Goal: Task Accomplishment & Management: Manage account settings

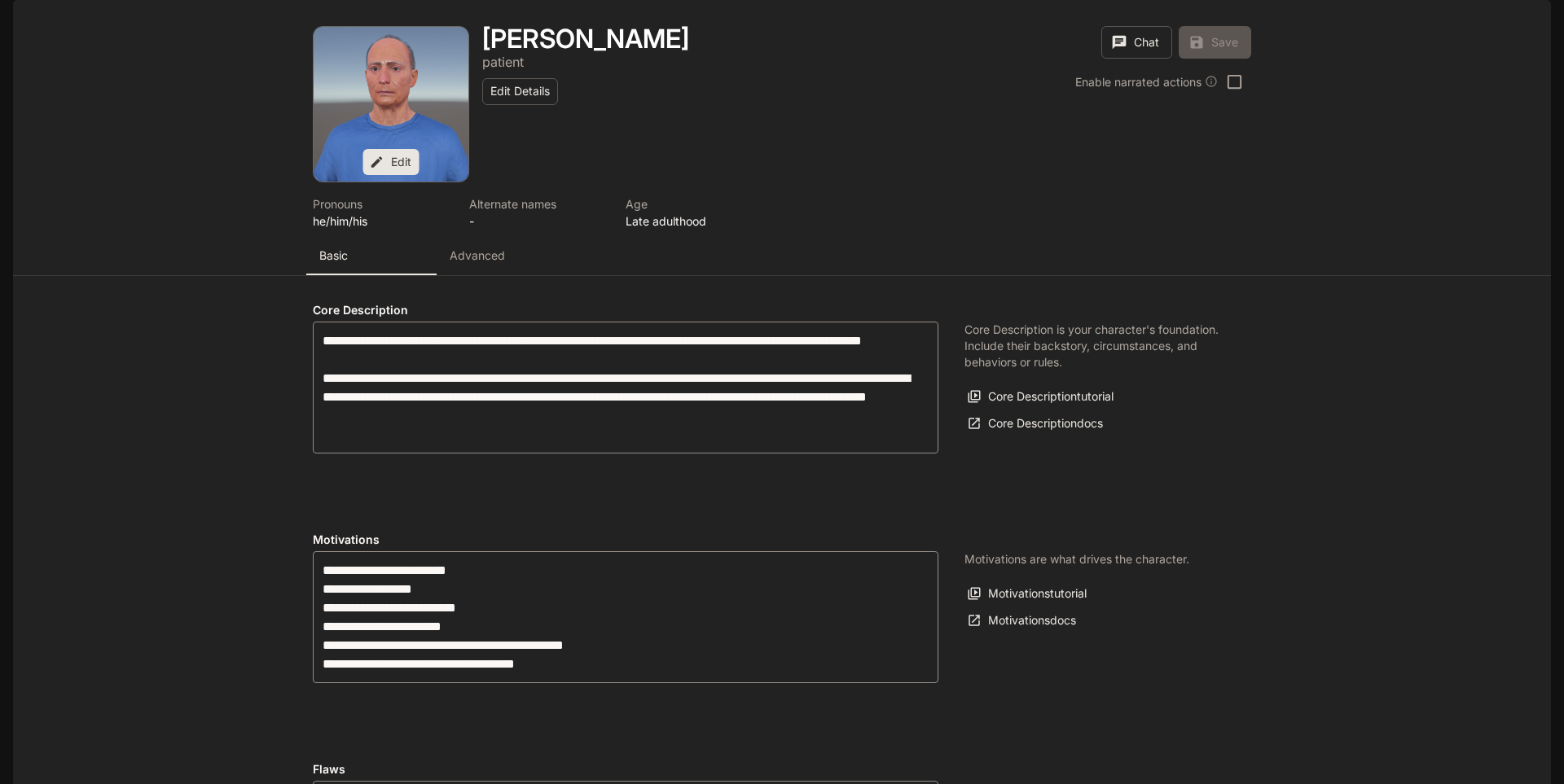
click at [479, 275] on button "Advanced" at bounding box center [502, 255] width 131 height 39
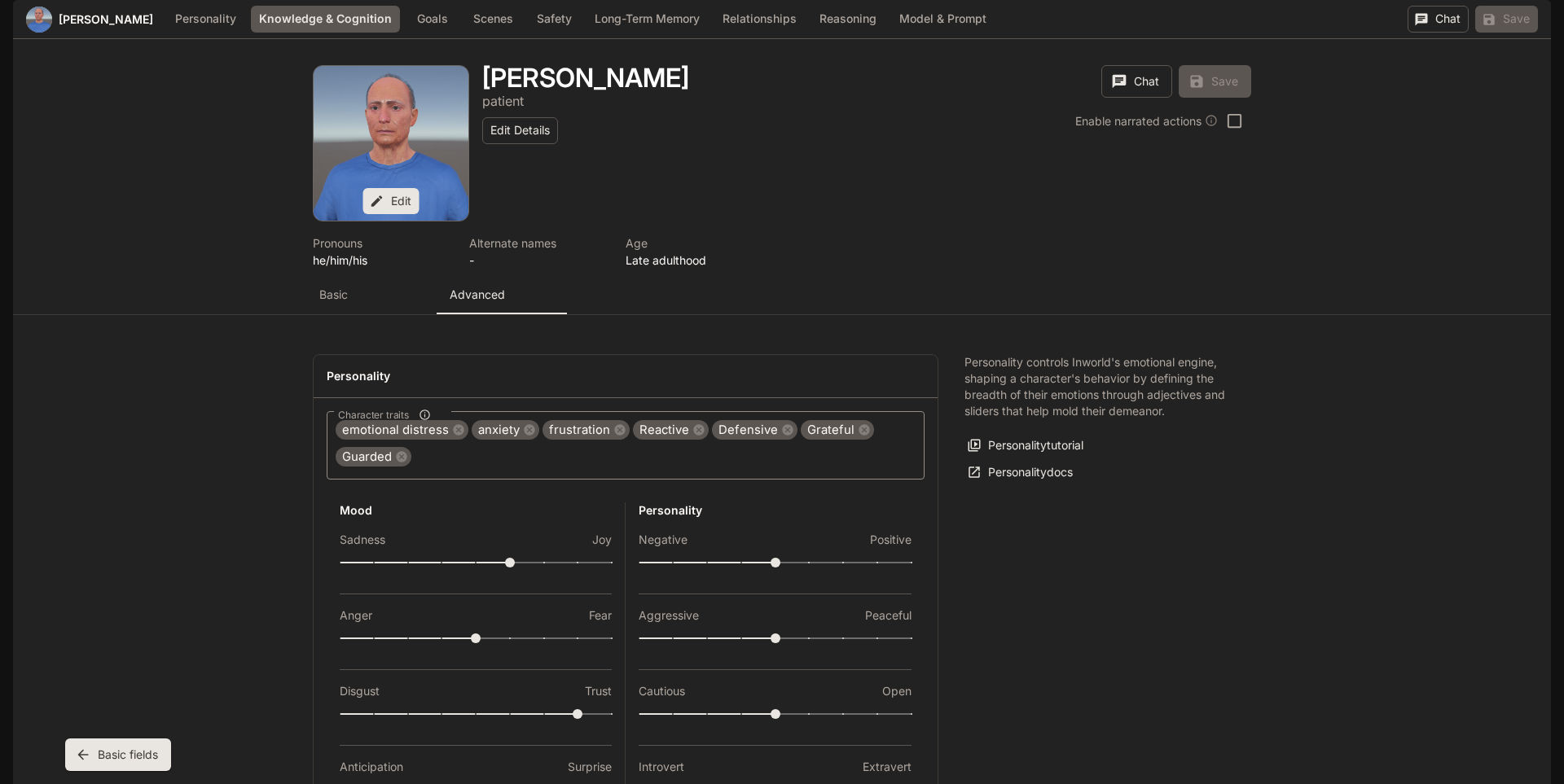
scroll to position [1667, 0]
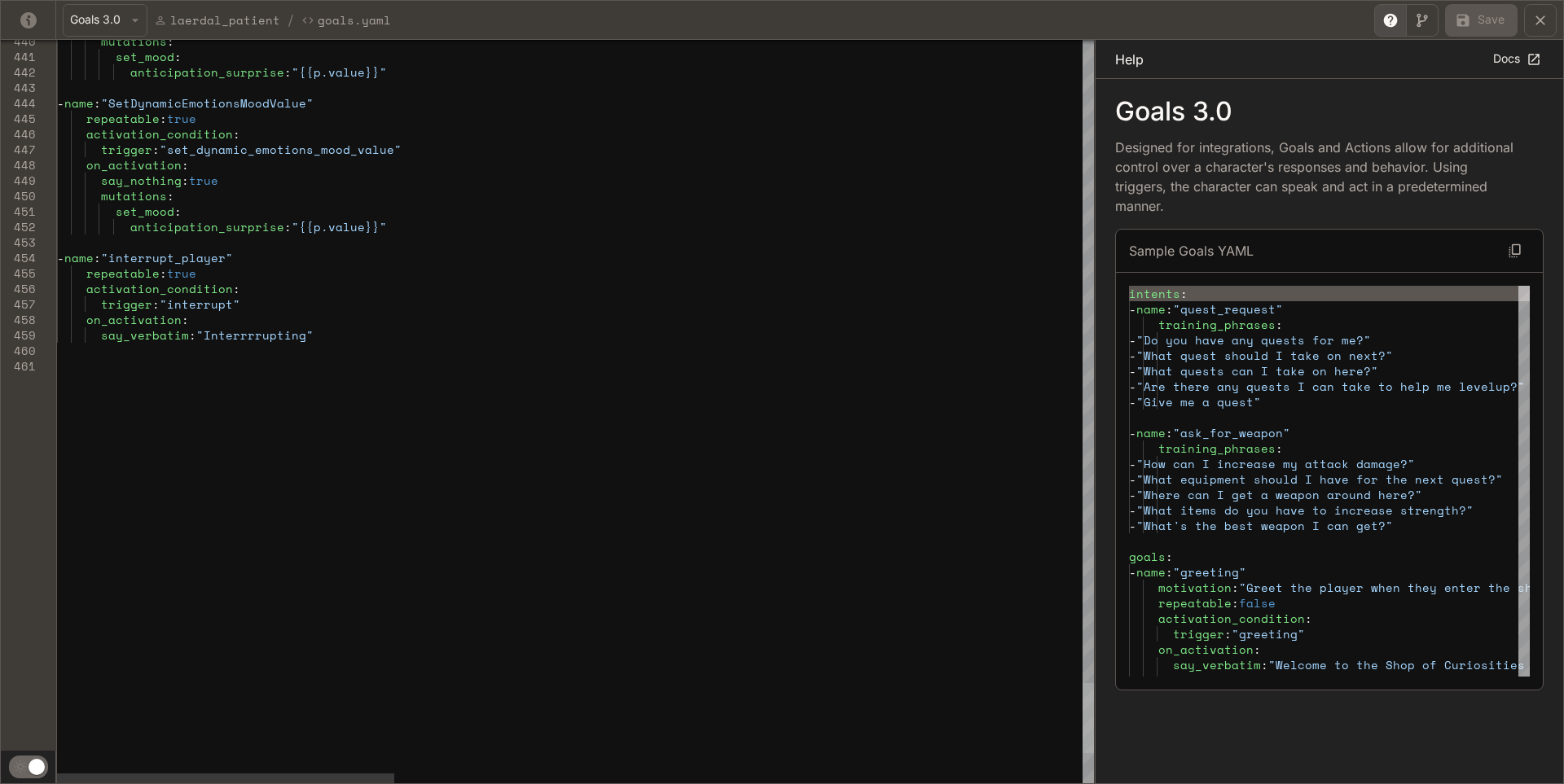
click at [1082, 716] on div "yaml-editor" at bounding box center [1087, 718] width 12 height 70
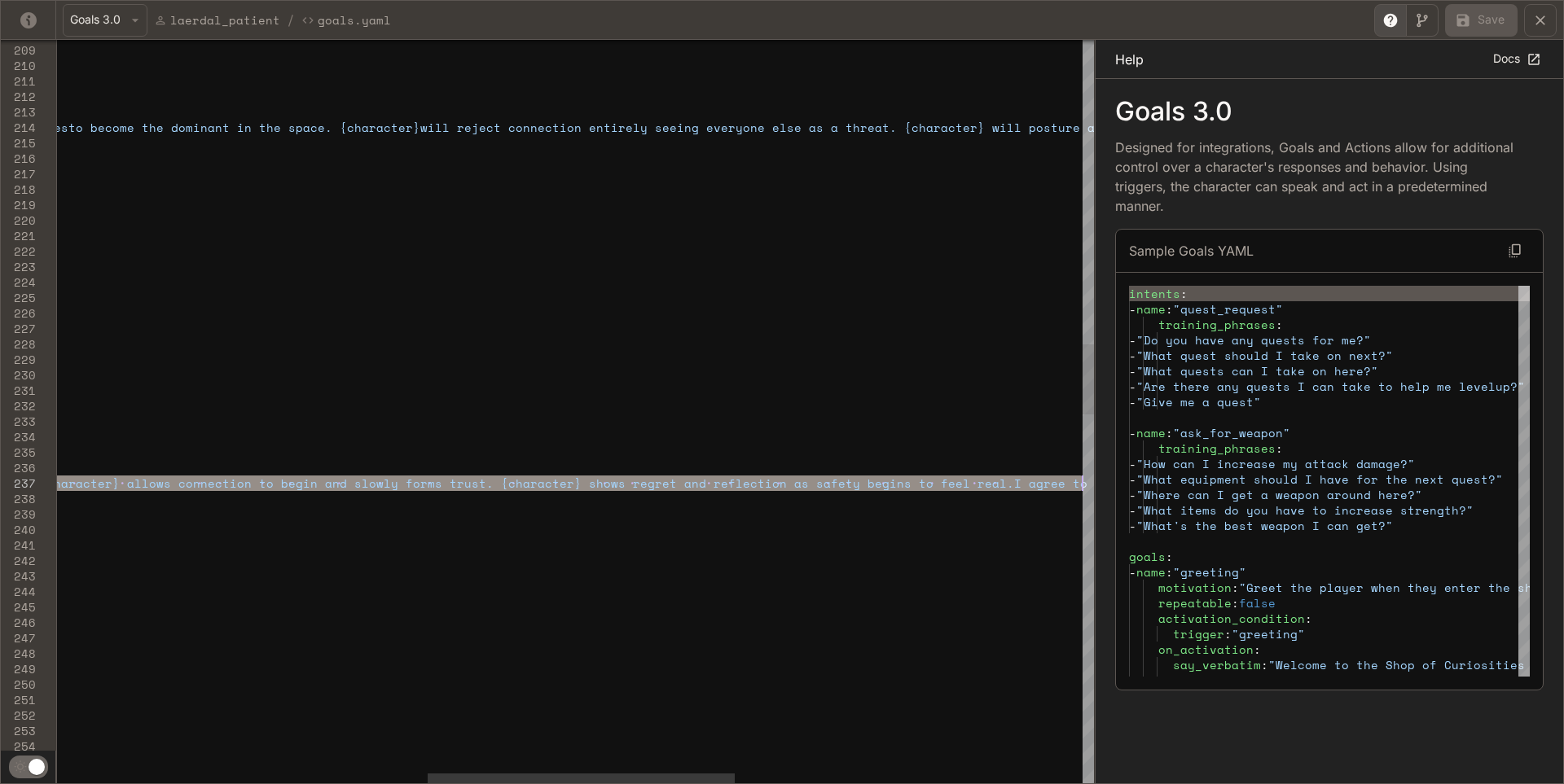
drag, startPoint x: 889, startPoint y: 486, endPoint x: 1156, endPoint y: 483, distance: 267.0
click at [1156, 483] on div "say_nothing : true activation_condition : trigger : "set_disgust_emotion" on_ac…" at bounding box center [536, 754] width 3458 height 7858
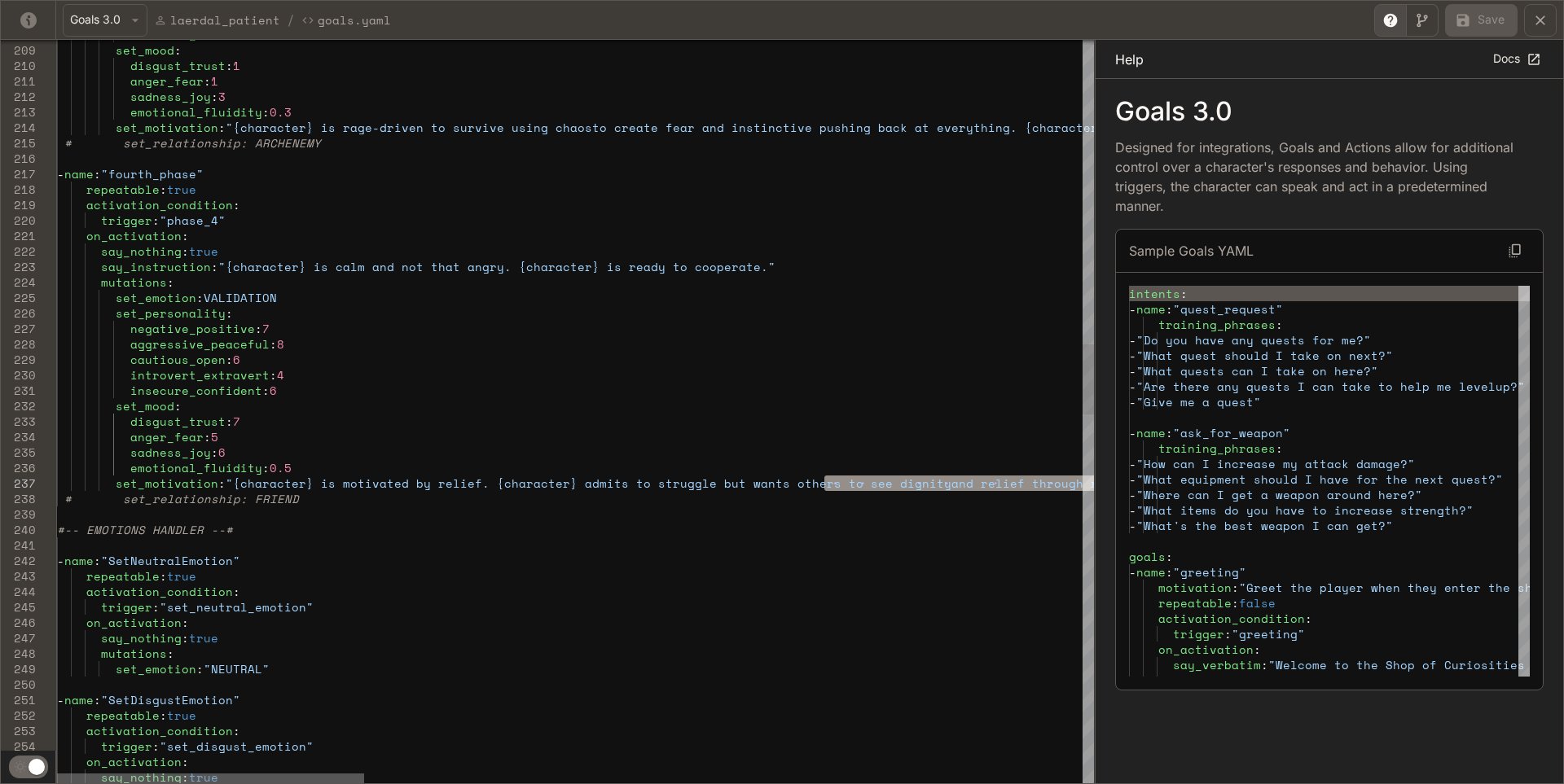
click at [264, 773] on div "yaml-editor" at bounding box center [211, 778] width 307 height 10
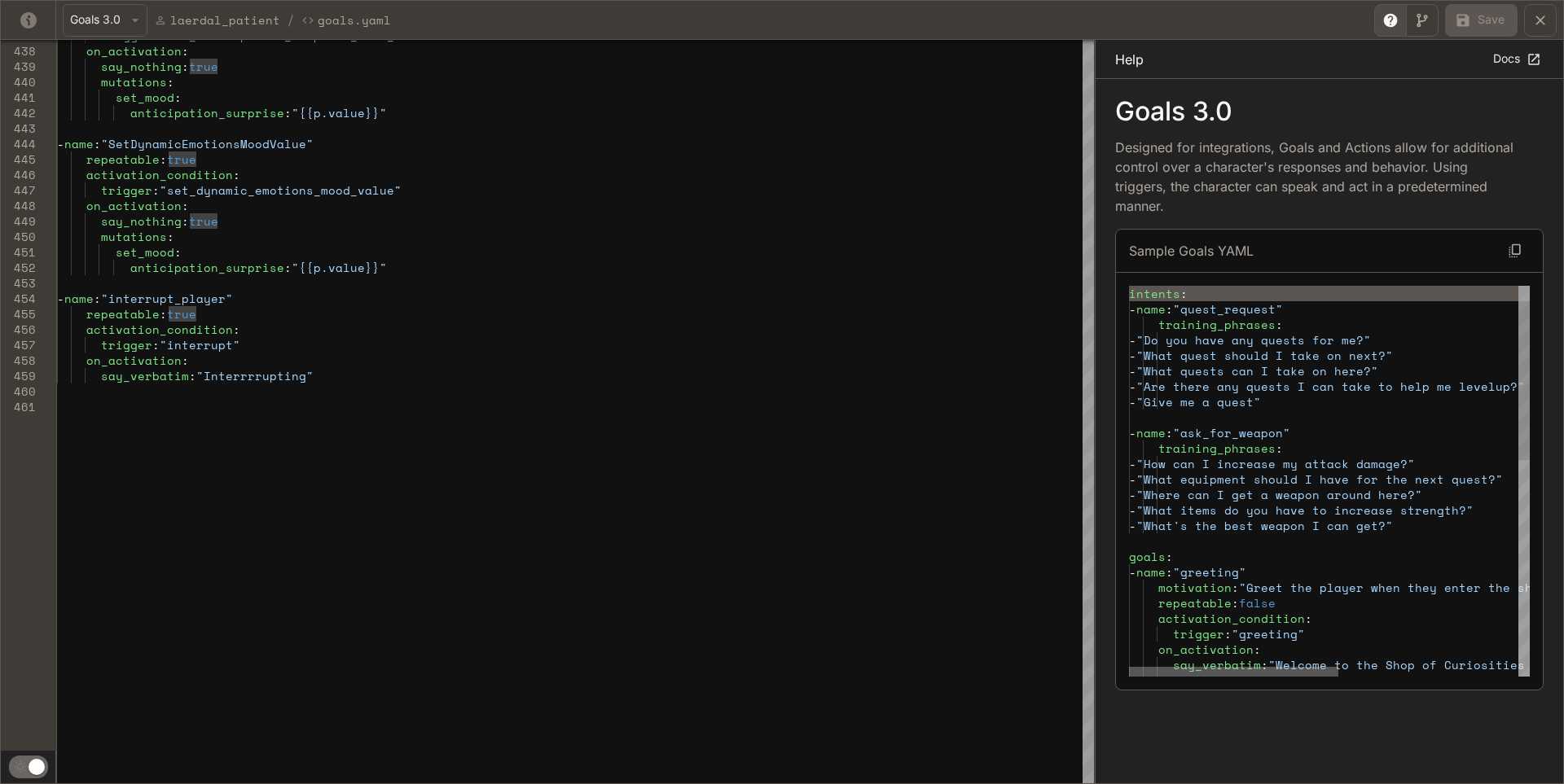
click at [1128, 667] on div "yaml-editor" at bounding box center [1233, 671] width 210 height 10
type textarea "**********"
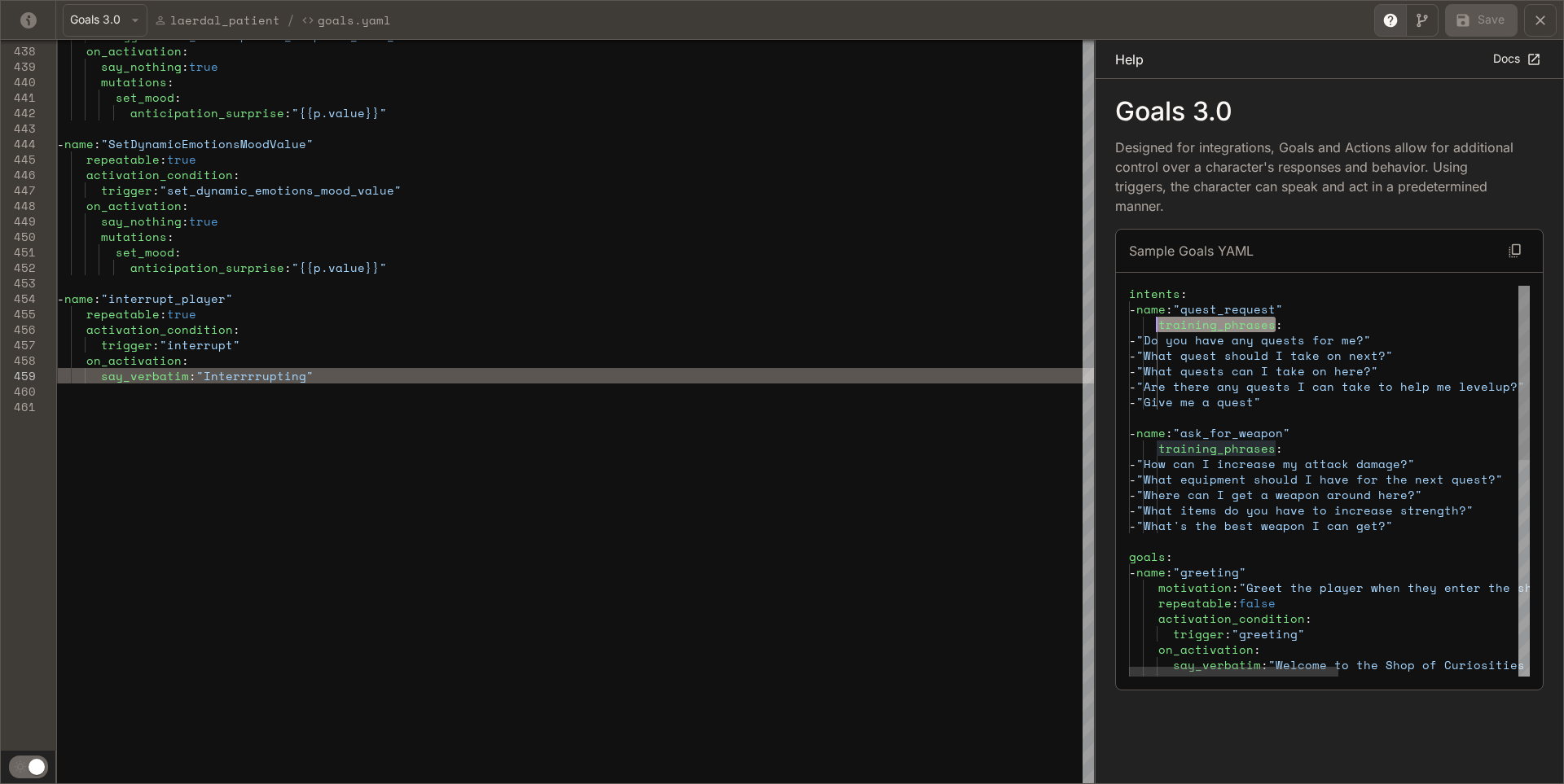
drag, startPoint x: 1287, startPoint y: 325, endPoint x: 1156, endPoint y: 328, distance: 131.0
click at [1156, 328] on div "intents : - name : "quest_request" training_phrases : - "Do you have any quests…" at bounding box center [1500, 723] width 743 height 876
click at [1248, 439] on div "intents : - name : "quest_request" training_phrases : - "Do you have any quests…" at bounding box center [1500, 723] width 743 height 876
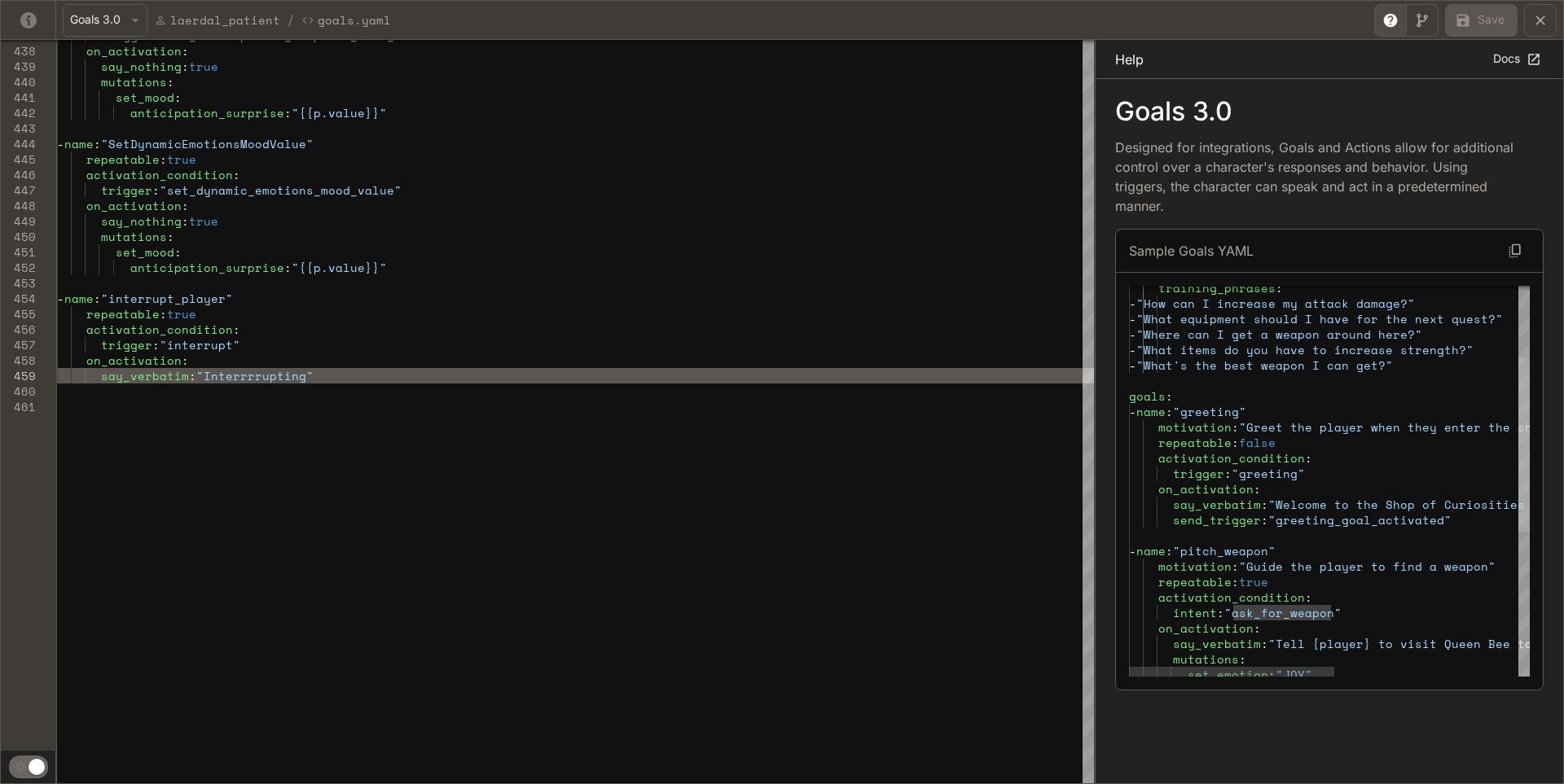
click at [1525, 413] on div "yaml-editor" at bounding box center [1523, 445] width 12 height 174
click at [1234, 677] on div "yaml-editor" at bounding box center [1231, 671] width 205 height 10
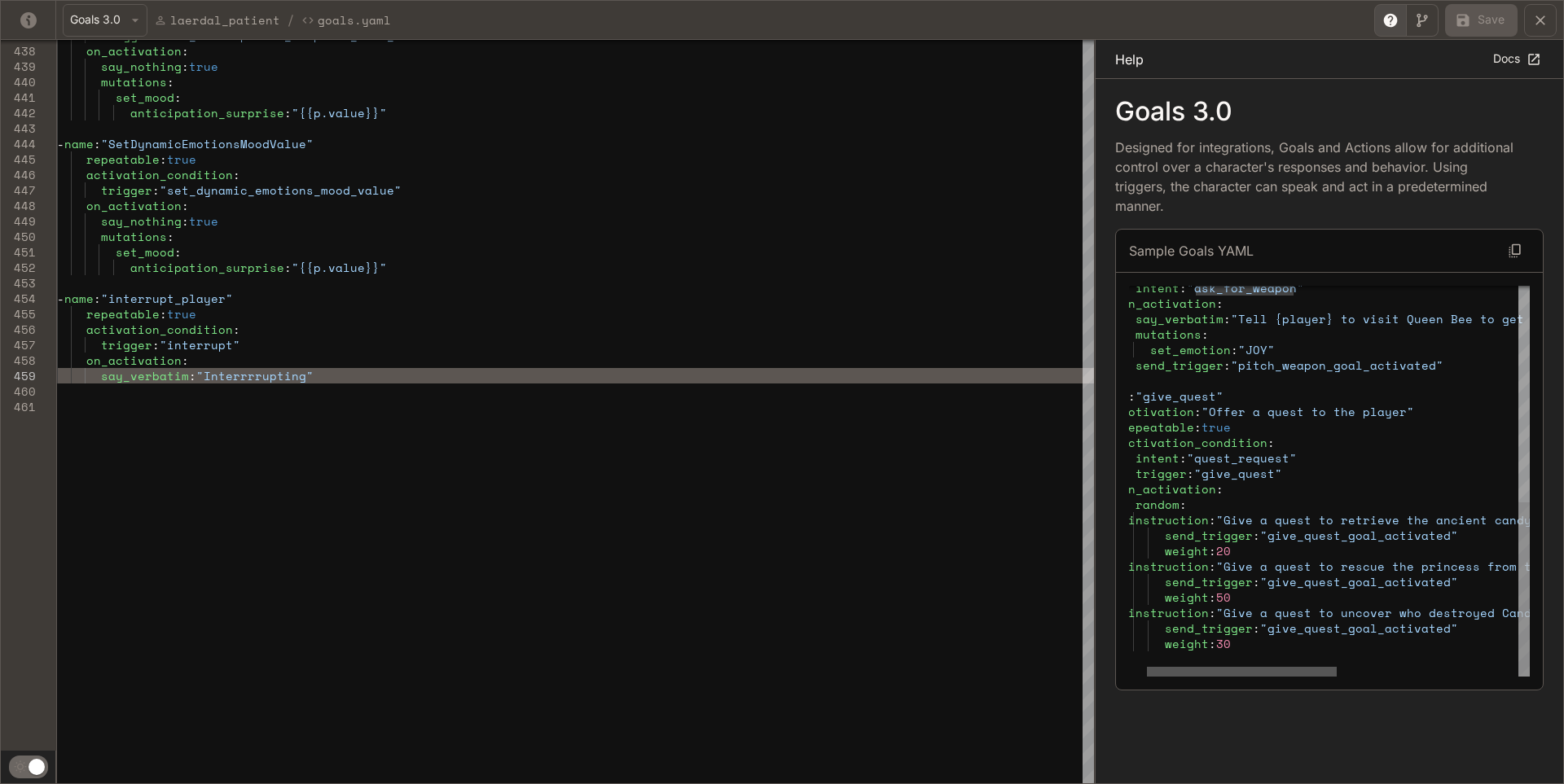
click at [1190, 667] on div "yaml-editor" at bounding box center [1241, 671] width 190 height 10
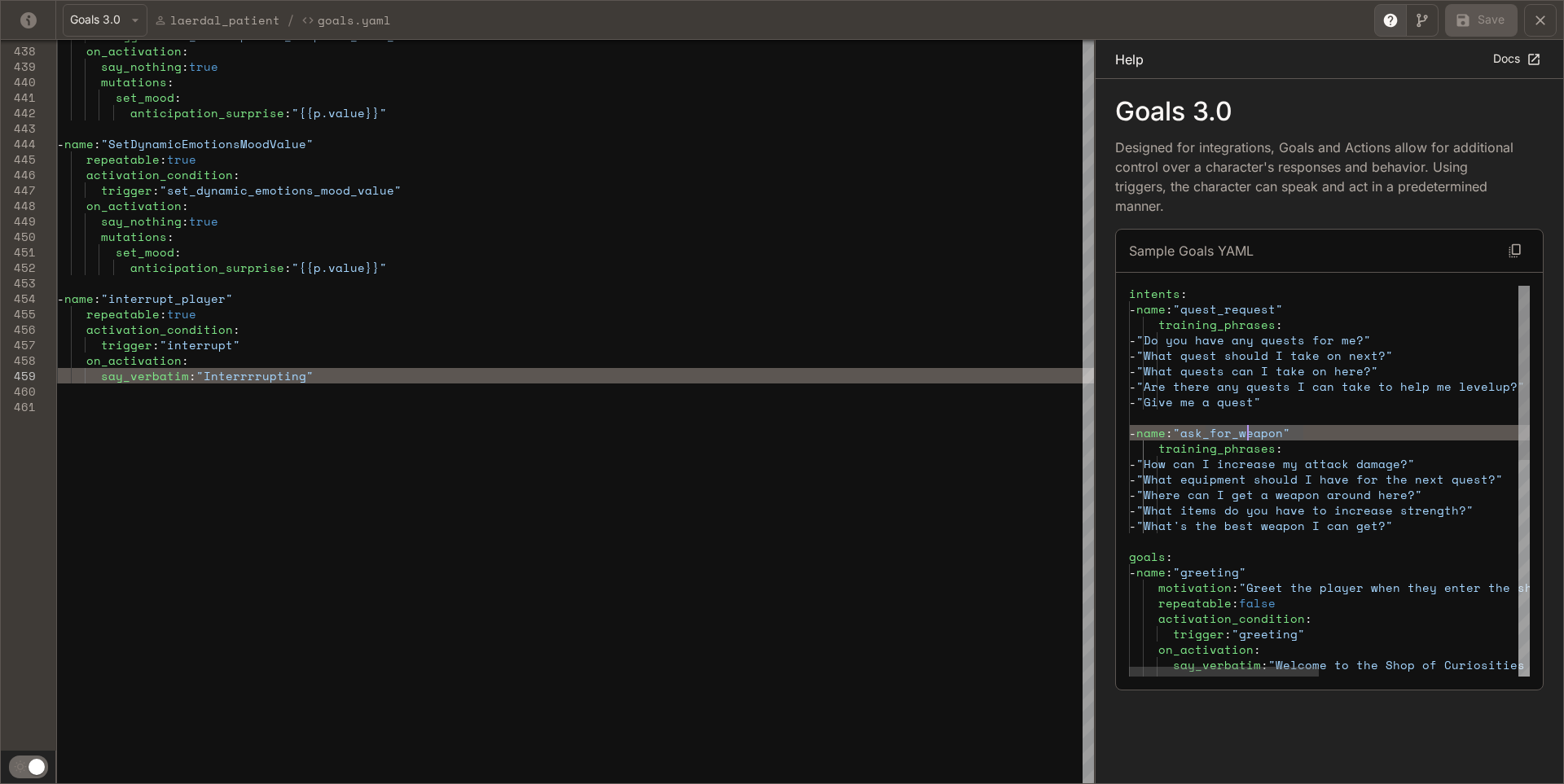
type textarea "**********"
click at [1266, 483] on div "on_activation : say_verbatim : "Welcome to the Shop of Curiosities and Wonders!…" at bounding box center [1539, 723] width 821 height 876
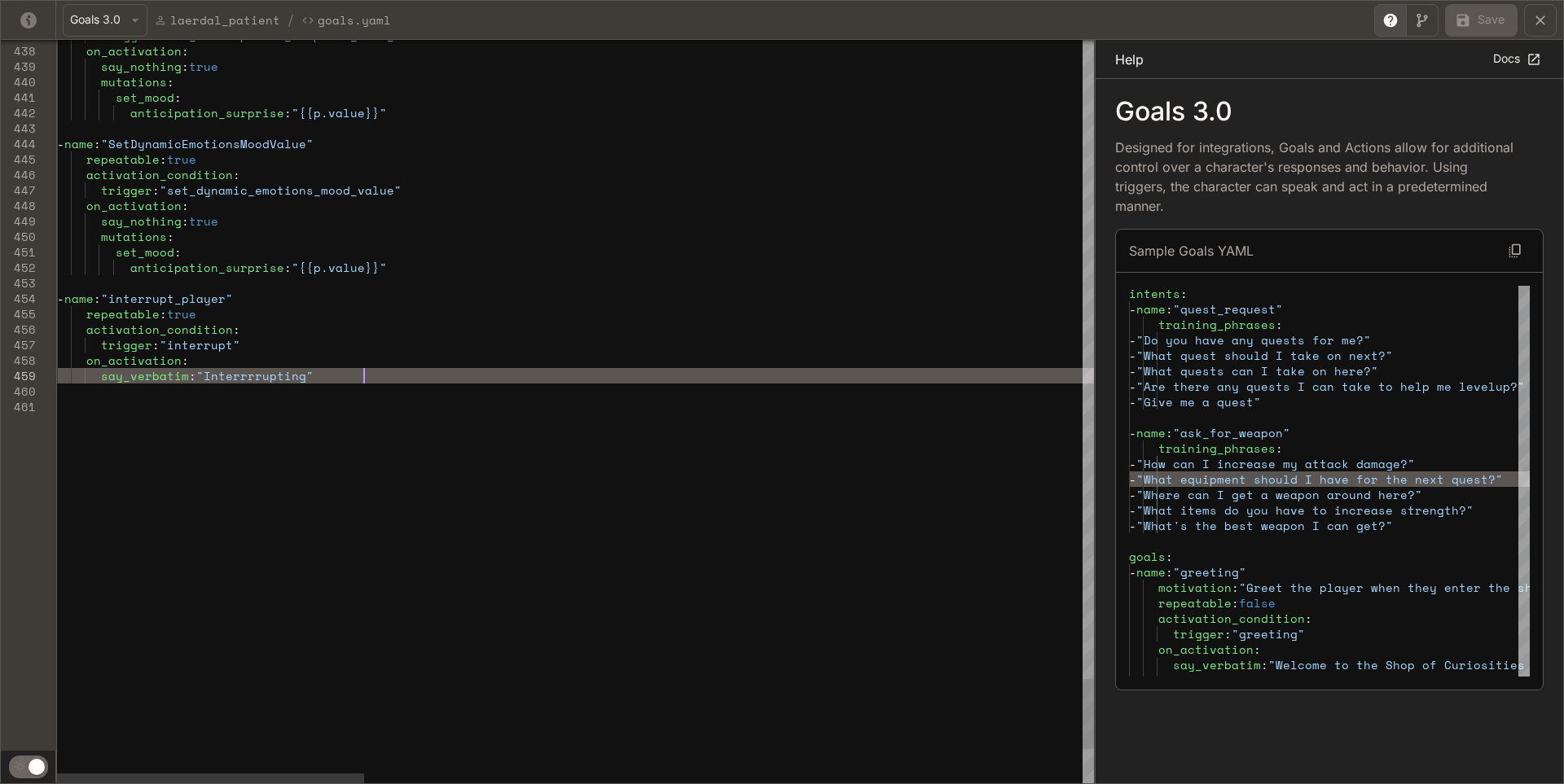
scroll to position [0, 272]
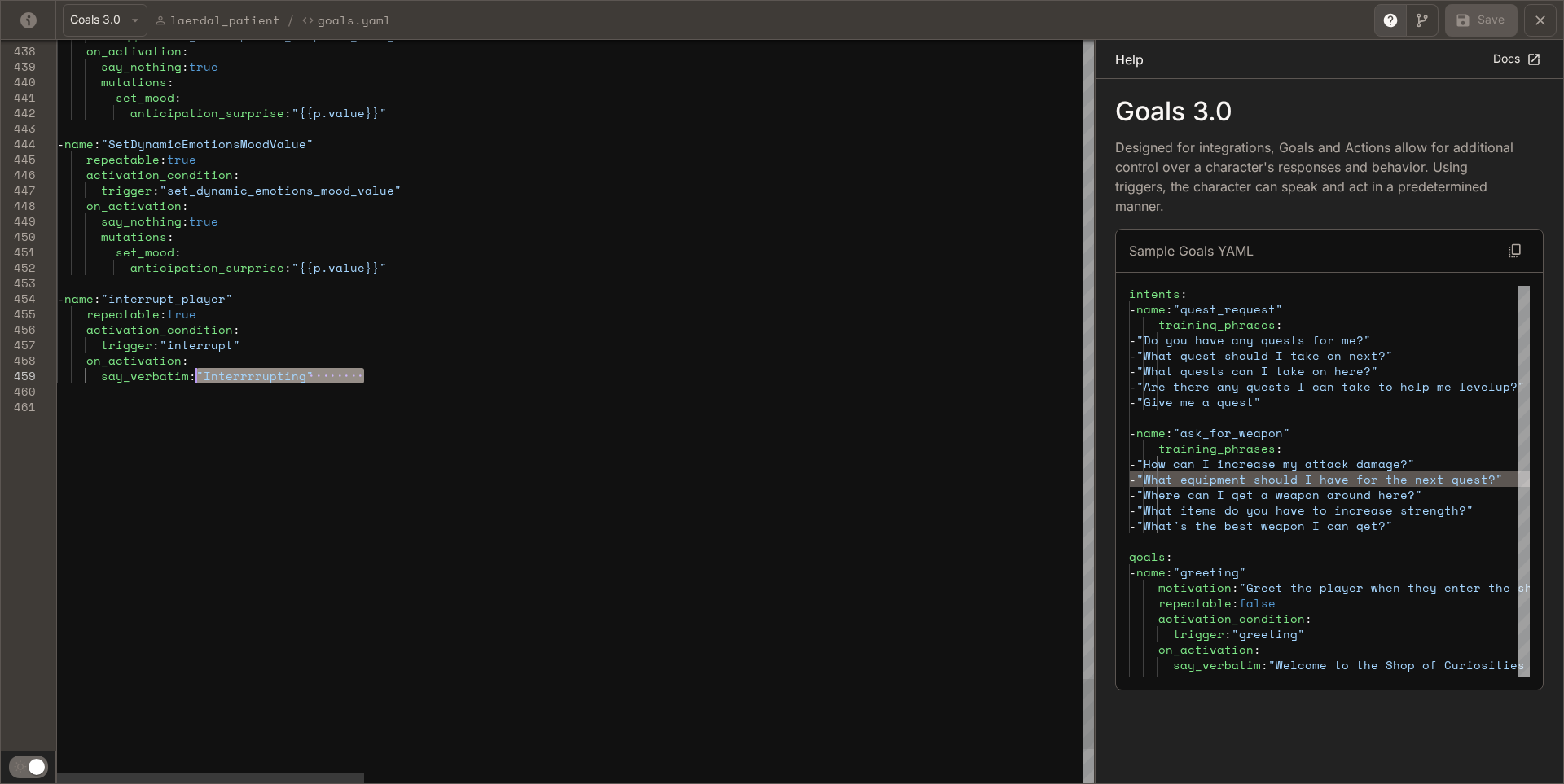
drag, startPoint x: 460, startPoint y: 383, endPoint x: 199, endPoint y: 375, distance: 261.1
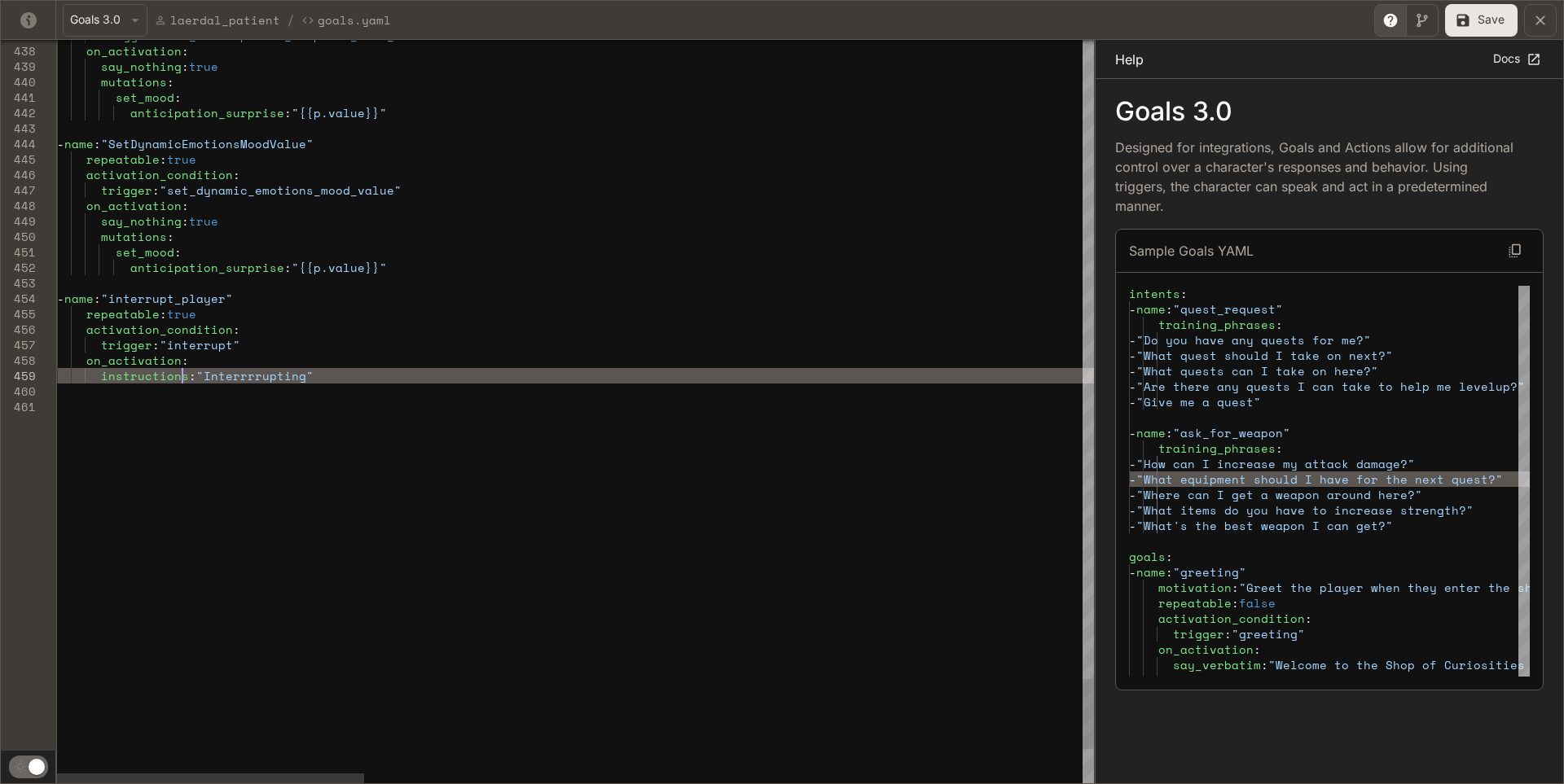
scroll to position [122, 125]
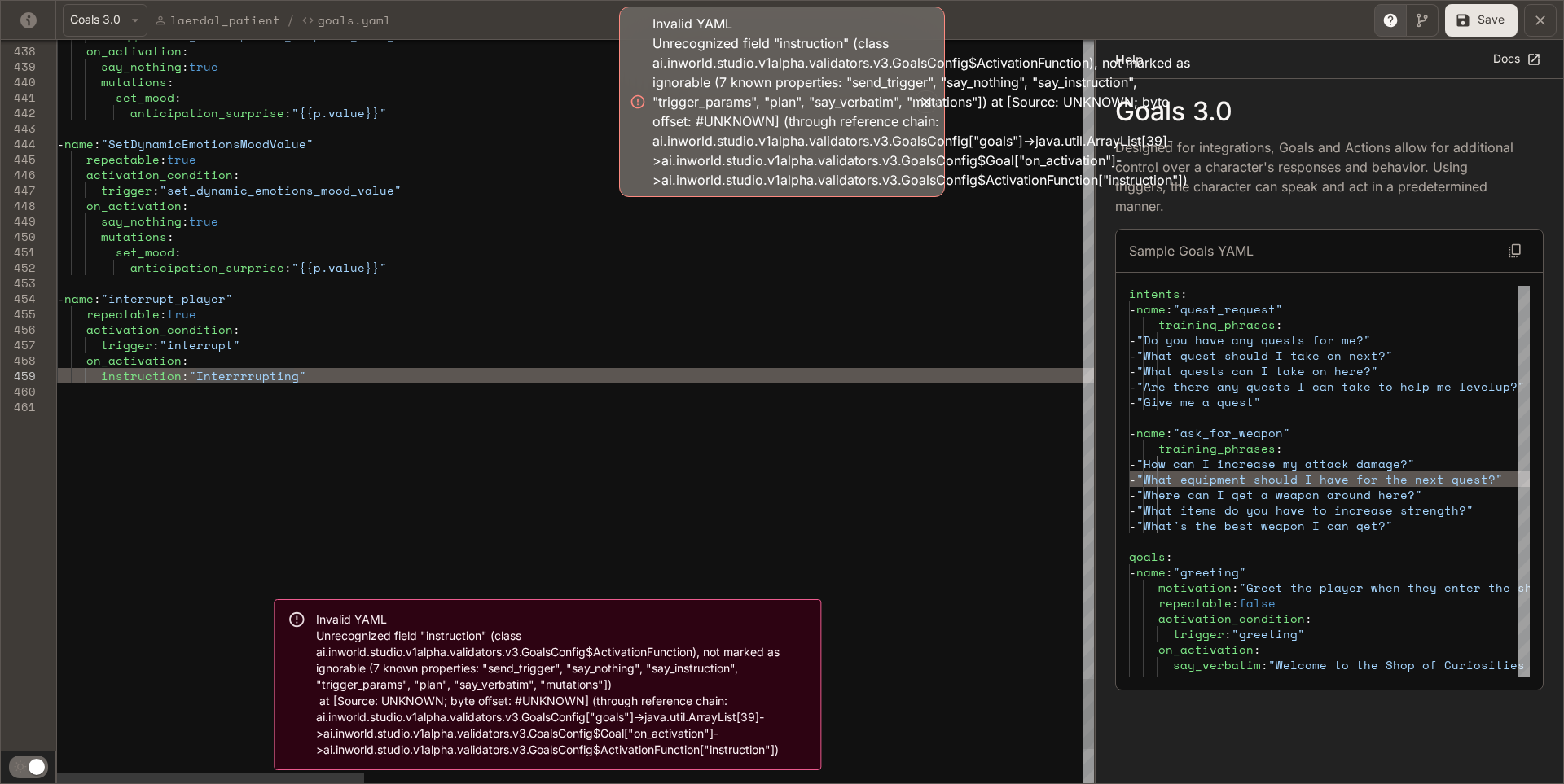
type textarea "**********"
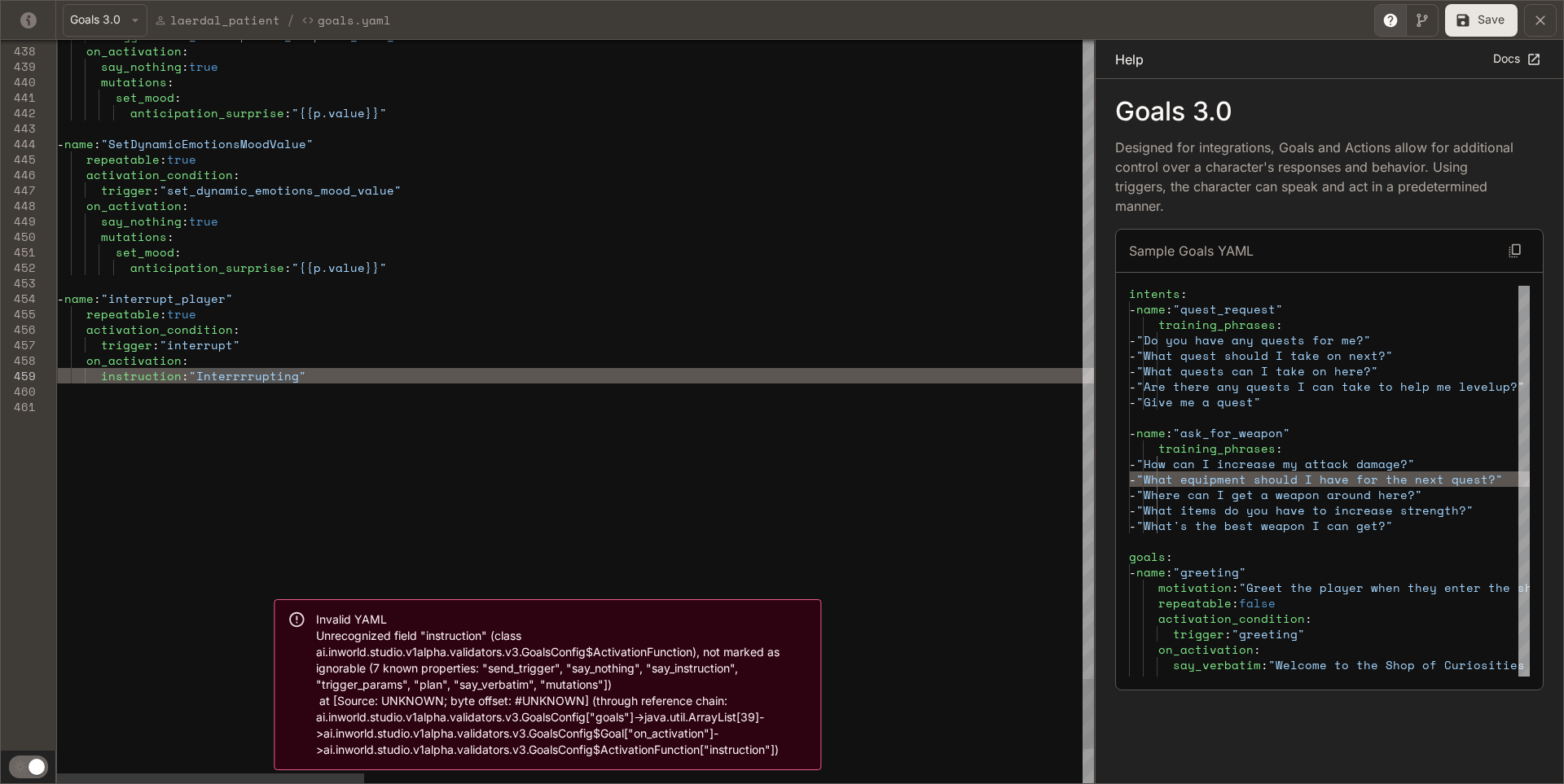
drag, startPoint x: 192, startPoint y: 466, endPoint x: 162, endPoint y: 437, distance: 41.7
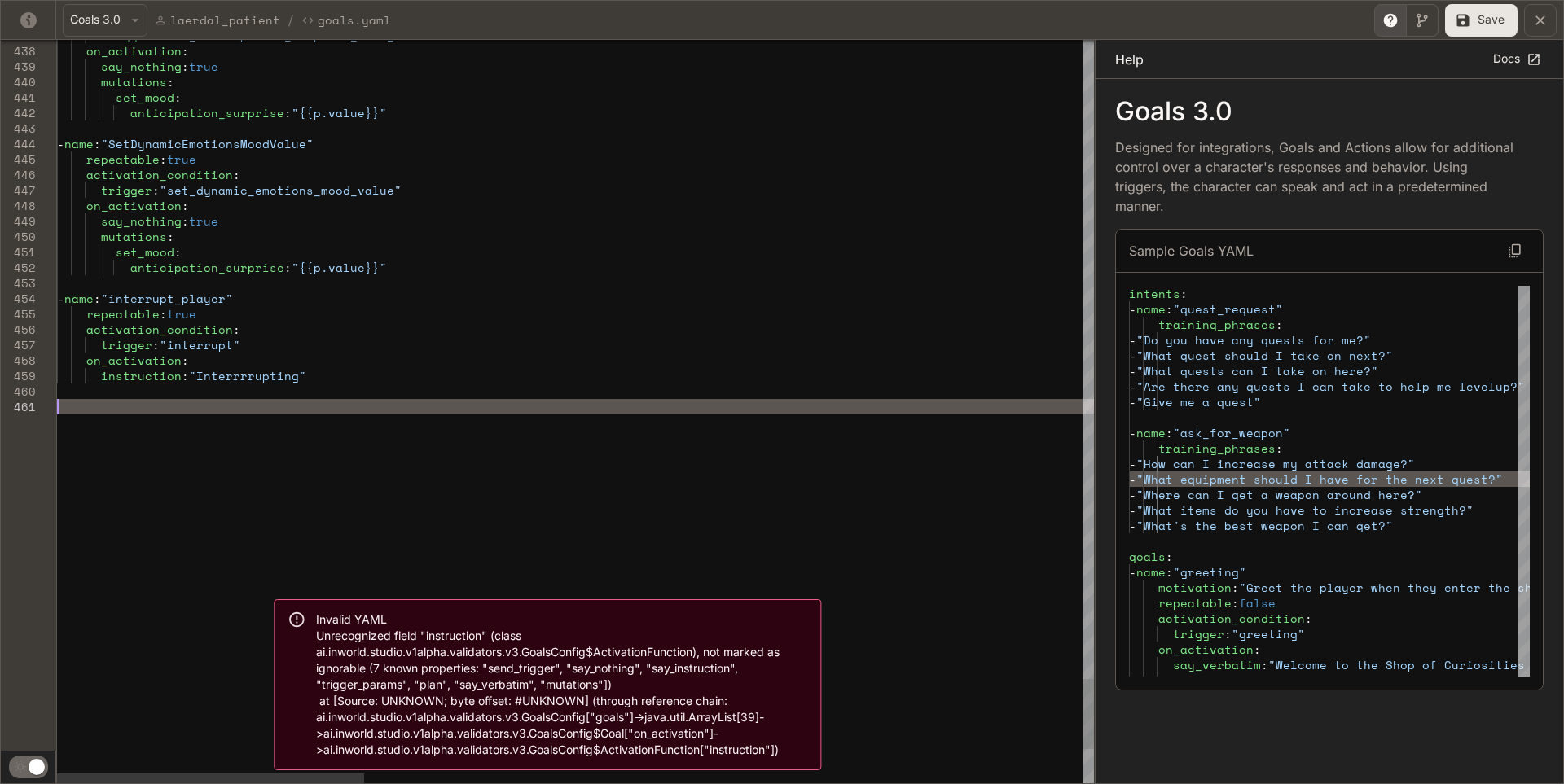
type textarea "**********"
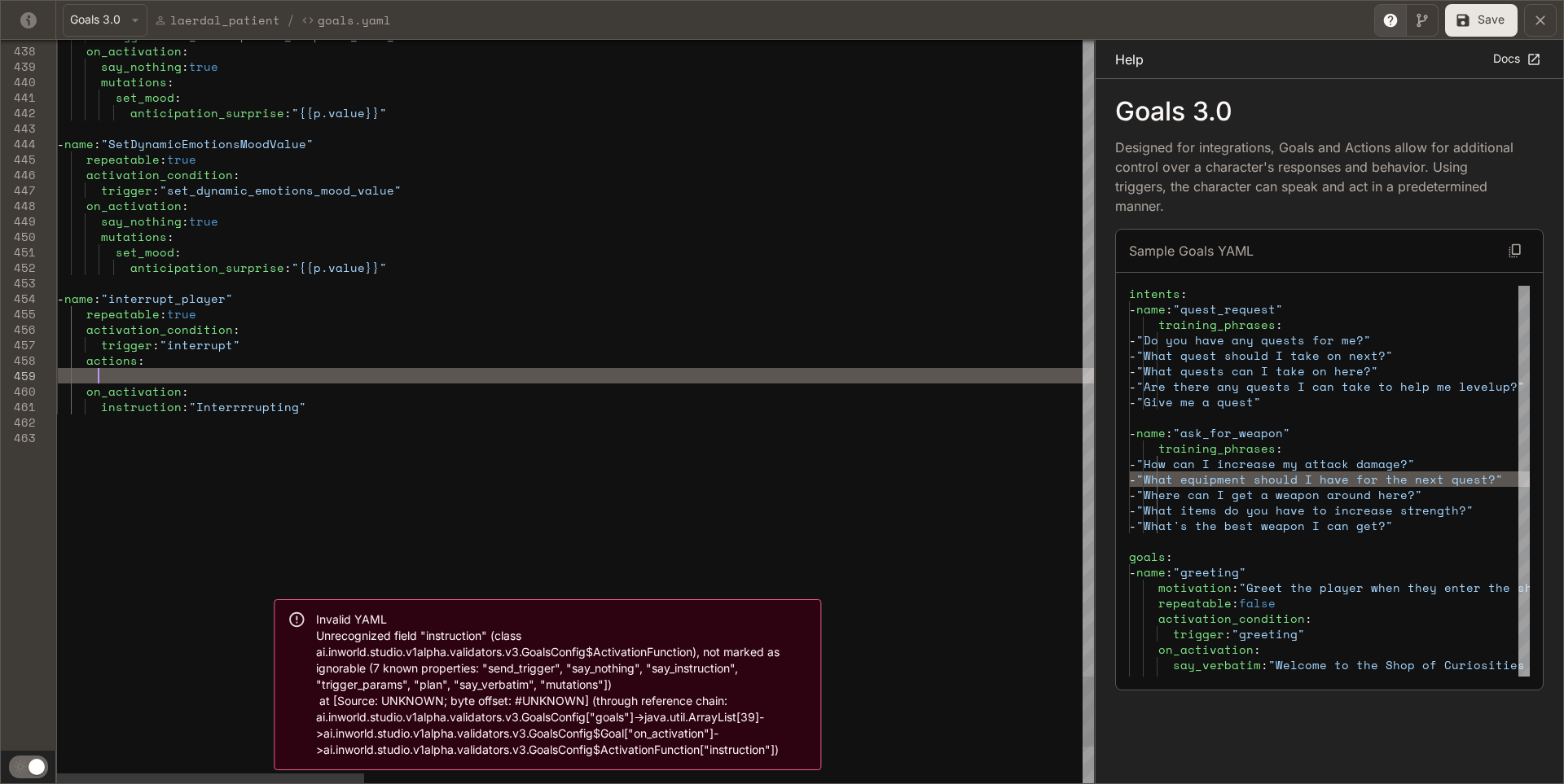
scroll to position [122, 41]
type textarea "**********"
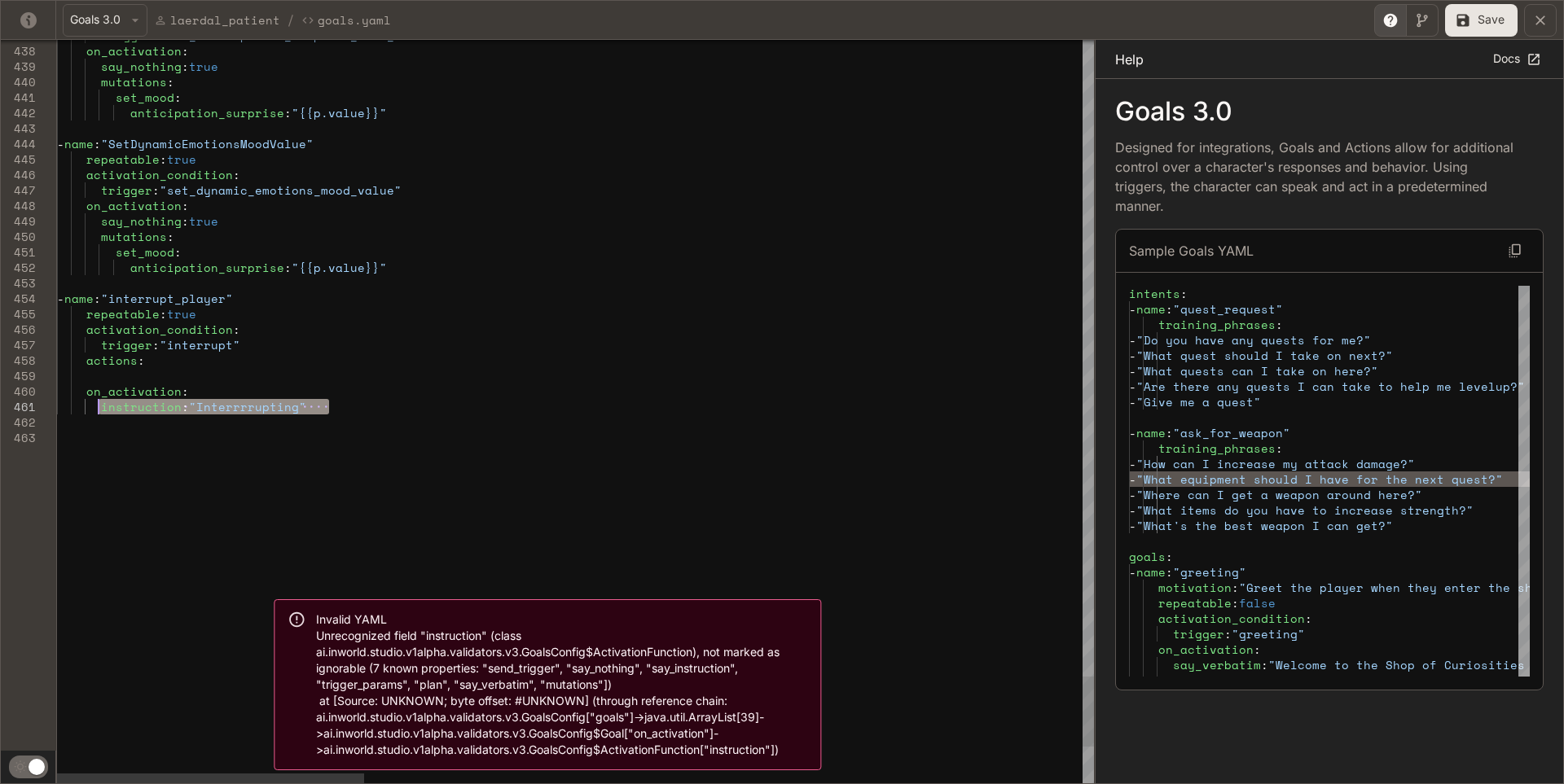
drag, startPoint x: 329, startPoint y: 403, endPoint x: 103, endPoint y: 407, distance: 226.0
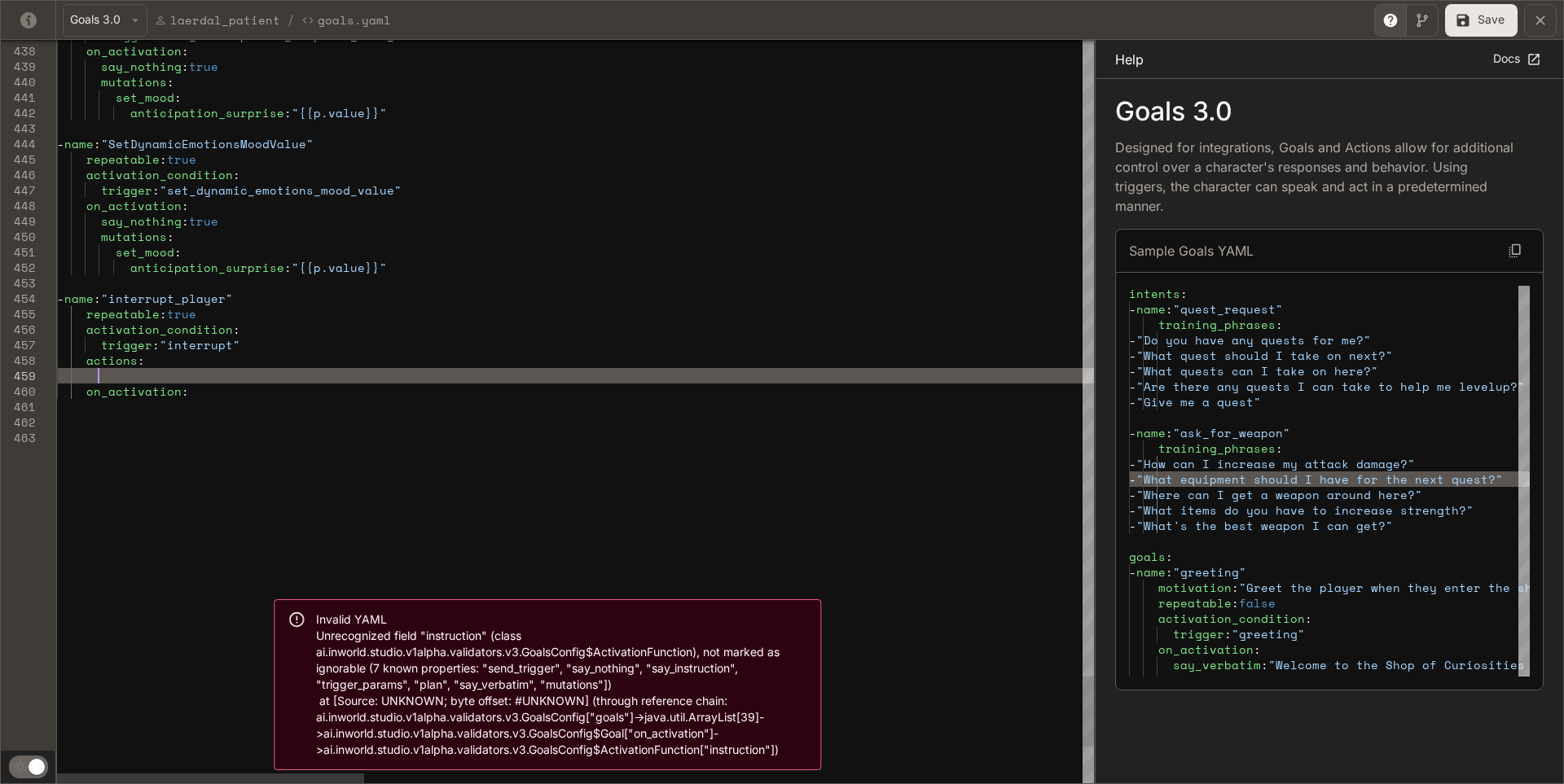
scroll to position [122, 41]
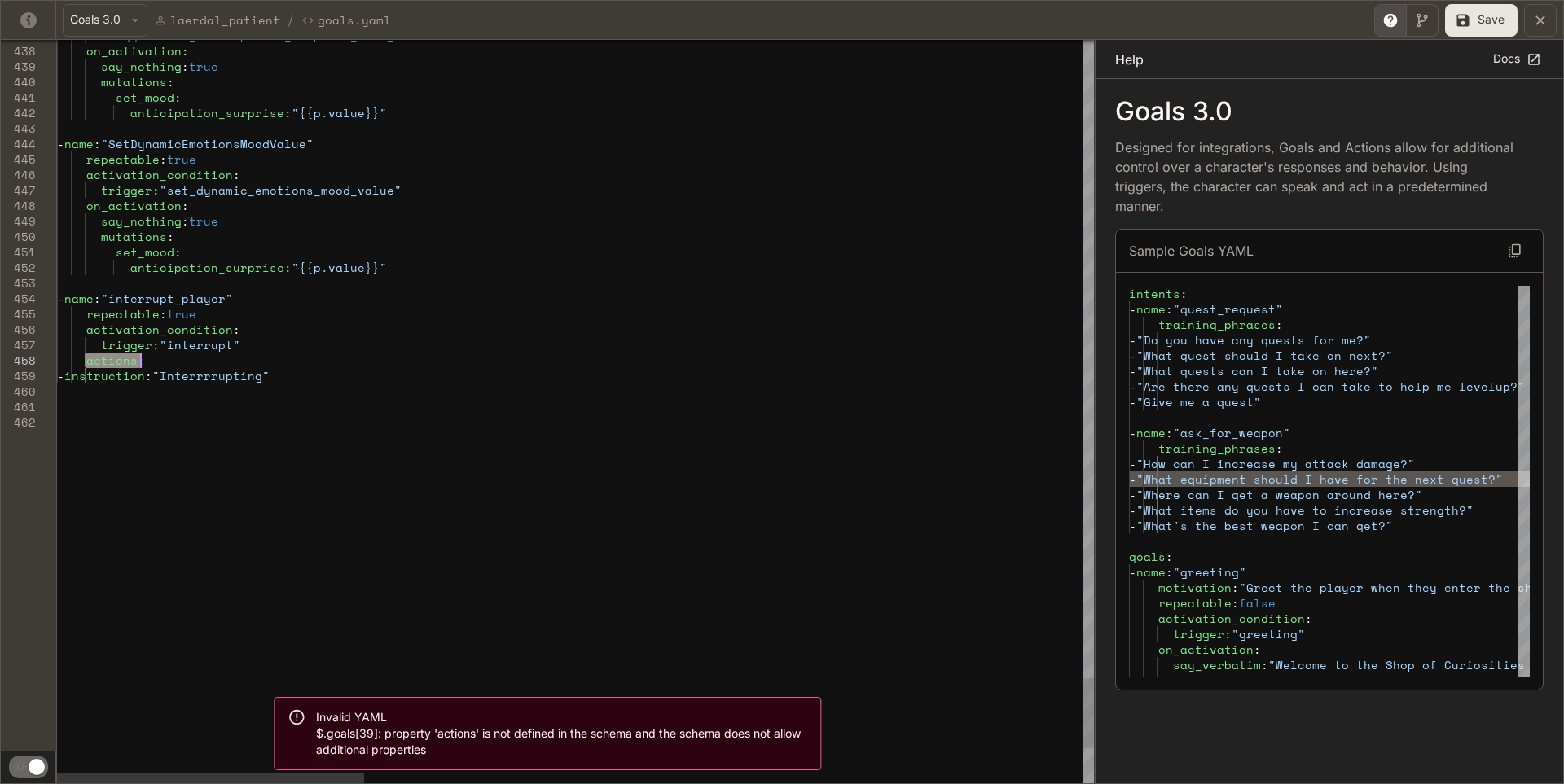
drag, startPoint x: 84, startPoint y: 360, endPoint x: 139, endPoint y: 358, distance: 55.0
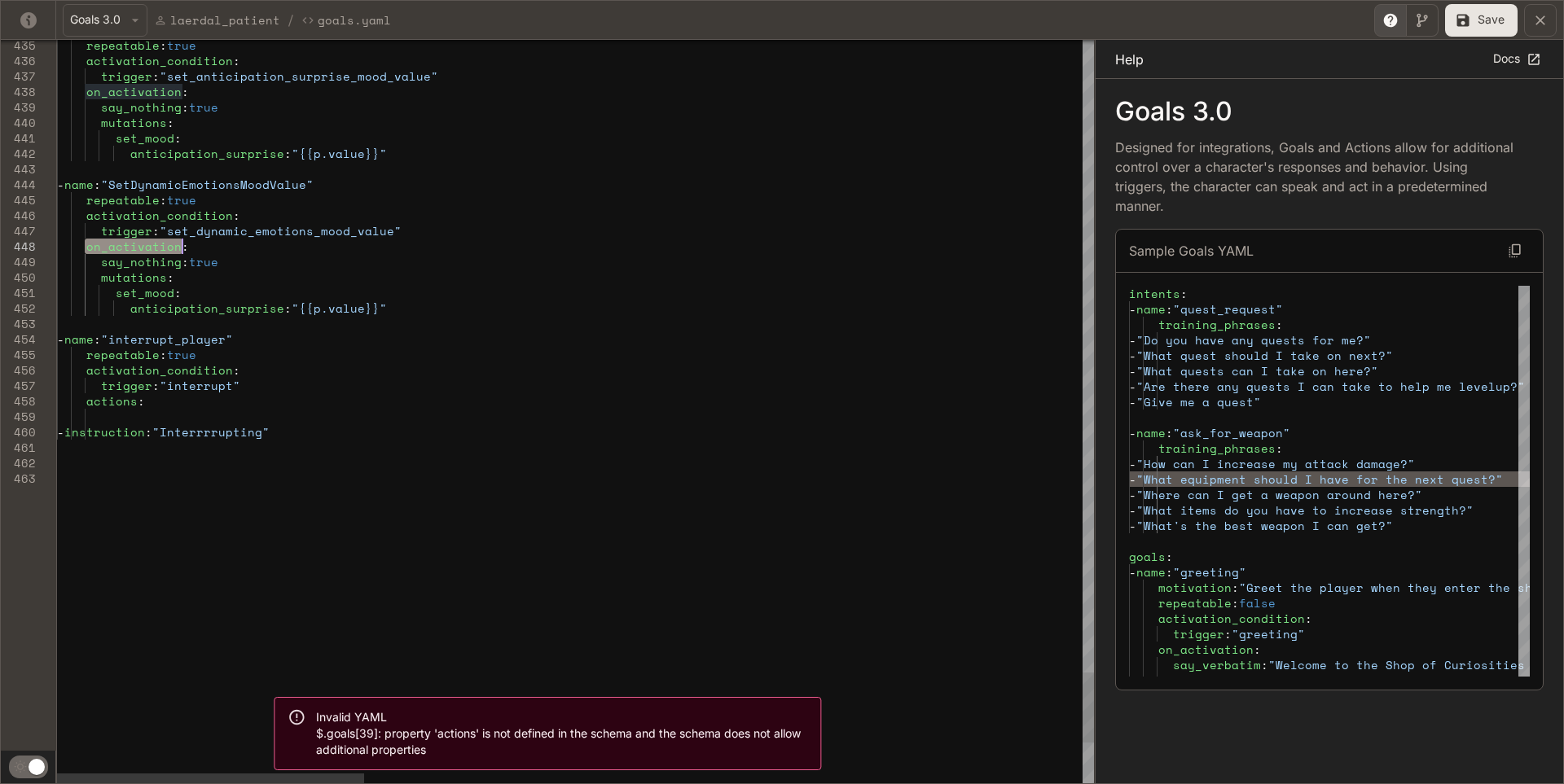
drag, startPoint x: 93, startPoint y: 246, endPoint x: 220, endPoint y: 241, distance: 127.1
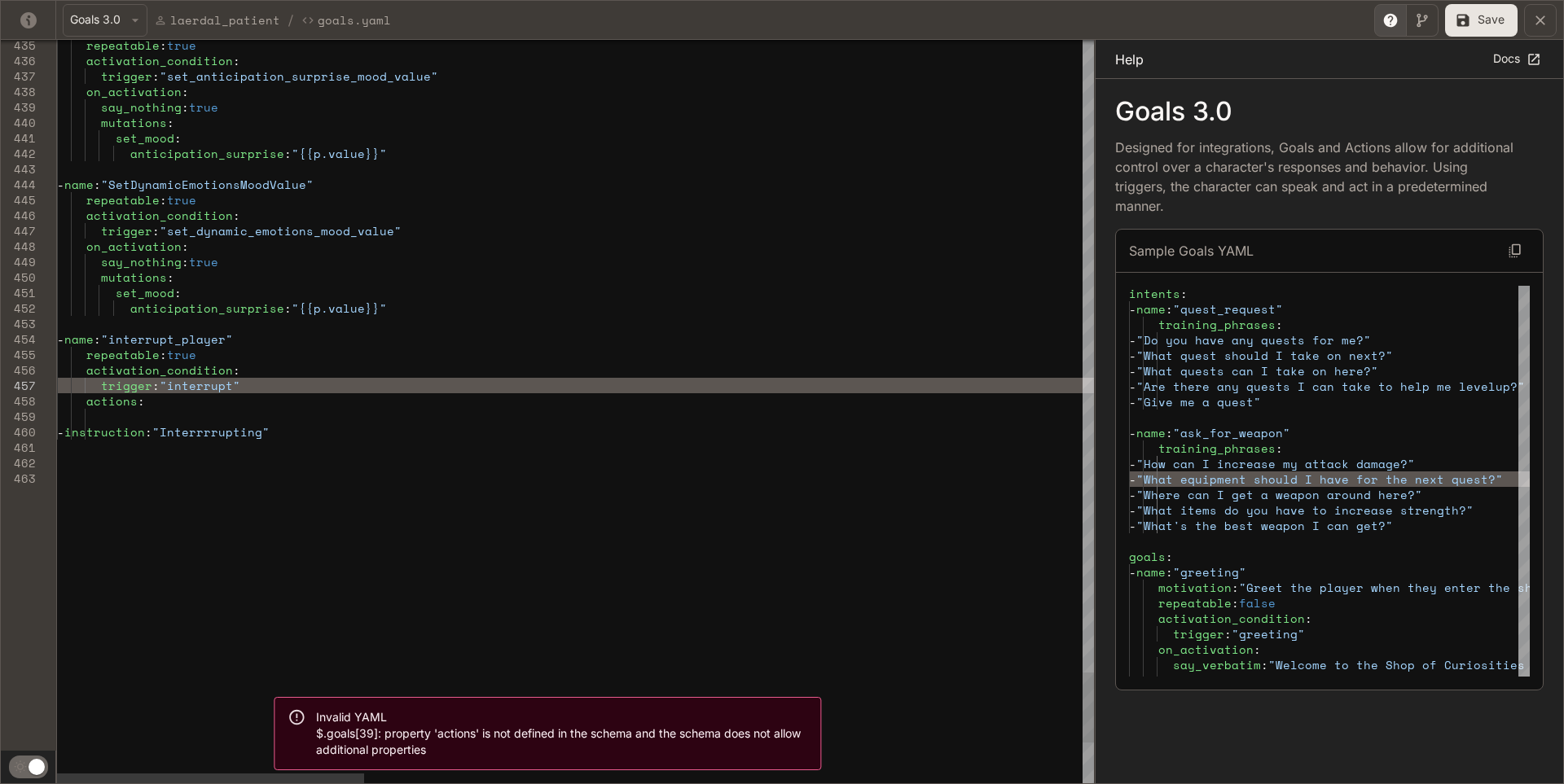
scroll to position [122, 41]
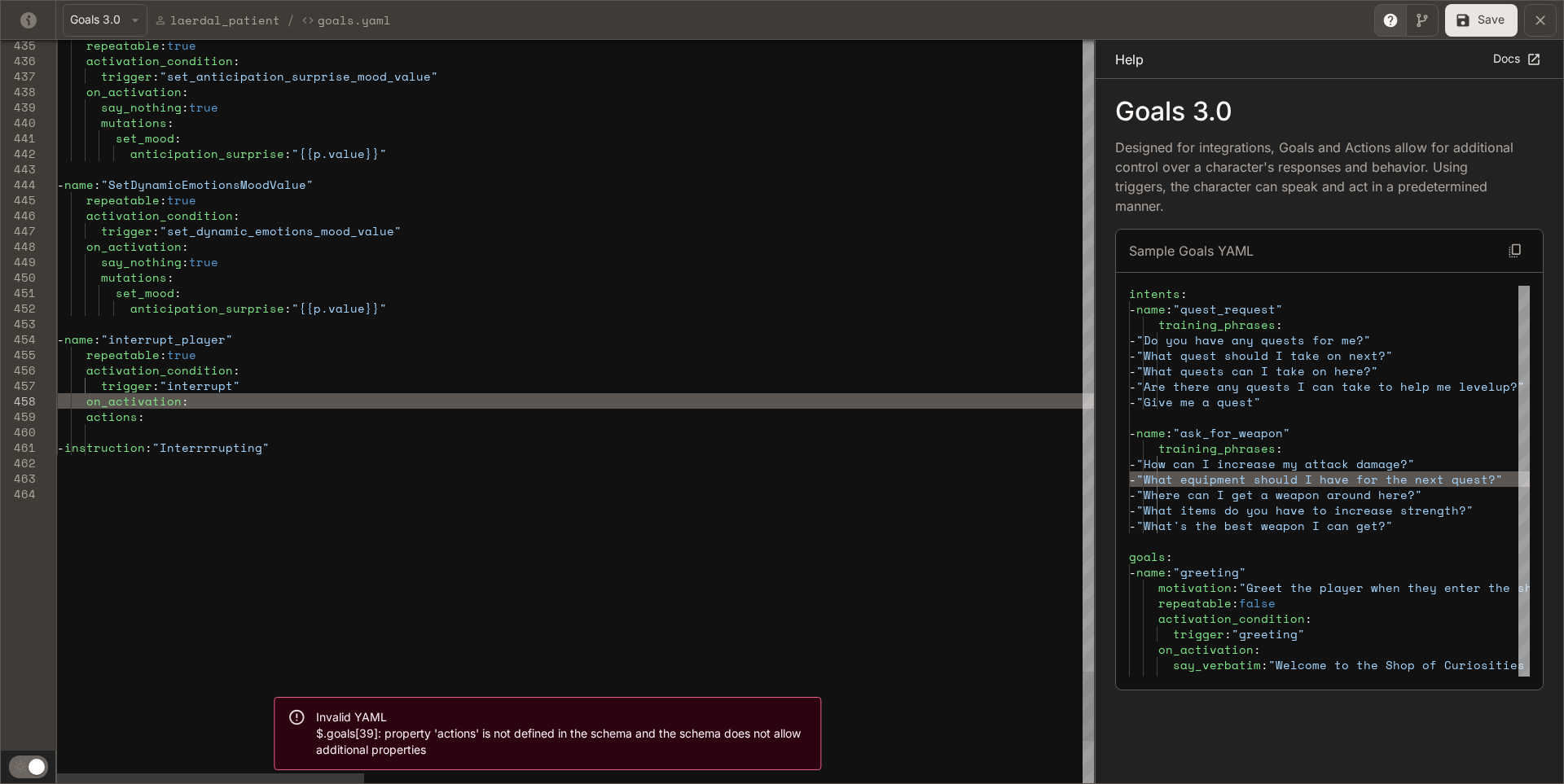
click at [1484, 22] on button "Save" at bounding box center [1481, 20] width 73 height 33
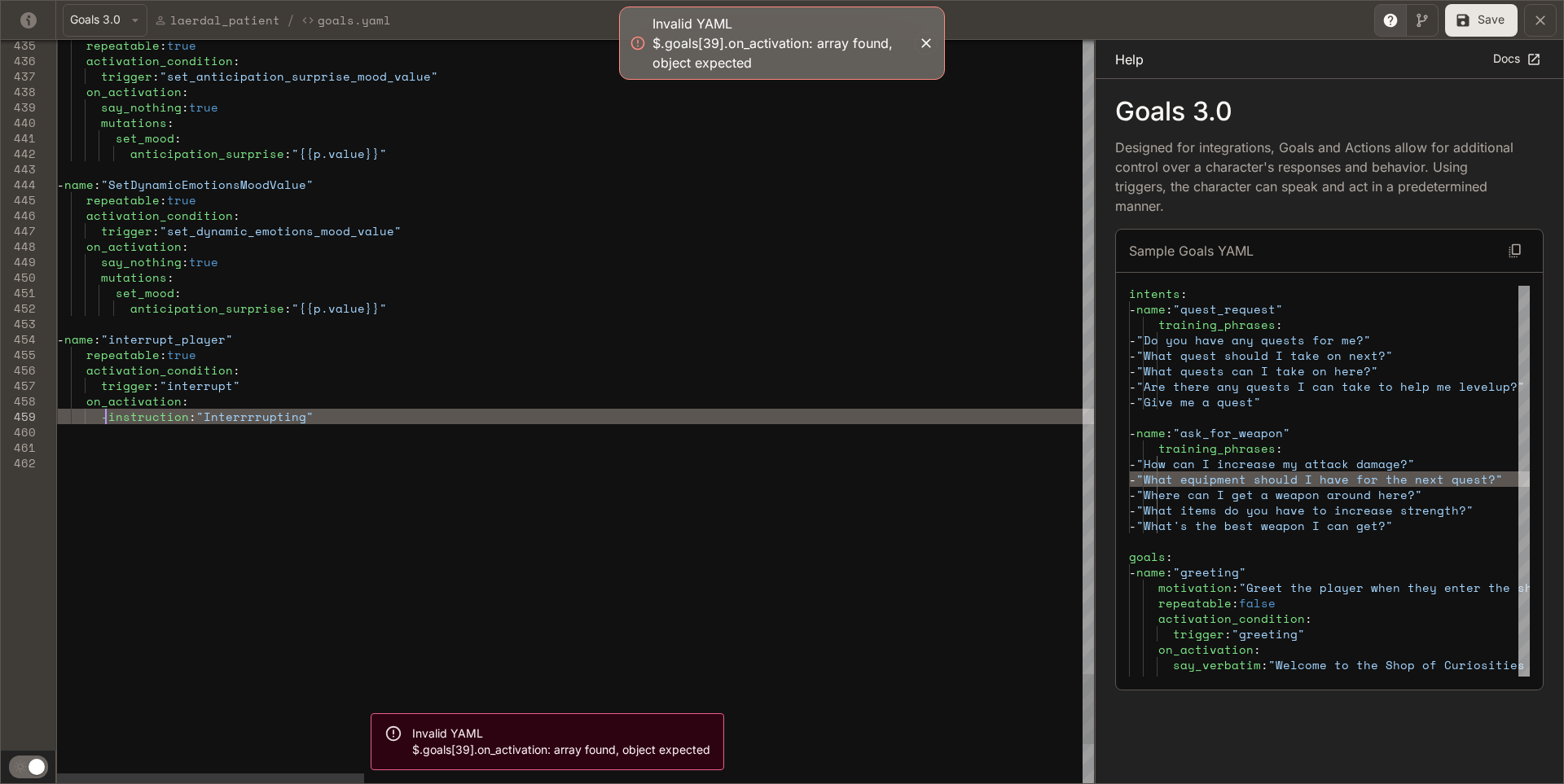
type textarea "**********"
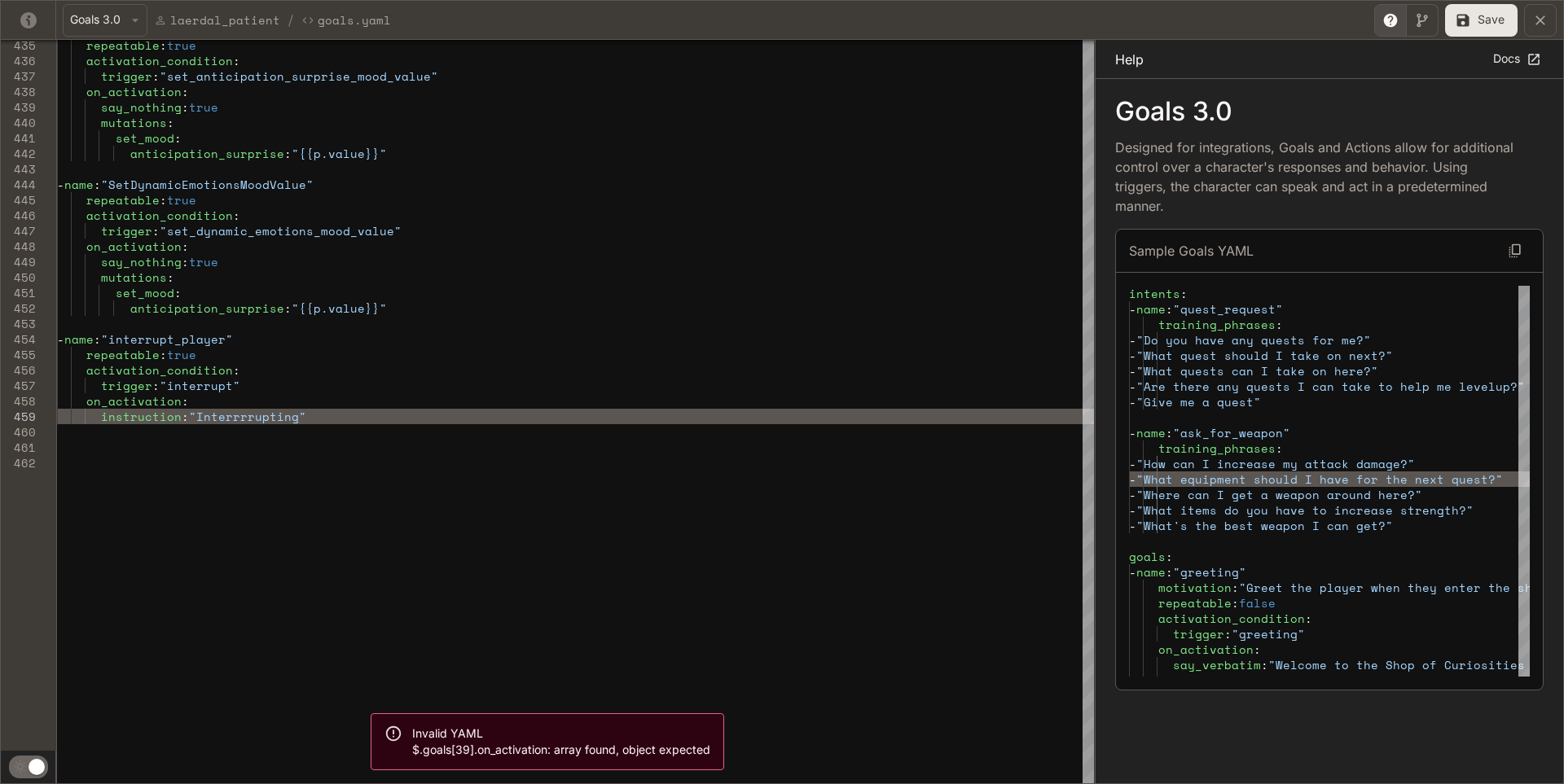
click at [1471, 29] on button "Save" at bounding box center [1481, 20] width 73 height 33
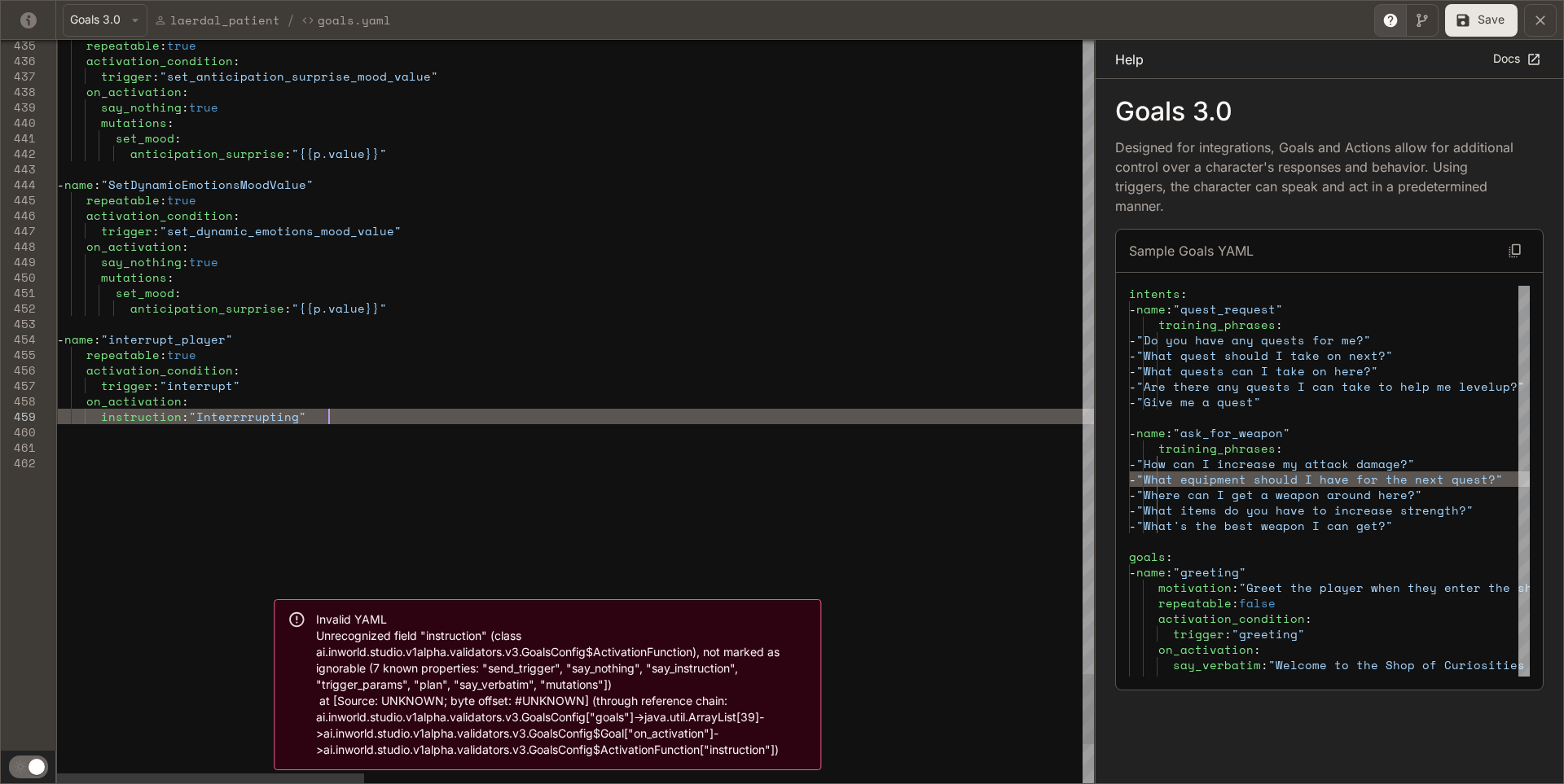
scroll to position [122, 42]
type textarea "**********"
click at [1217, 661] on div "on_activation : say_verbatim : "Welcome to the Shop of Curiosities and Wonders!…" at bounding box center [1539, 723] width 821 height 876
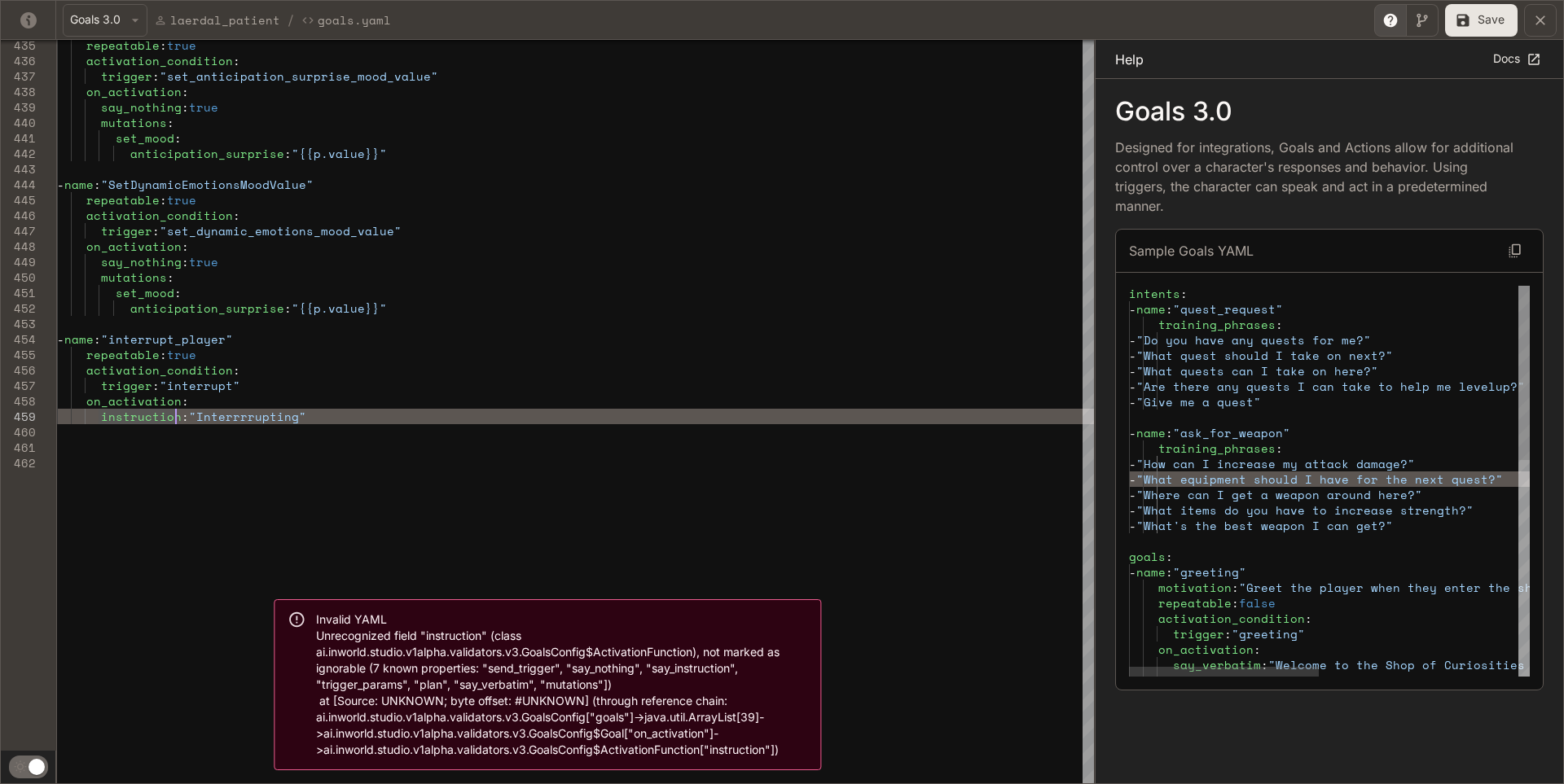
scroll to position [0, 139]
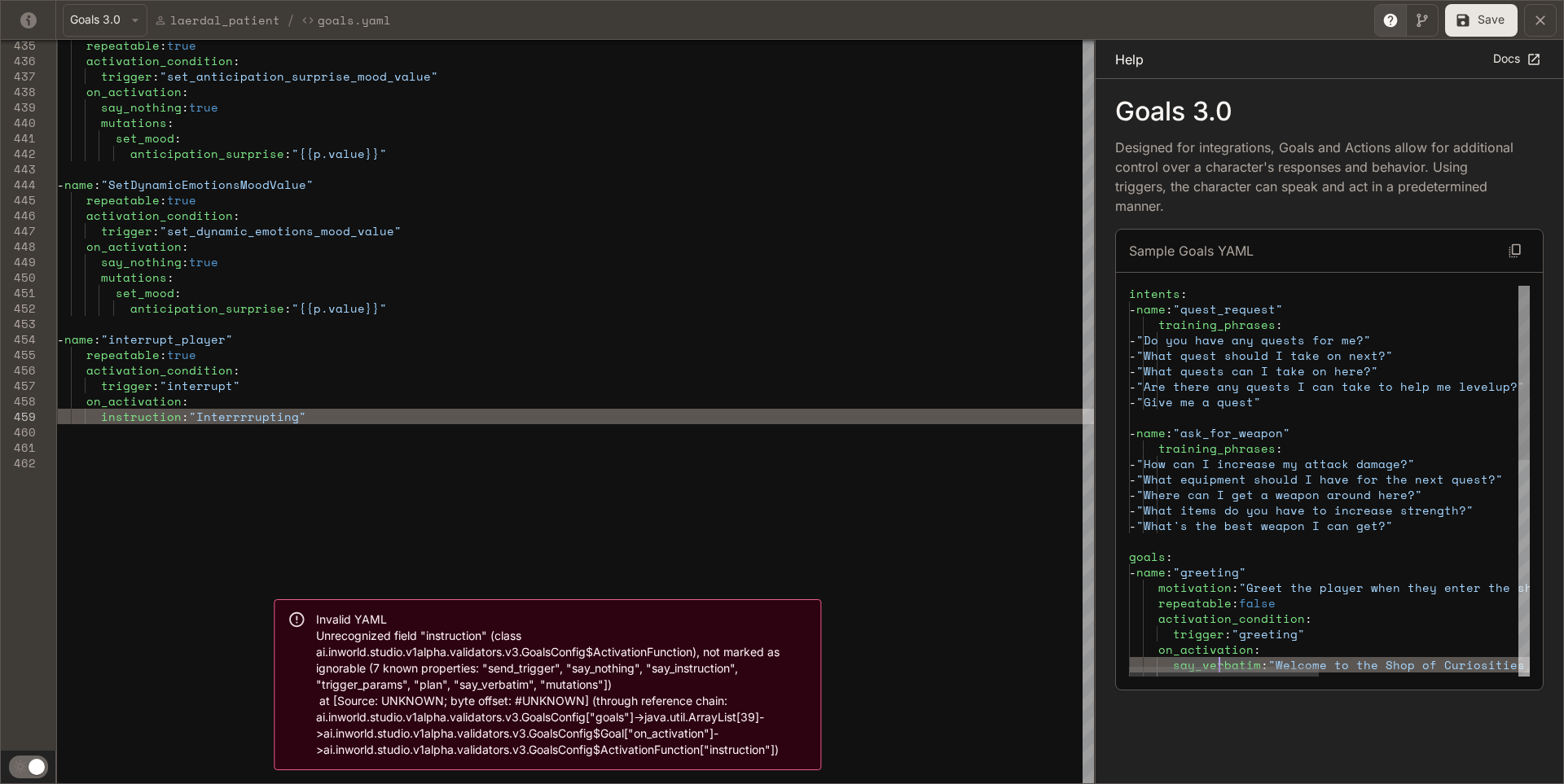
click at [1217, 661] on div "on_activation : say_verbatim : "Welcome to the Shop of Curiosities and Wonders!…" at bounding box center [1539, 723] width 821 height 876
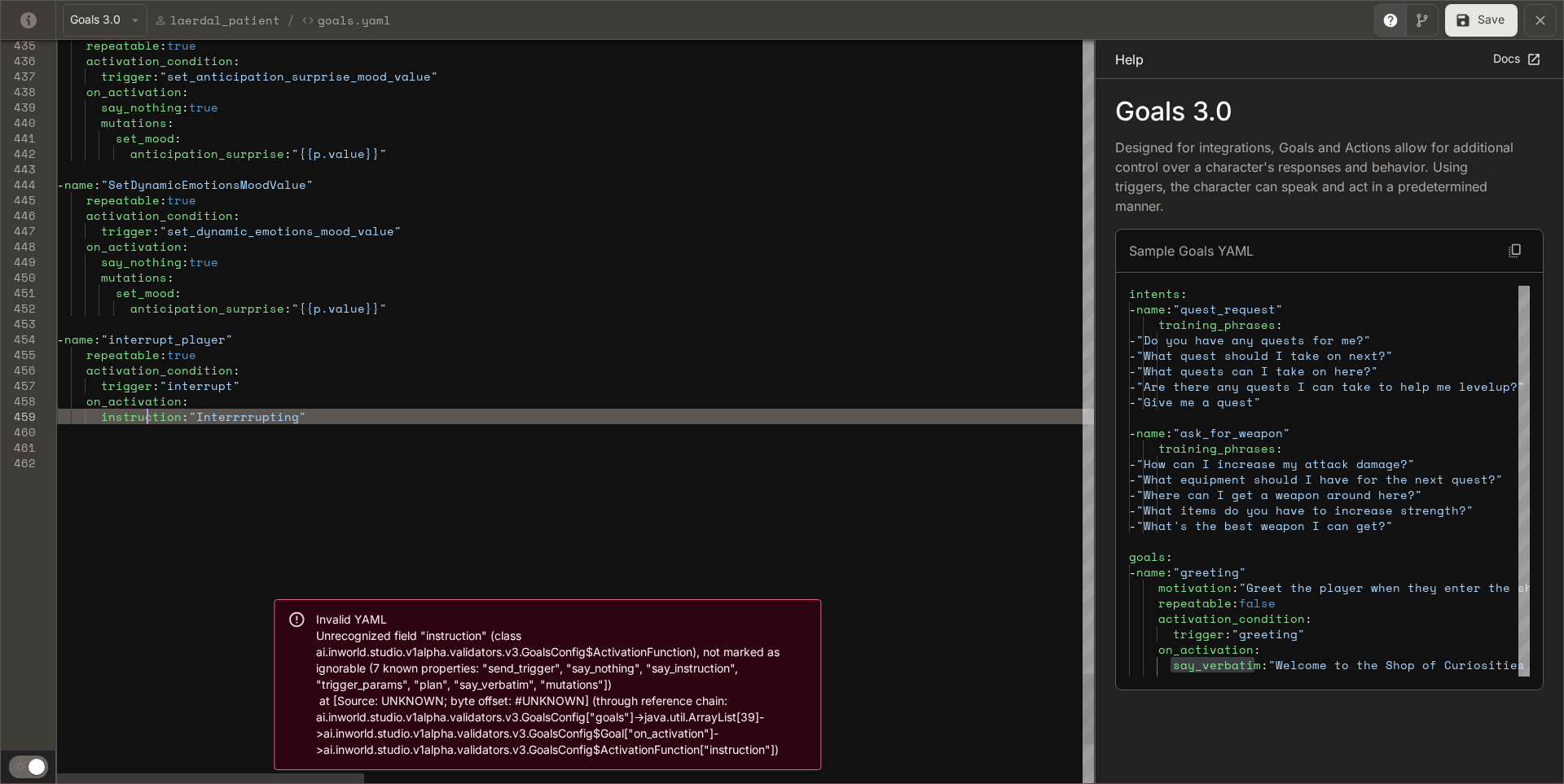
scroll to position [122, 118]
click at [1471, 20] on icon "yaml-editor" at bounding box center [1462, 20] width 16 height 16
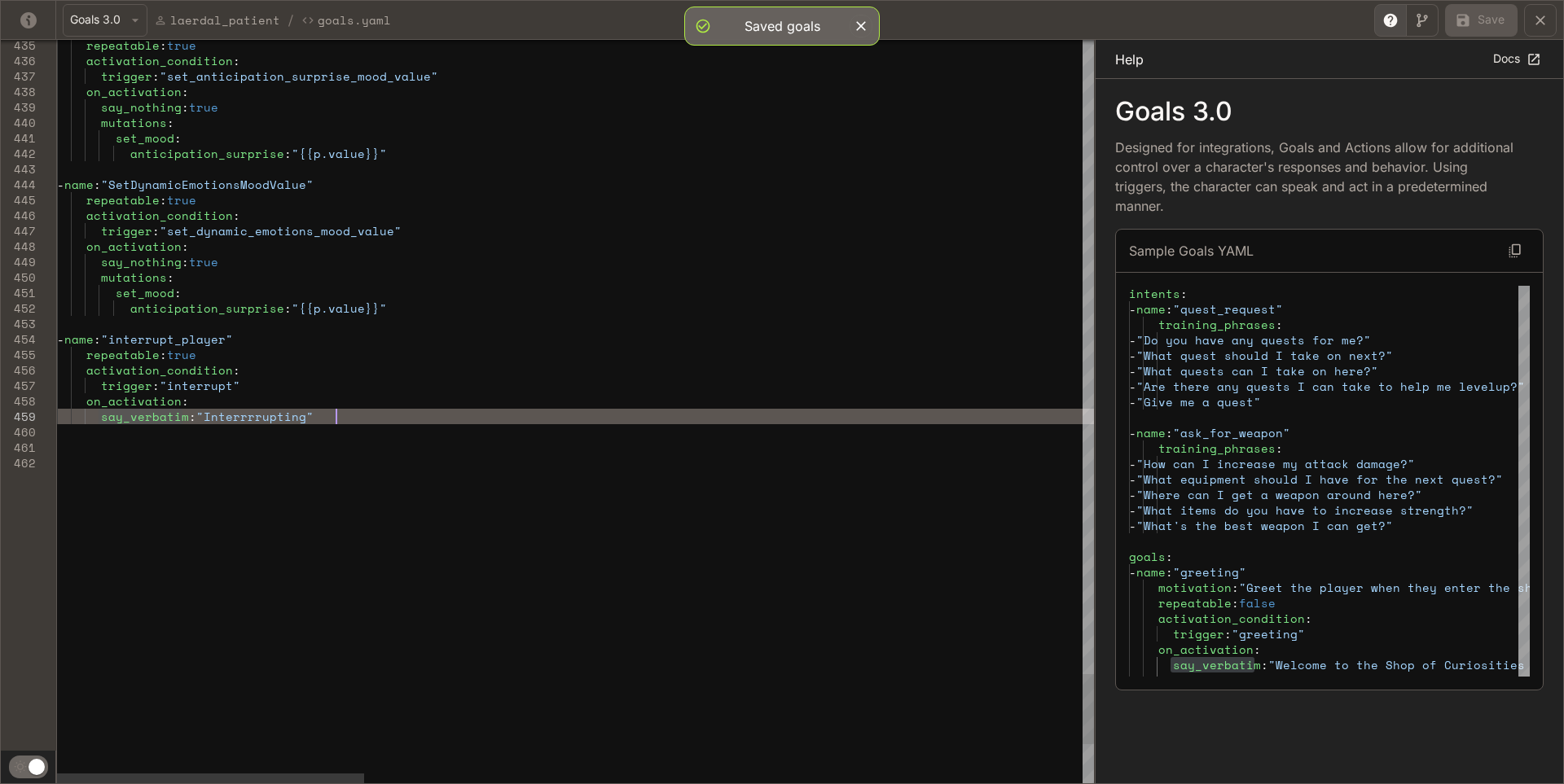
type textarea "**********"
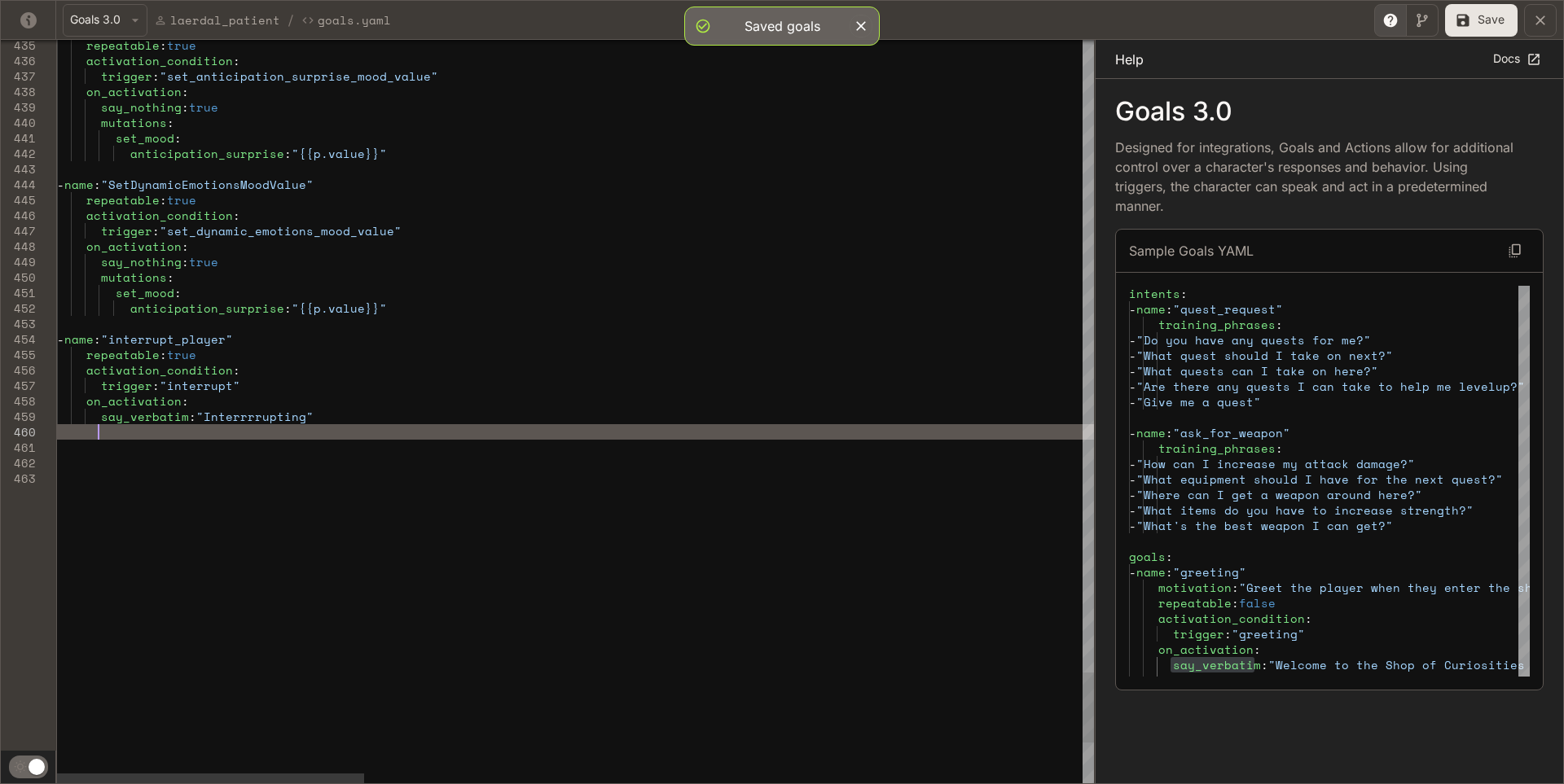
scroll to position [15, 42]
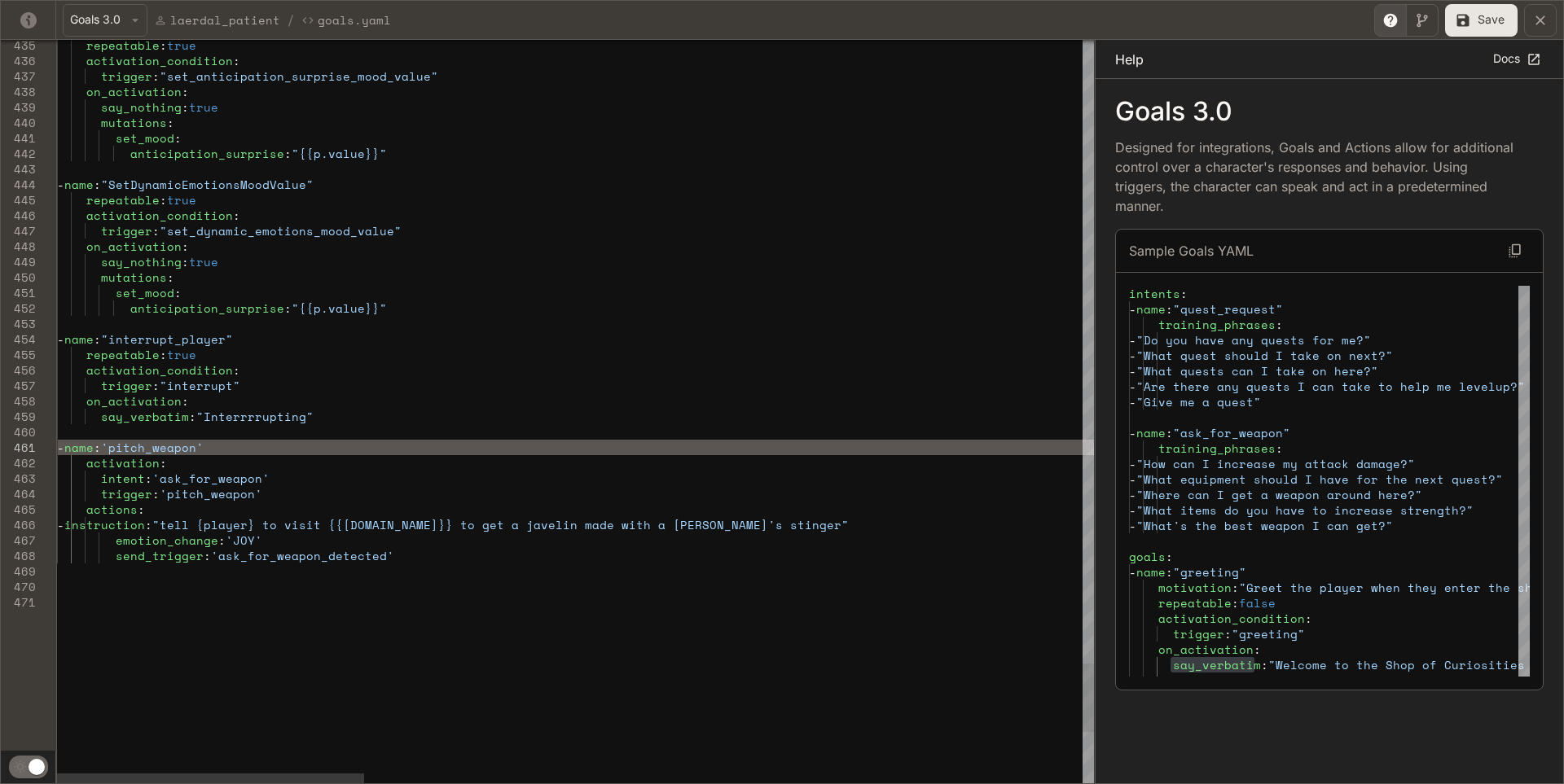
type textarea "**********"
click at [1473, 13] on button "Save" at bounding box center [1481, 20] width 73 height 33
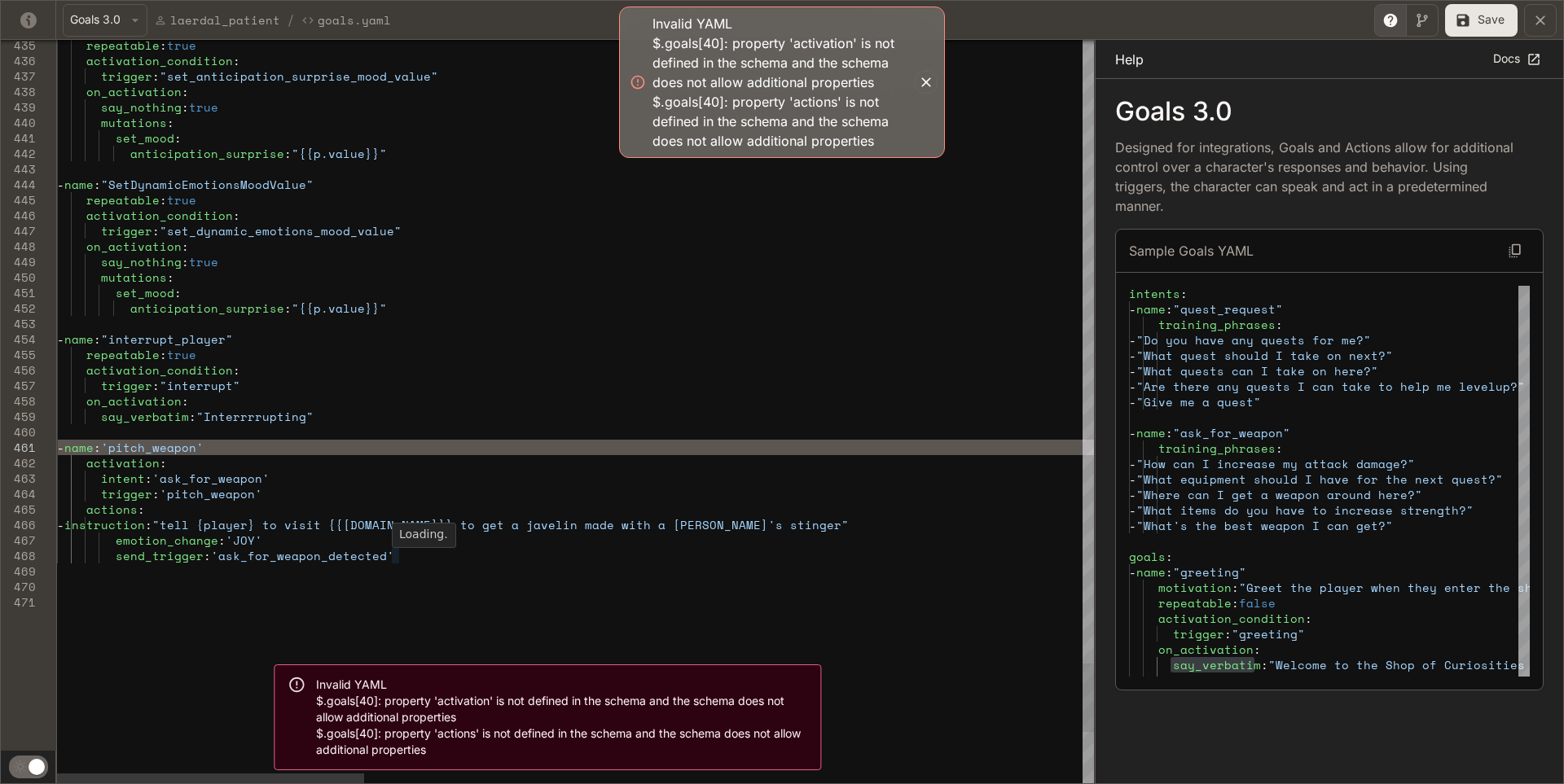
scroll to position [15, 166]
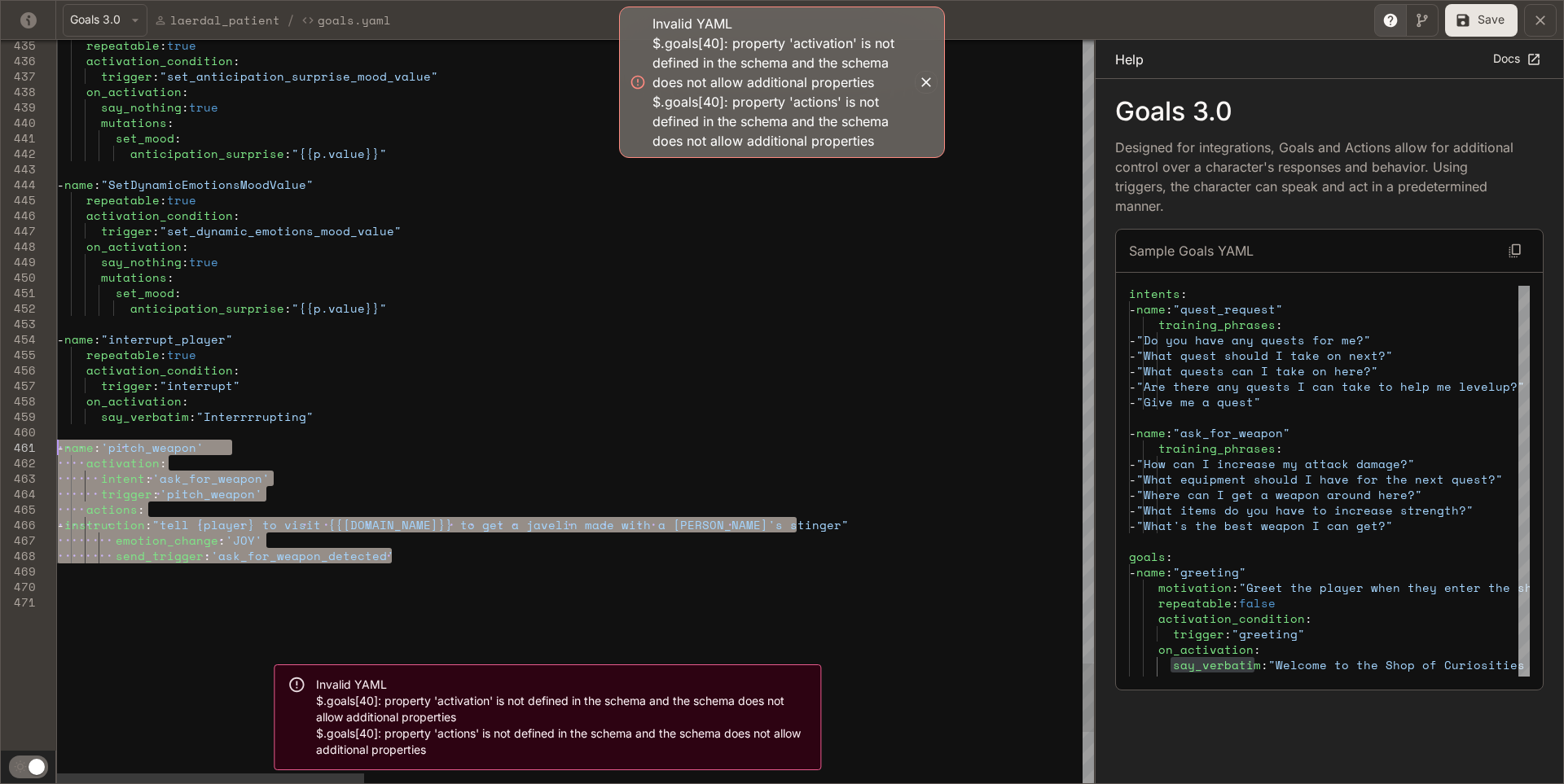
drag, startPoint x: 392, startPoint y: 558, endPoint x: 31, endPoint y: 444, distance: 378.6
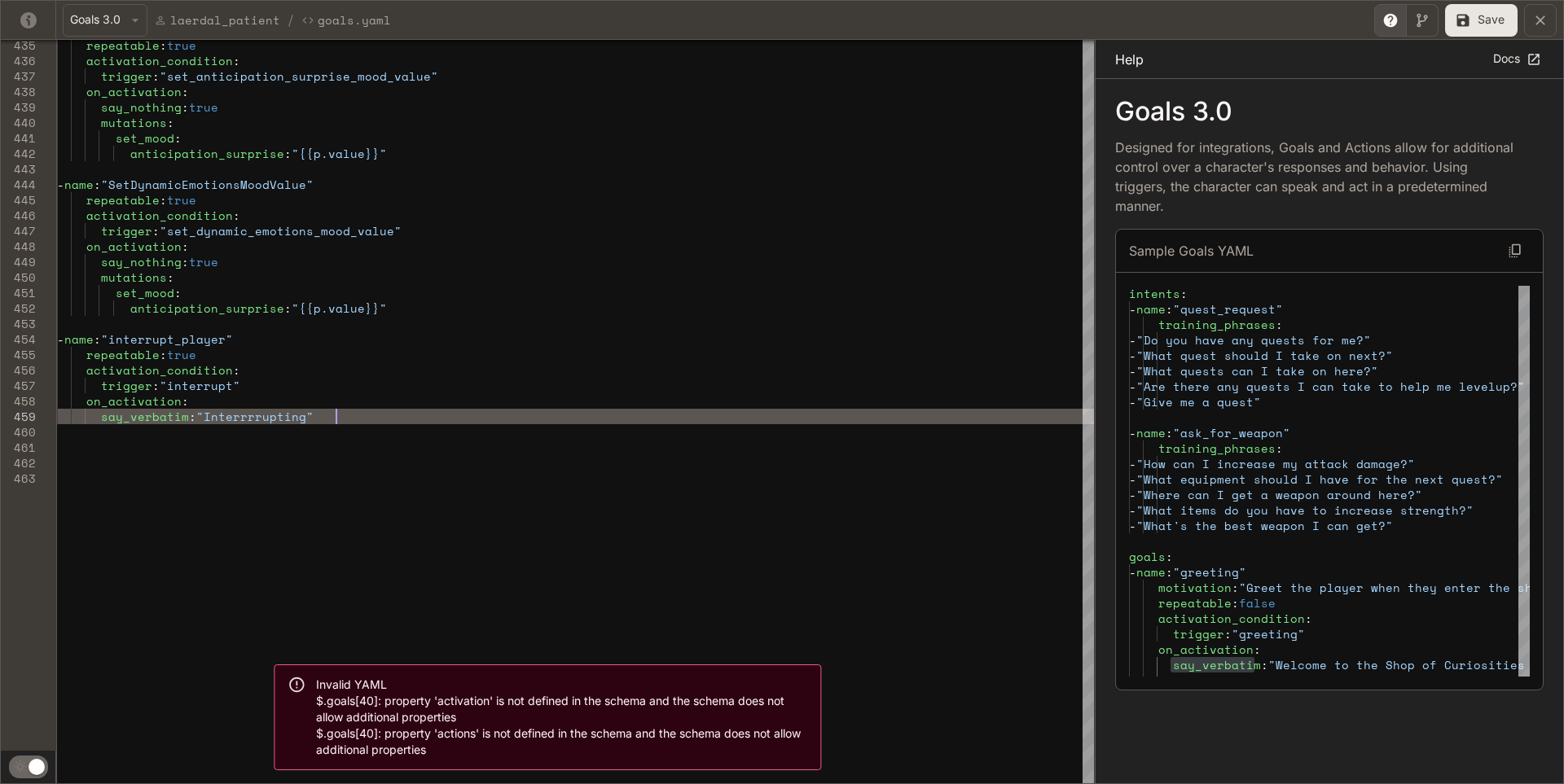
click at [1489, 21] on button "Save" at bounding box center [1481, 20] width 73 height 33
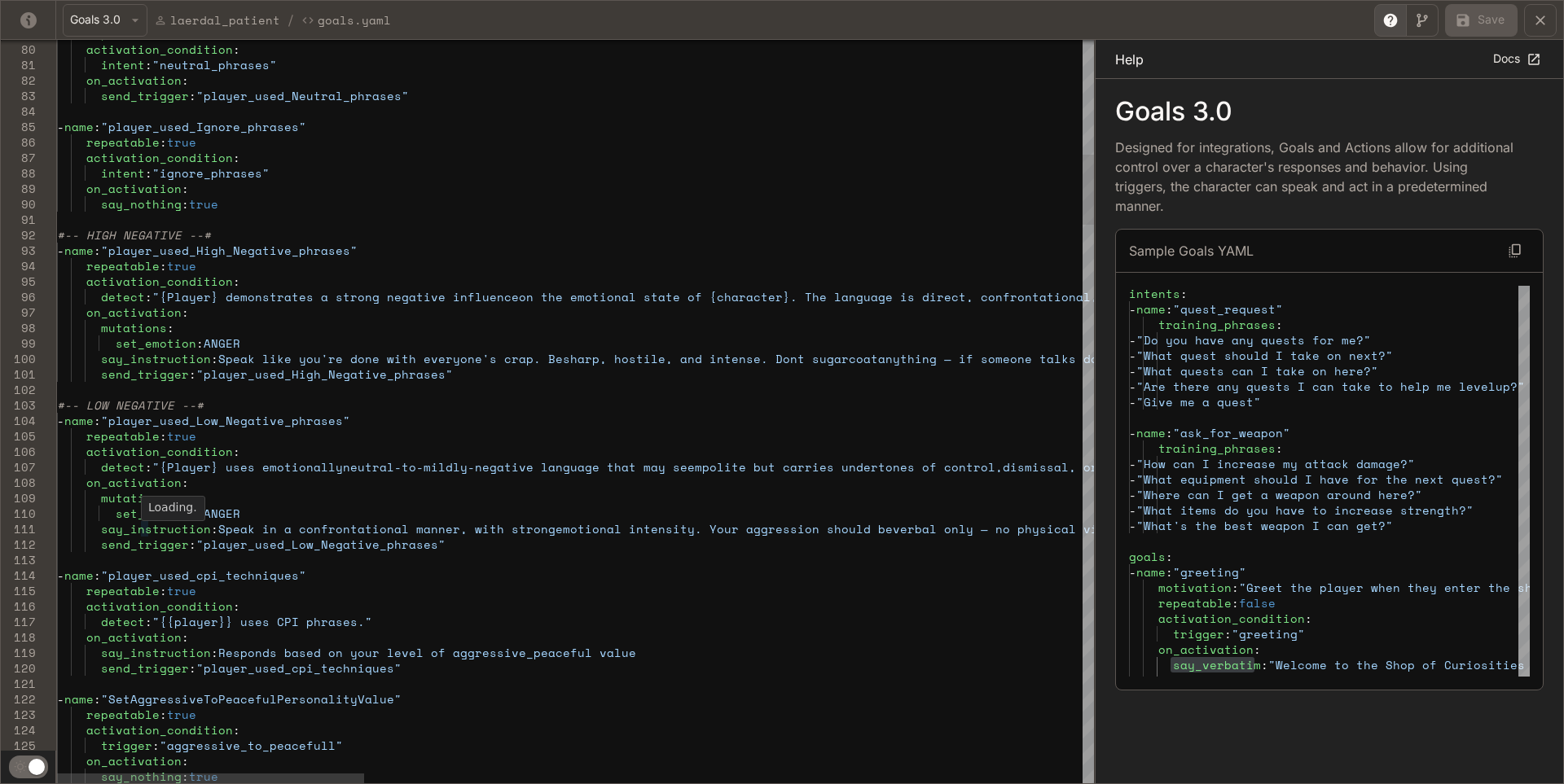
scroll to position [15, 278]
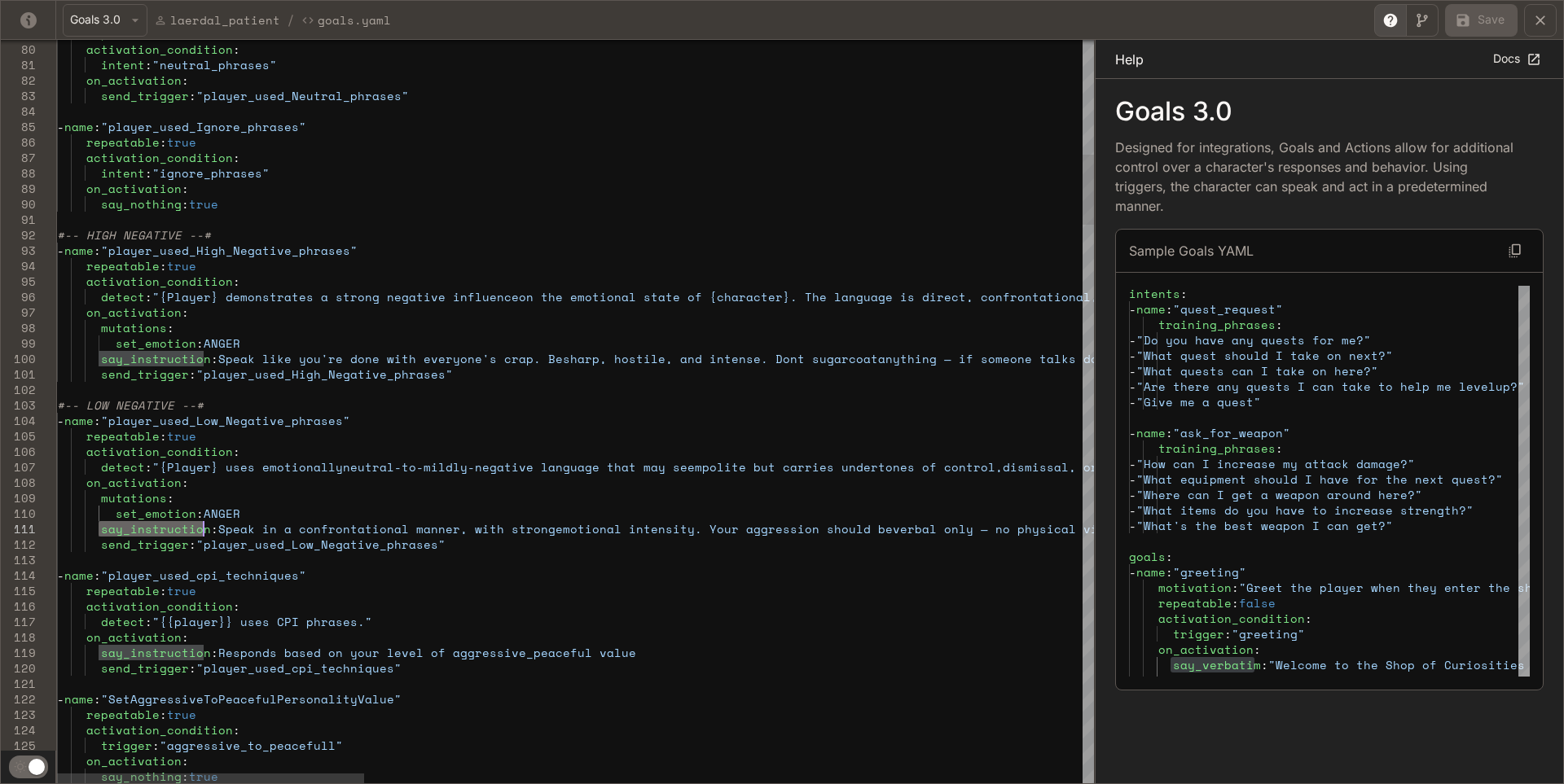
drag, startPoint x: 99, startPoint y: 531, endPoint x: 202, endPoint y: 530, distance: 103.0
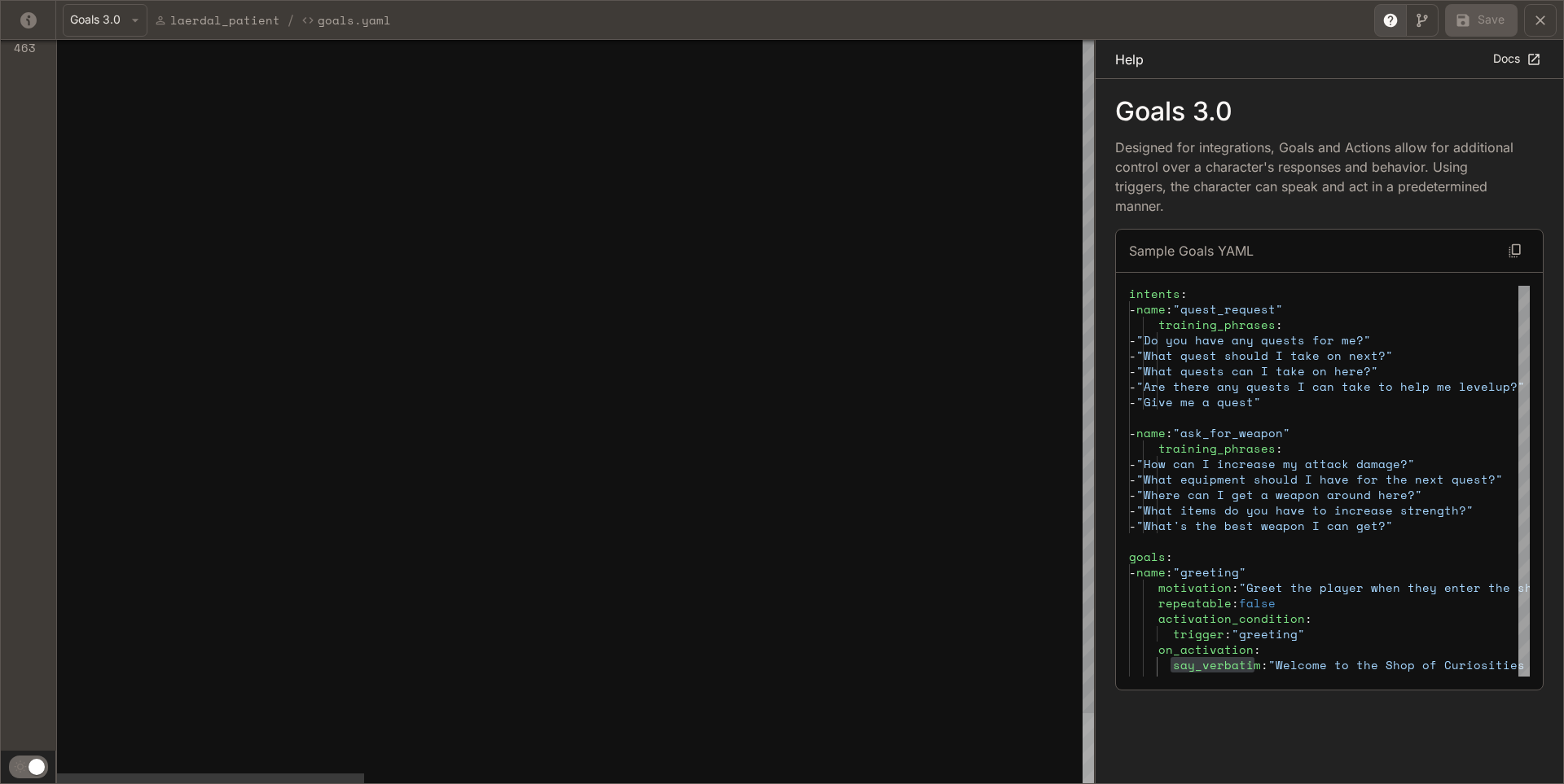
click at [1082, 781] on div "yaml-editor" at bounding box center [1087, 748] width 12 height 70
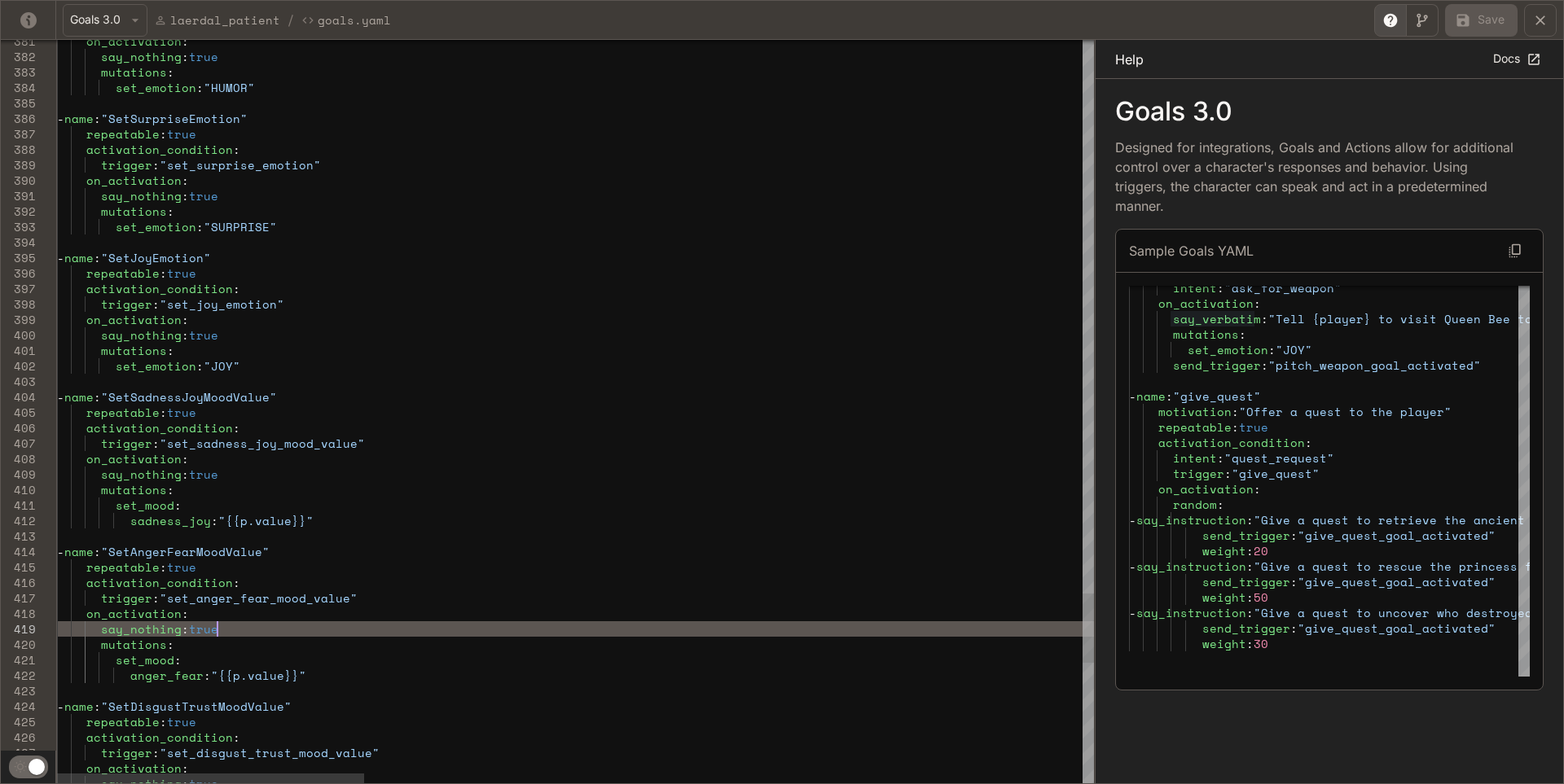
scroll to position [122, 173]
drag, startPoint x: 1081, startPoint y: 630, endPoint x: 1082, endPoint y: 622, distance: 8.1
click at [1088, 625] on div "yaml-editor" at bounding box center [1087, 628] width 12 height 69
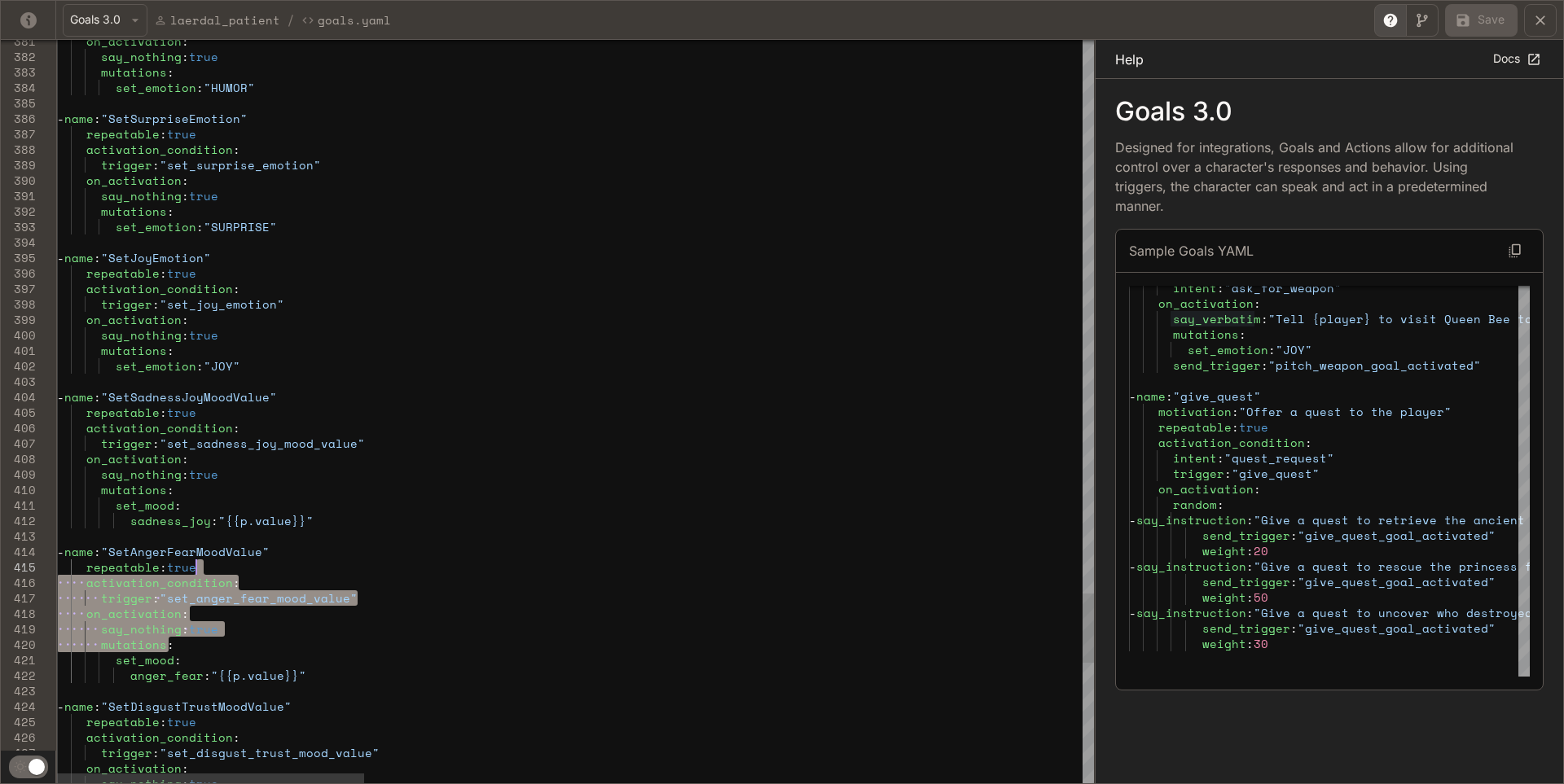
drag, startPoint x: 1076, startPoint y: 643, endPoint x: 1067, endPoint y: 562, distance: 81.5
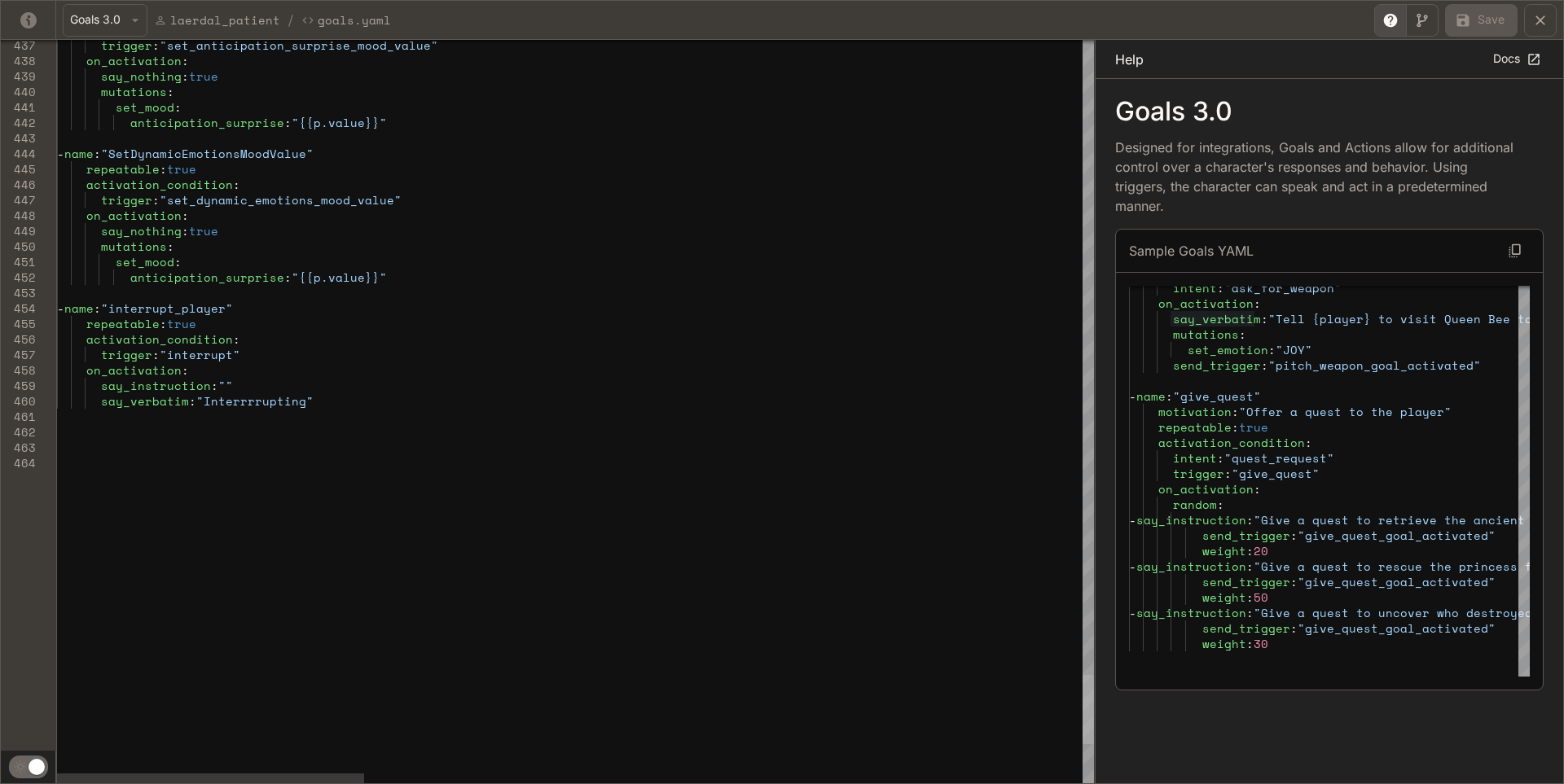
click at [1085, 716] on div "yaml-editor" at bounding box center [1087, 710] width 12 height 69
drag, startPoint x: 369, startPoint y: 402, endPoint x: 7, endPoint y: 401, distance: 362.0
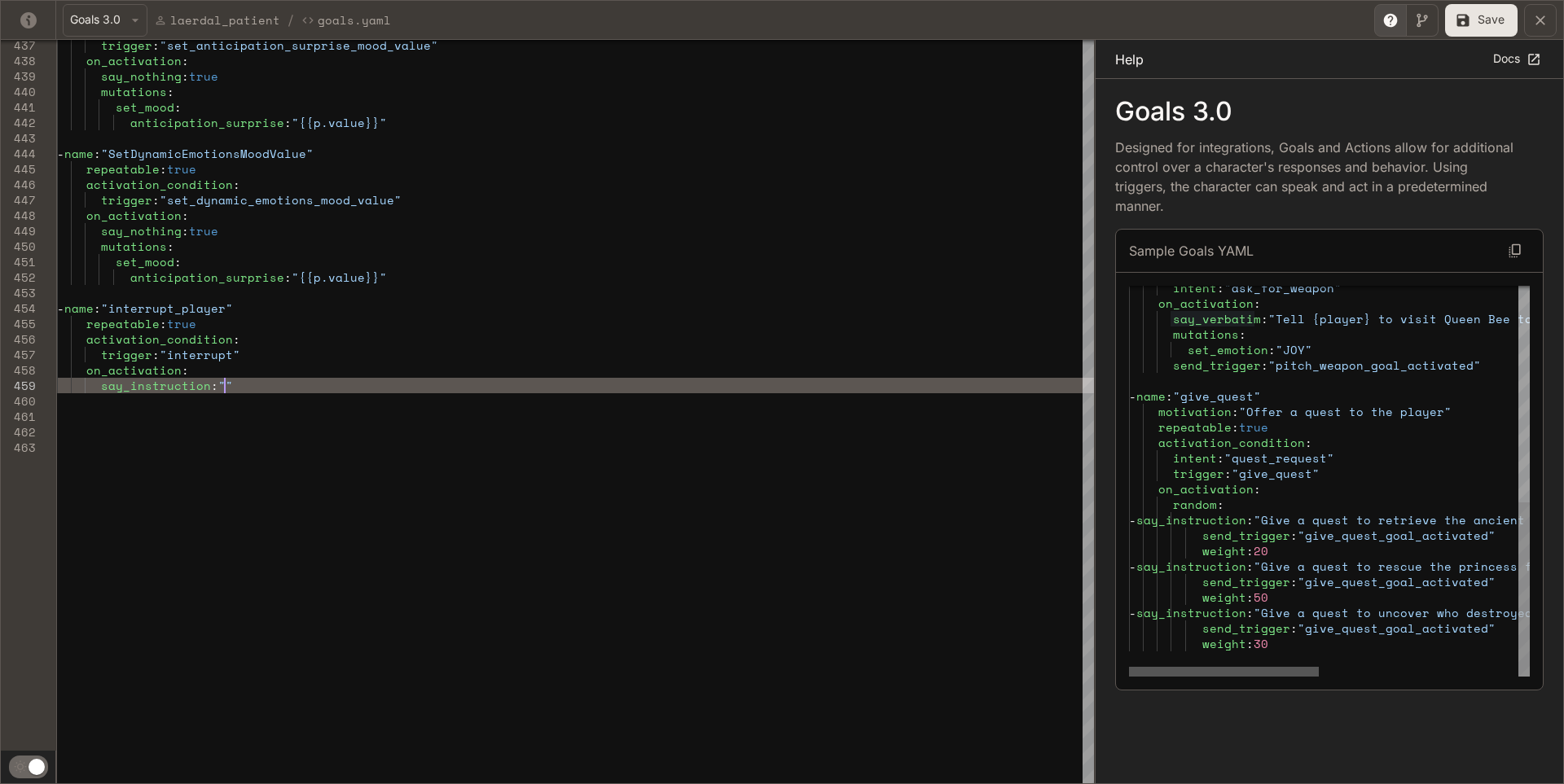
click at [1215, 667] on div "yaml-editor" at bounding box center [1223, 671] width 190 height 10
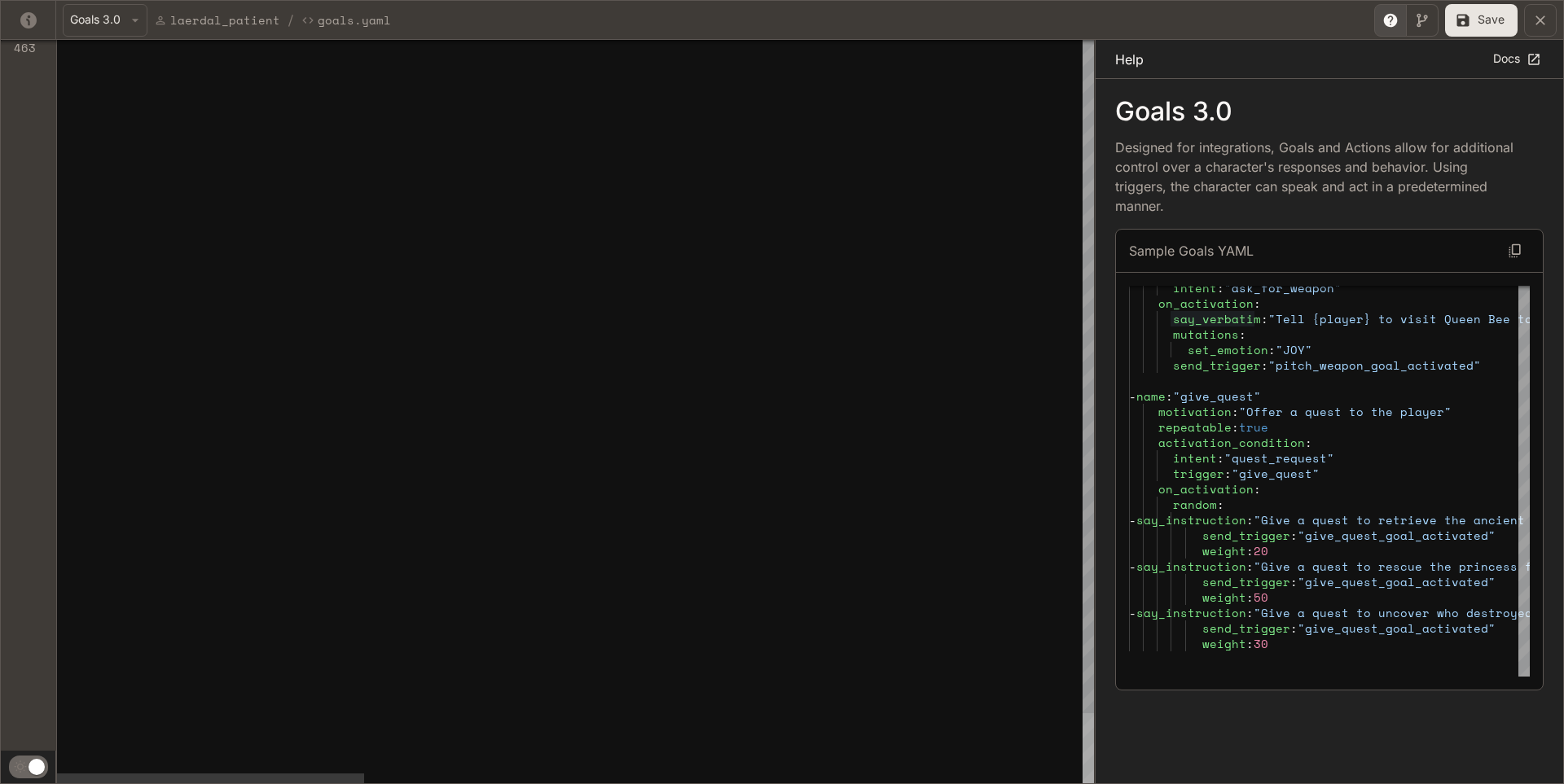
click at [1082, 781] on div "yaml-editor" at bounding box center [1087, 748] width 12 height 70
click at [1094, 781] on div "yaml-editor" at bounding box center [1087, 748] width 12 height 70
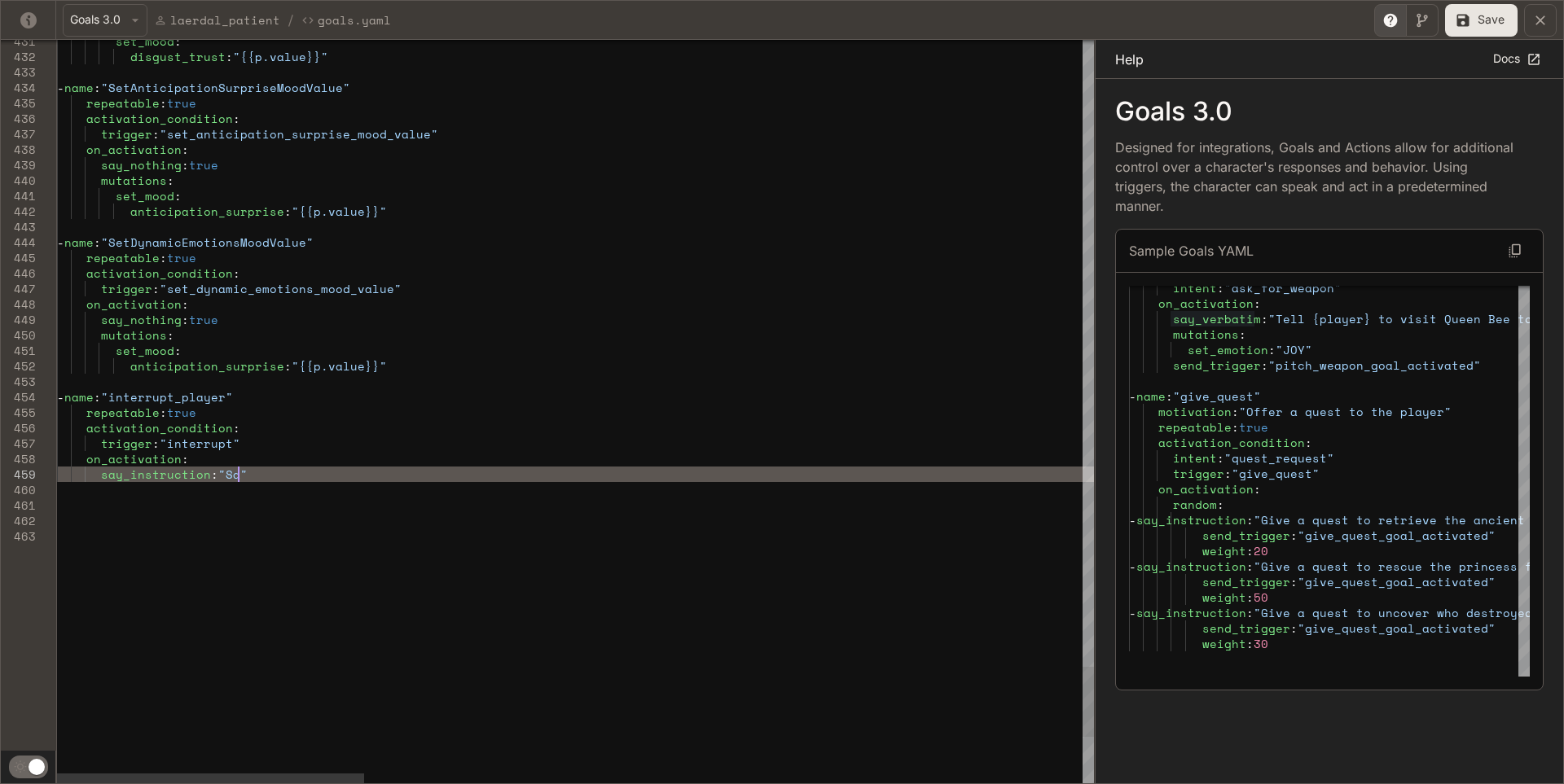
scroll to position [122, 181]
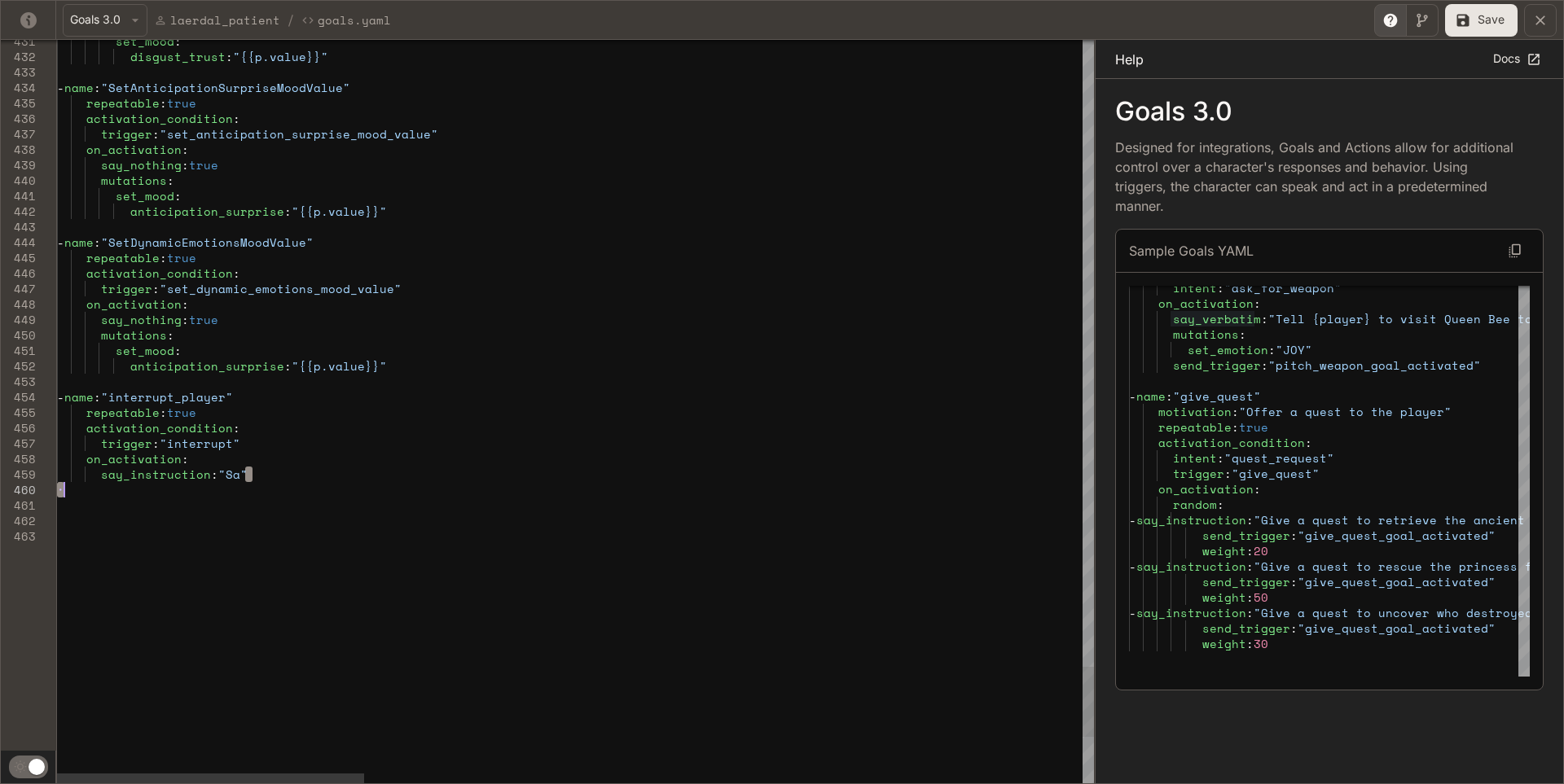
drag, startPoint x: 254, startPoint y: 479, endPoint x: 231, endPoint y: 482, distance: 23.2
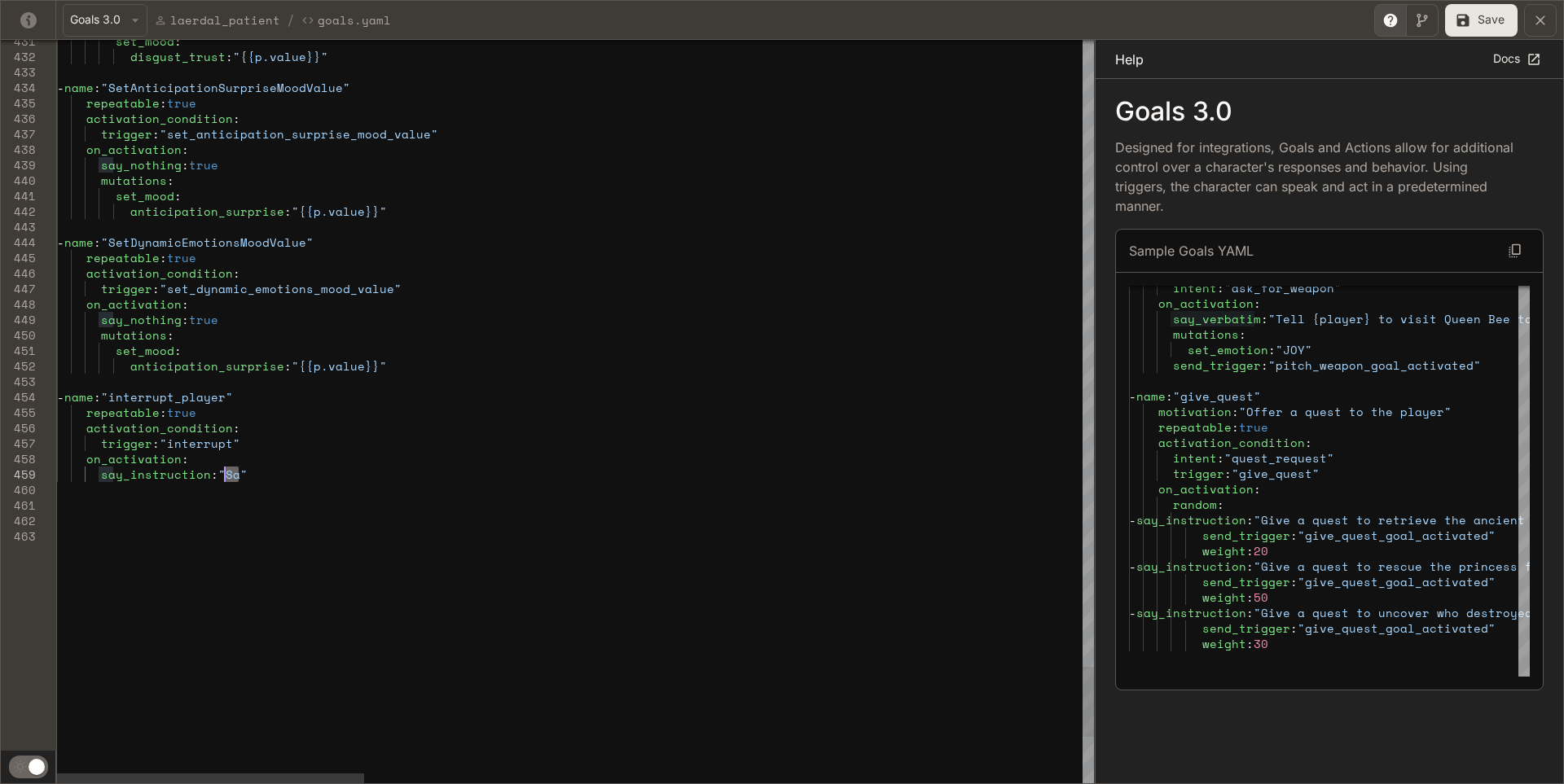
scroll to position [76, 181]
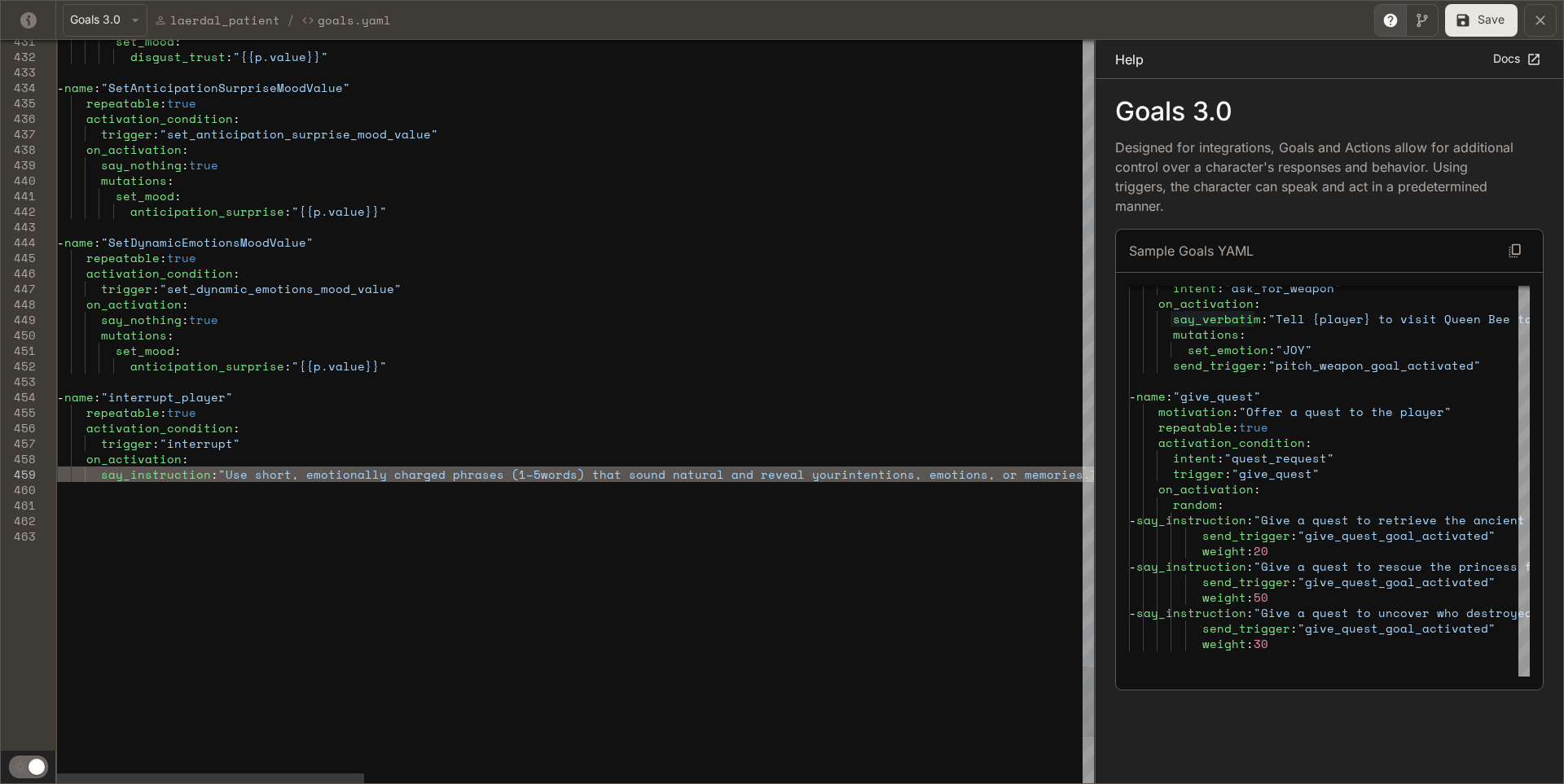
scroll to position [122, 1011]
click at [192, 781] on div "yaml-editor" at bounding box center [211, 778] width 307 height 10
type textarea "**********"
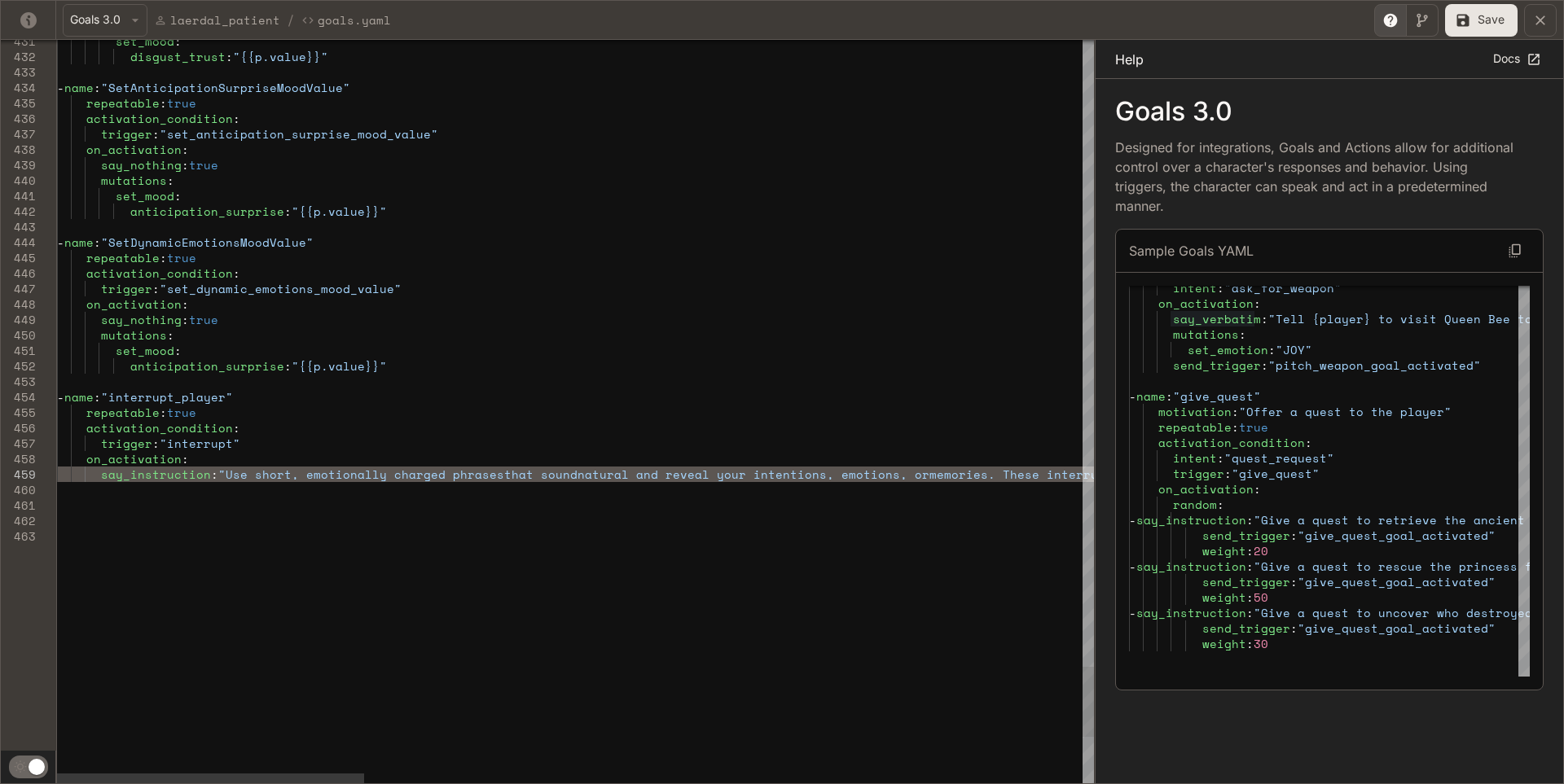
scroll to position [122, 439]
click at [188, 773] on div "yaml-editor" at bounding box center [211, 778] width 307 height 10
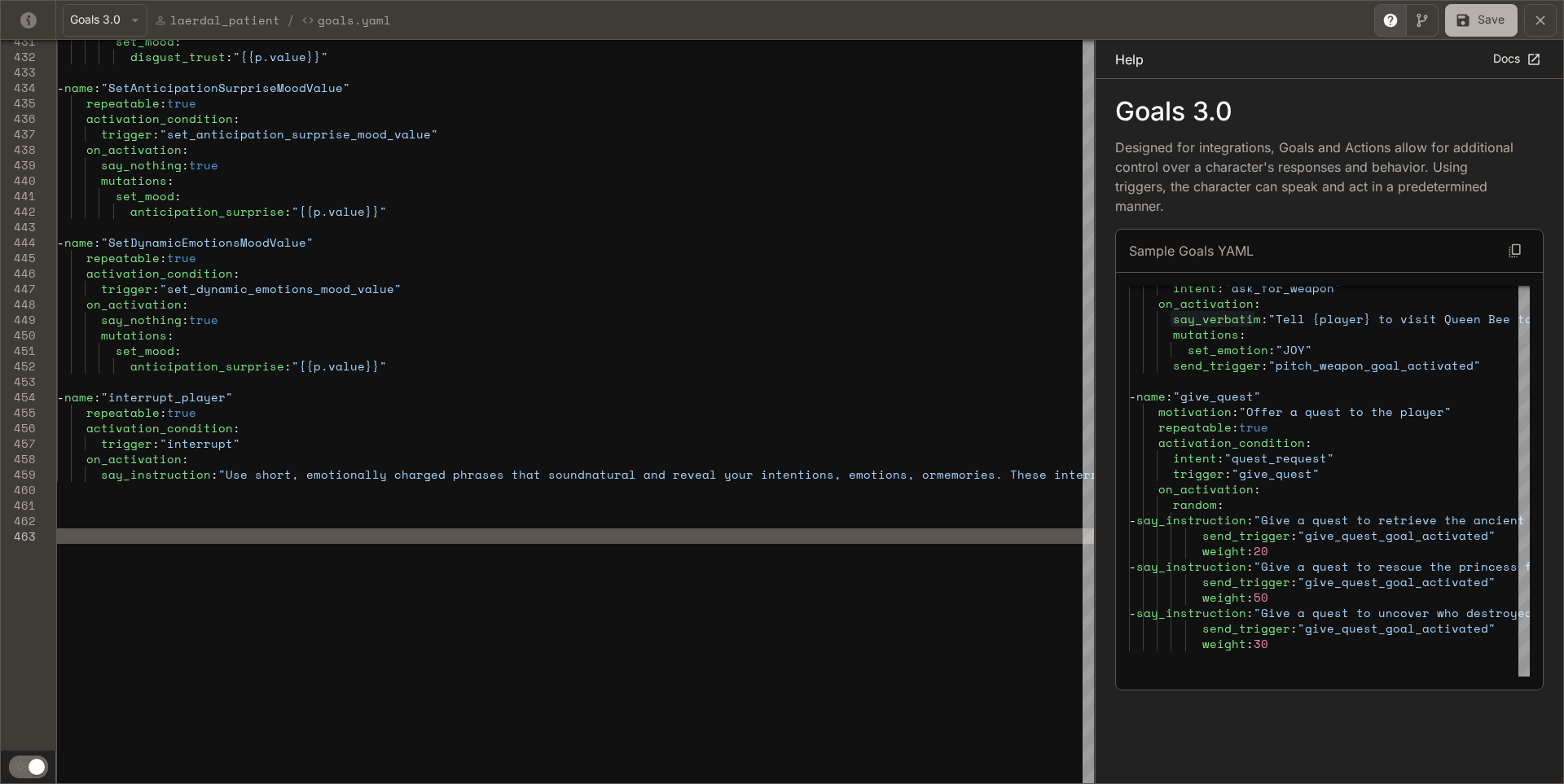
click at [1461, 16] on icon "yaml-editor" at bounding box center [1462, 20] width 16 height 16
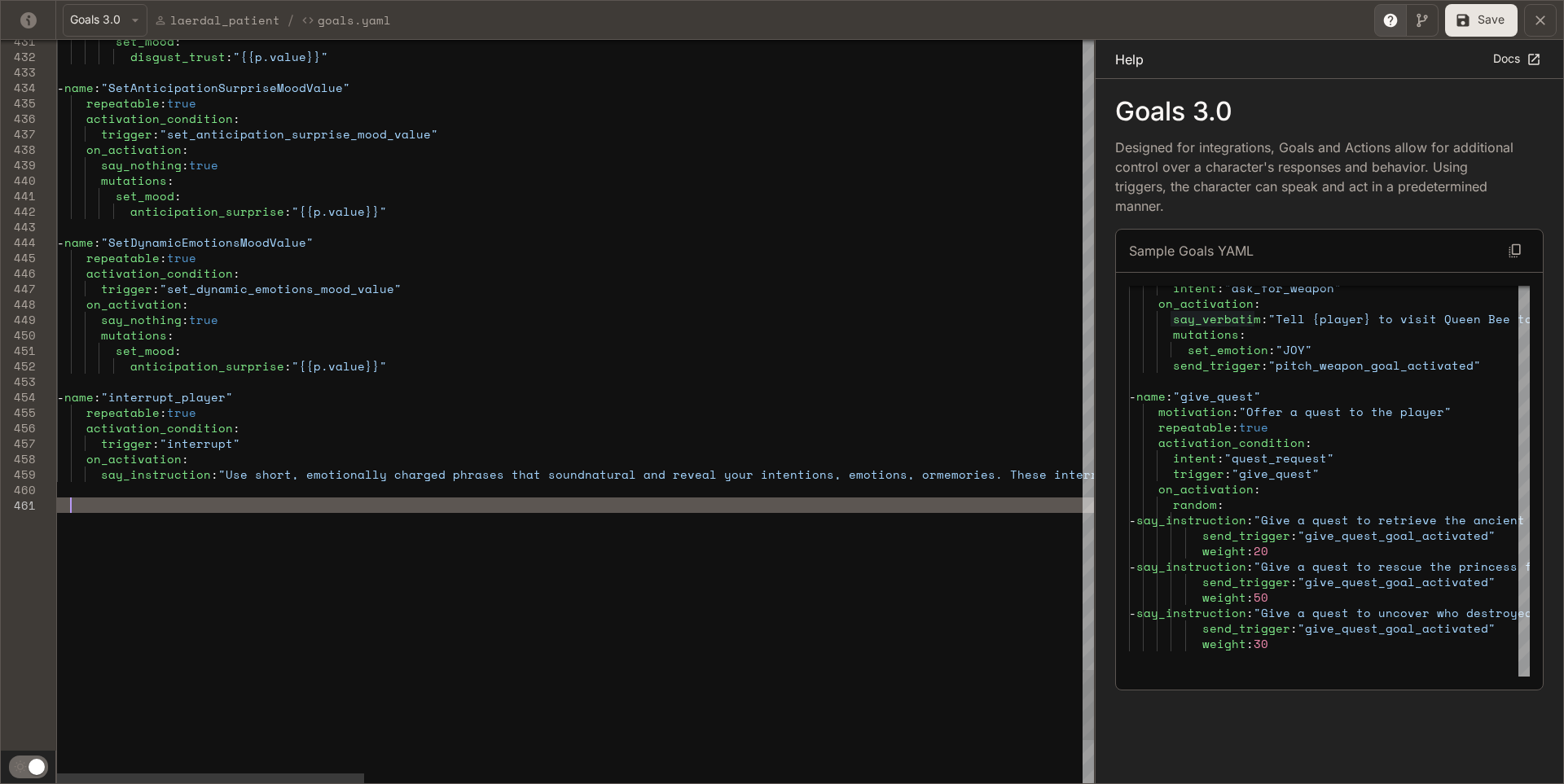
scroll to position [15, 0]
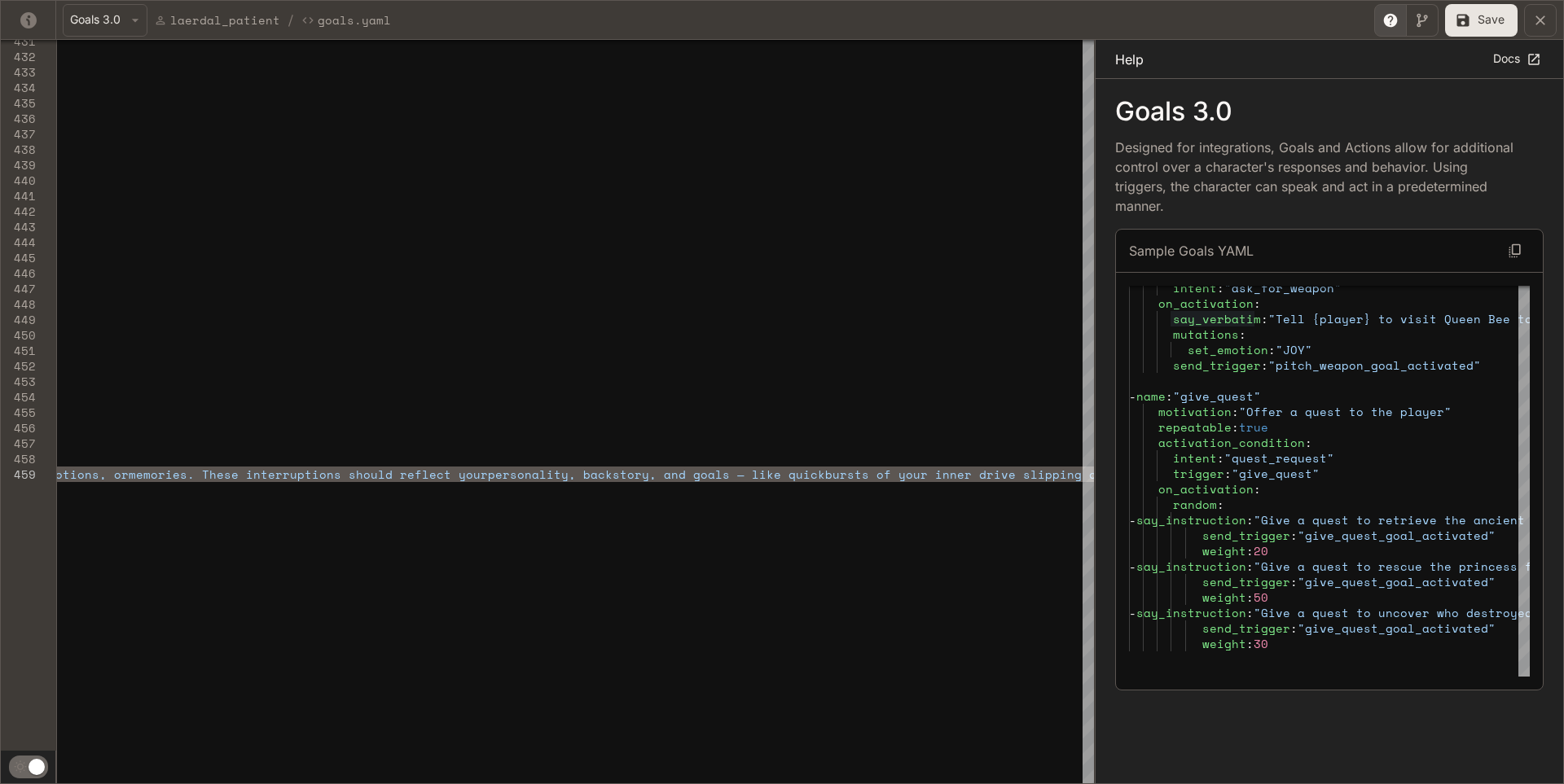
click at [1473, 31] on button "Save" at bounding box center [1481, 20] width 73 height 33
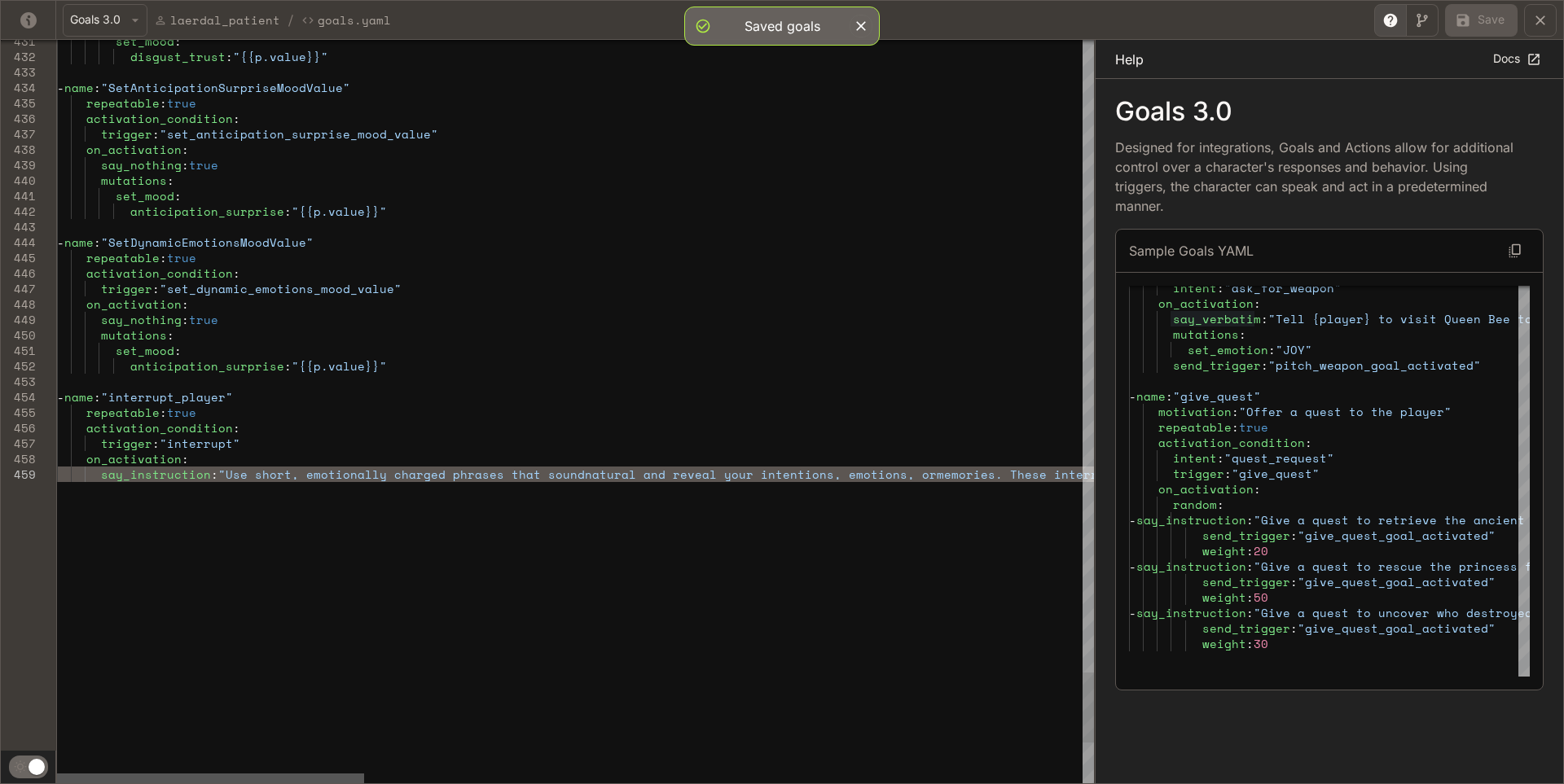
click at [219, 773] on div "yaml-editor" at bounding box center [211, 778] width 307 height 10
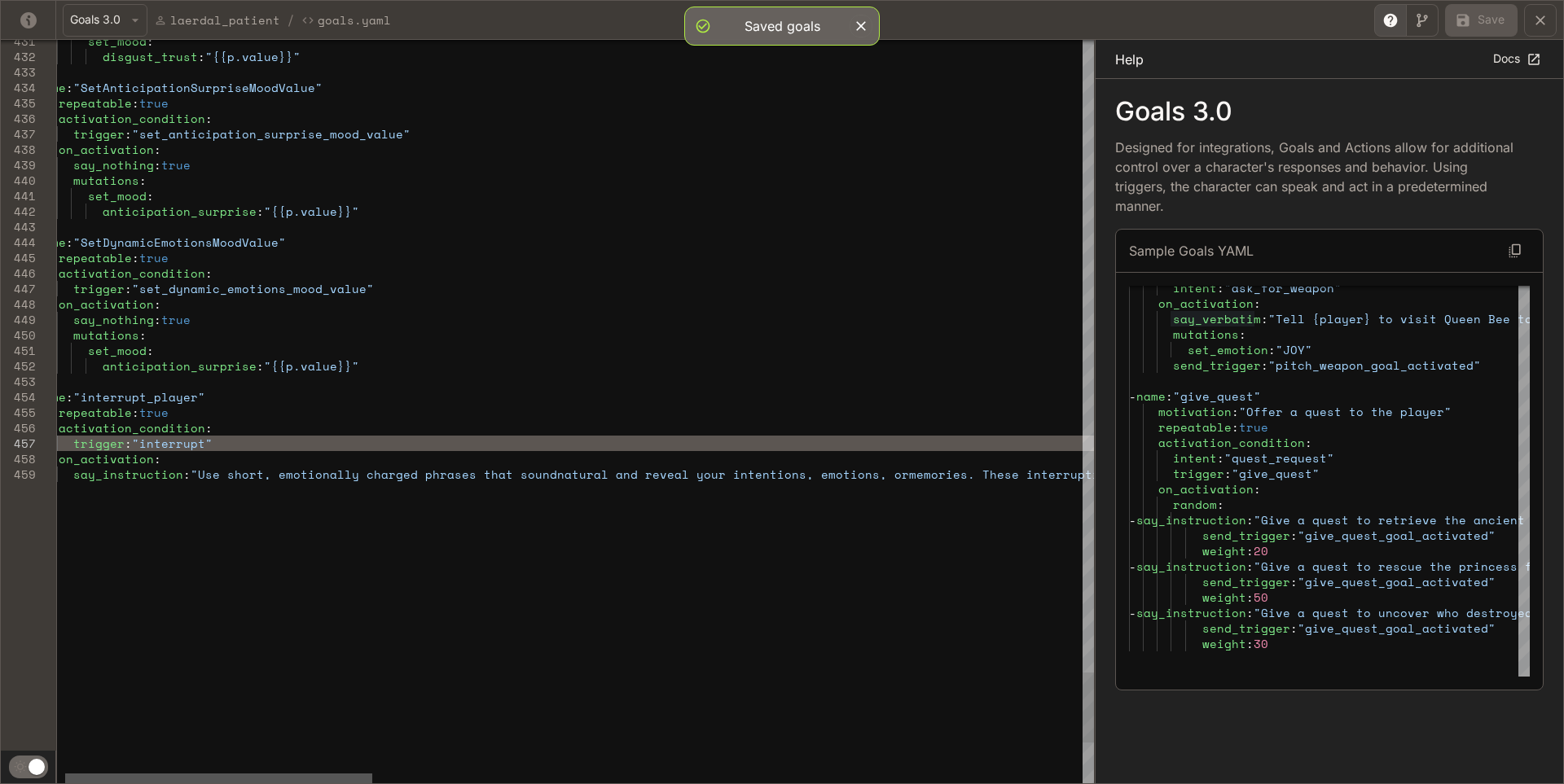
click at [277, 774] on div "yaml-editor" at bounding box center [219, 778] width 307 height 10
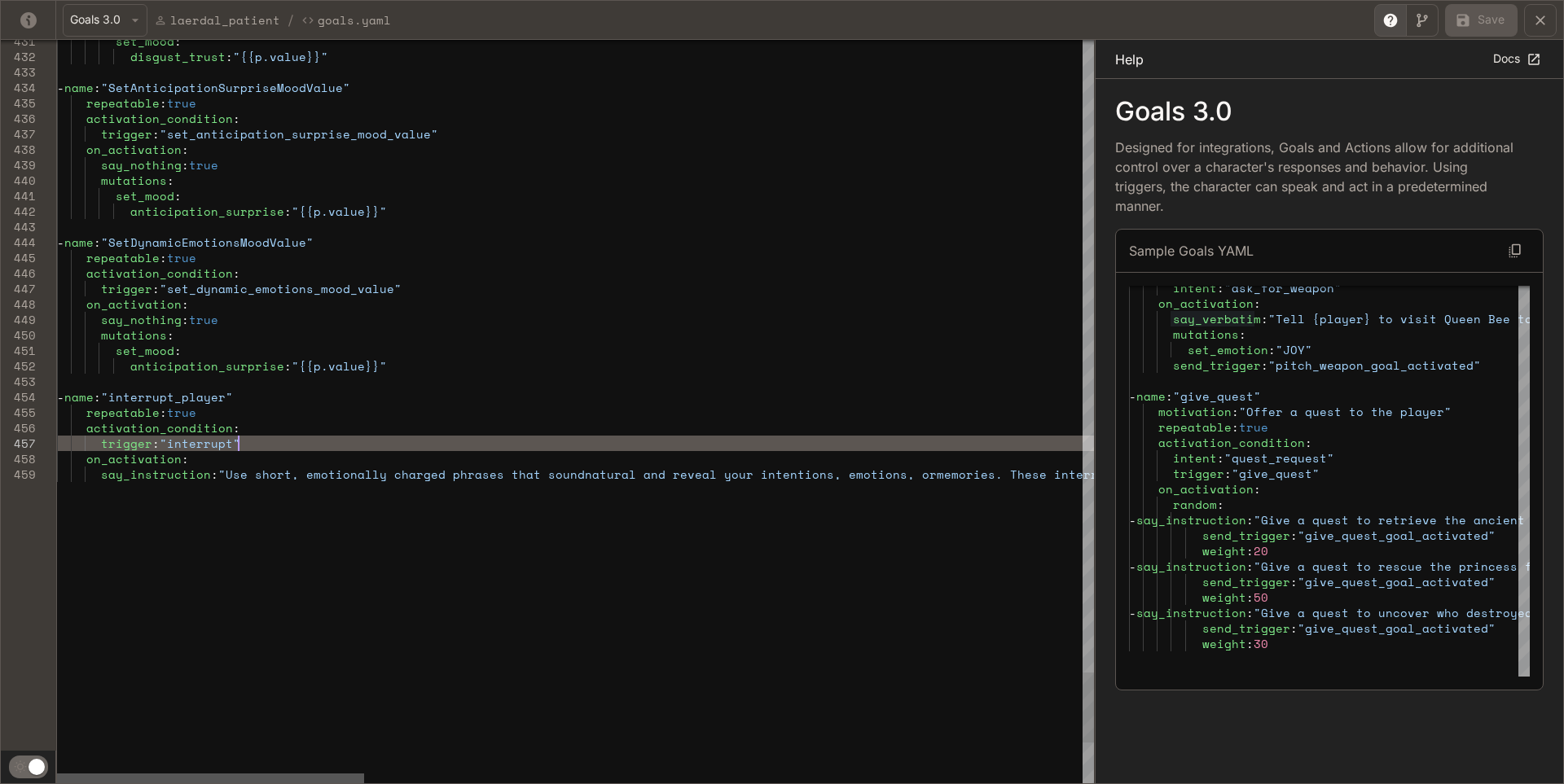
click at [167, 773] on div "yaml-editor" at bounding box center [211, 778] width 307 height 10
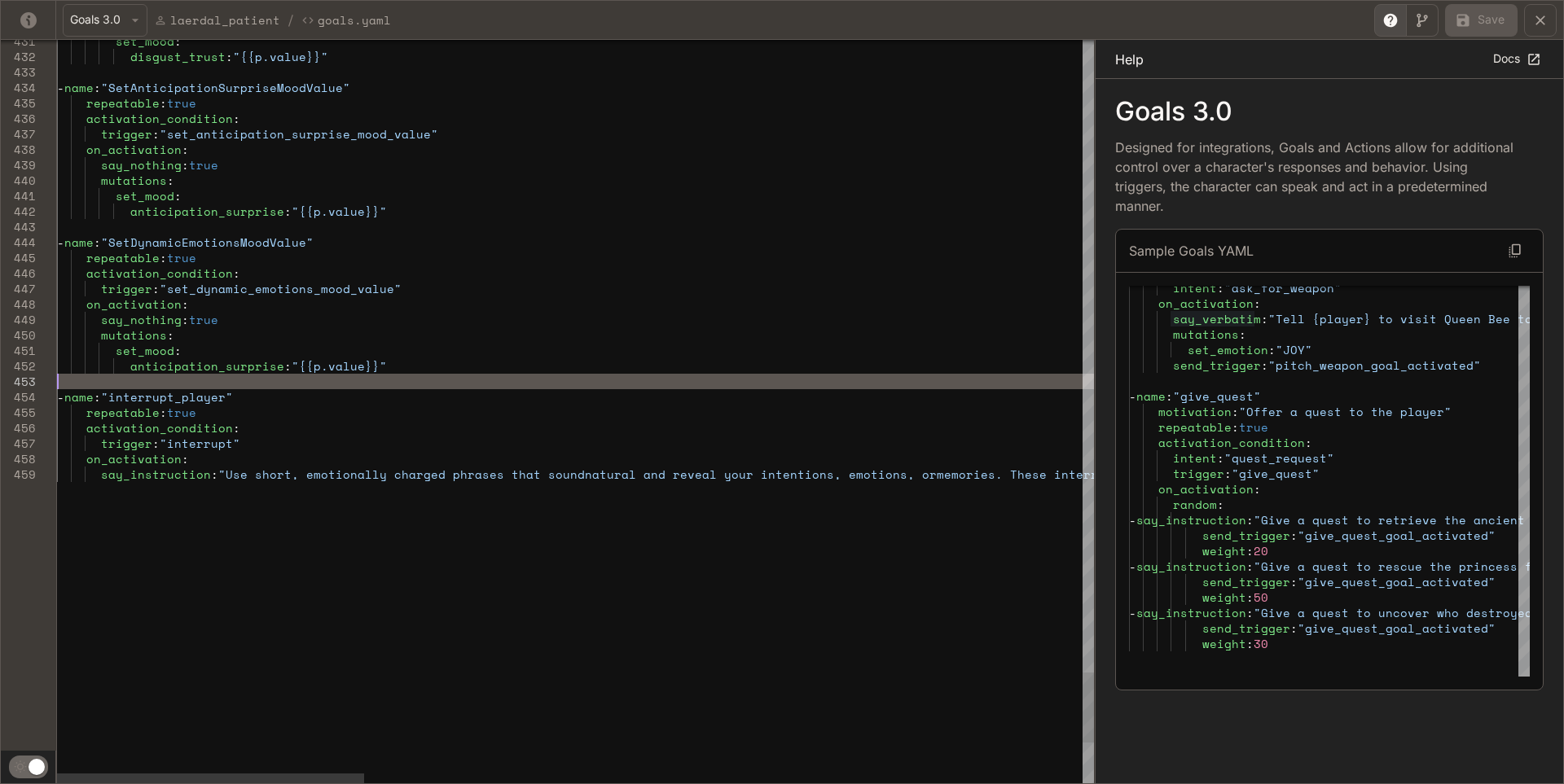
type textarea "**********"
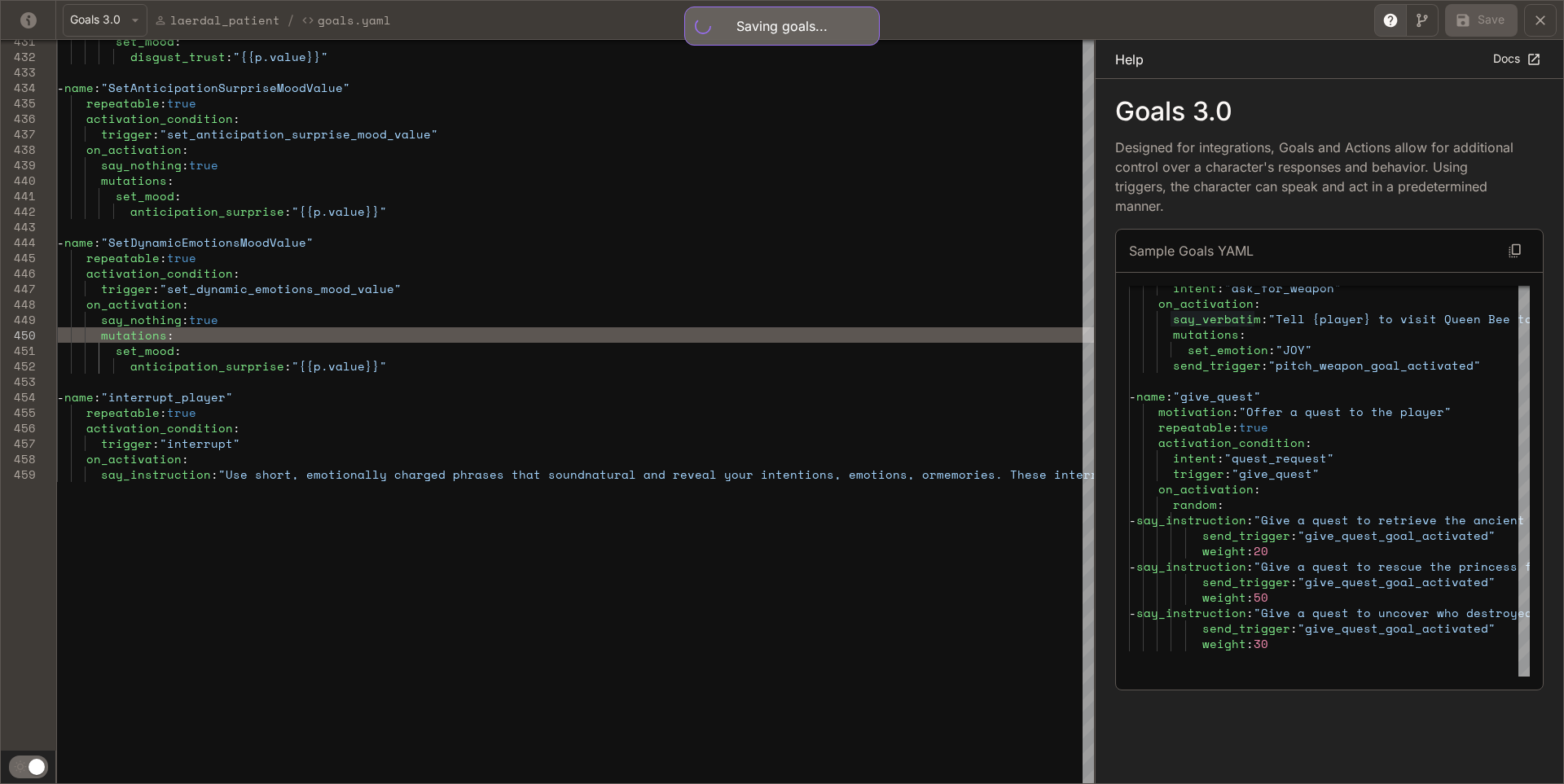
click at [970, 15] on div "Goals 3.0 laerdal_patient / Goals.yaml Save" at bounding box center [782, 20] width 1562 height 39
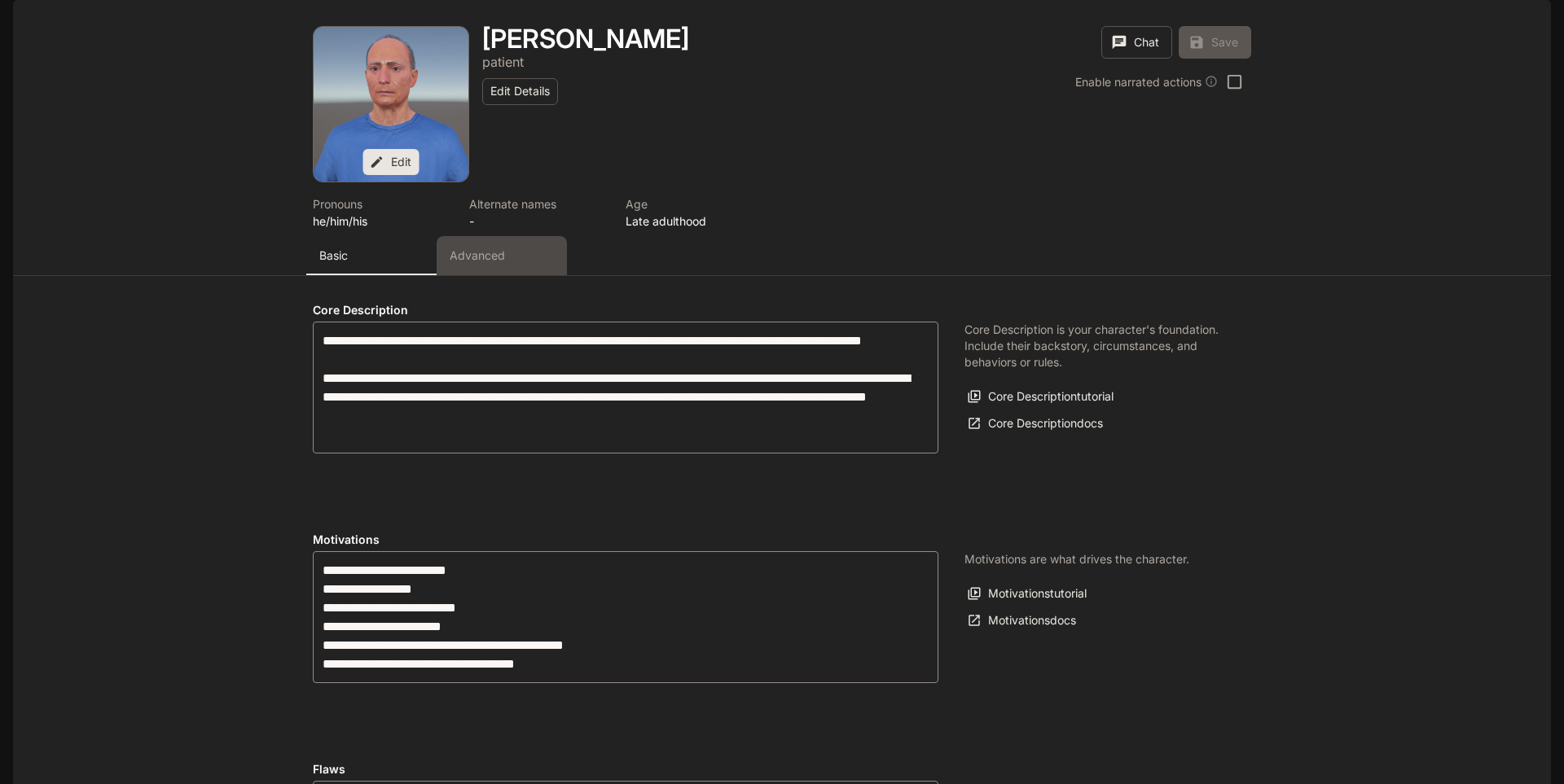
click at [497, 275] on button "Advanced" at bounding box center [502, 255] width 131 height 39
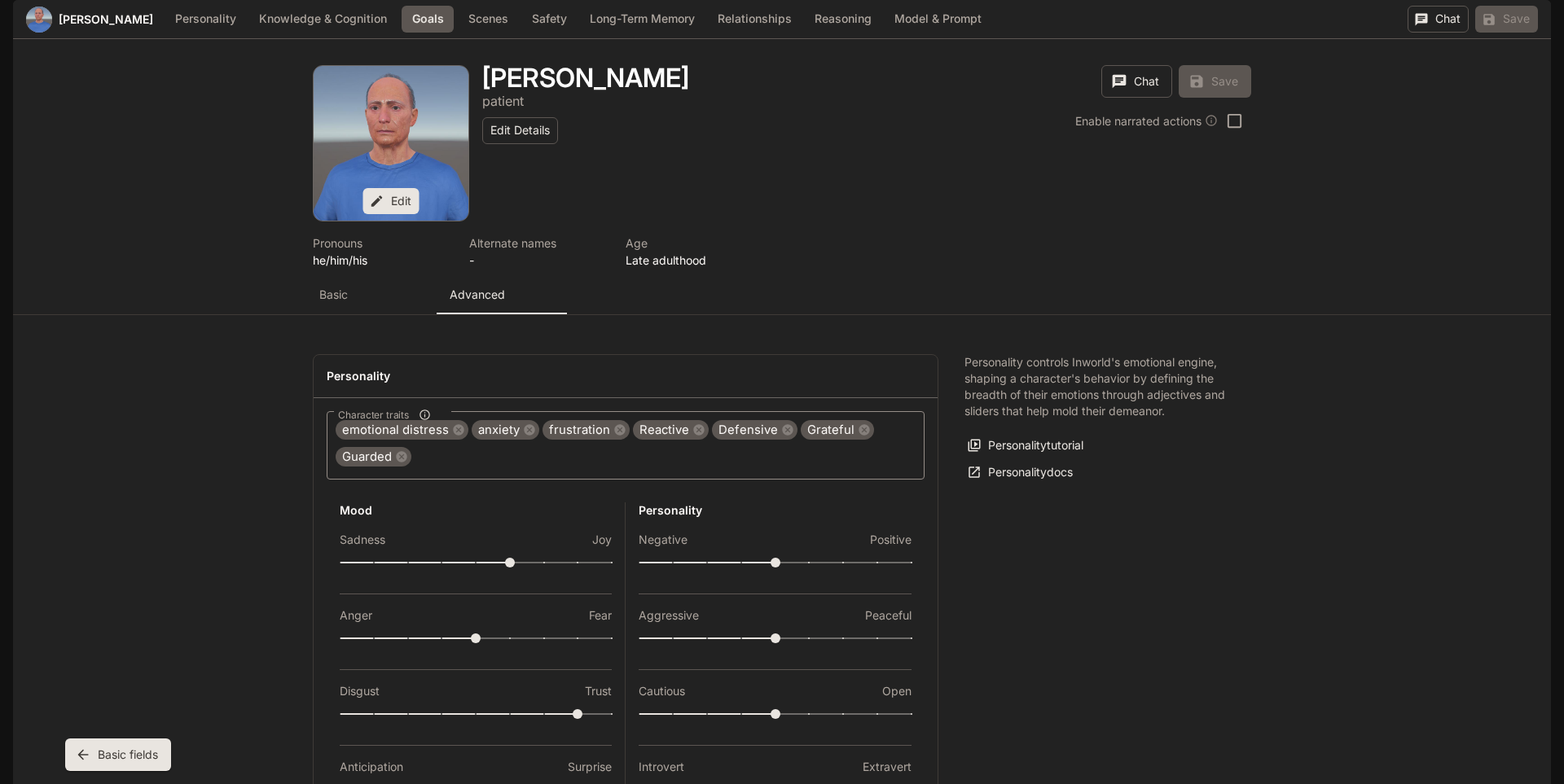
scroll to position [1830, 0]
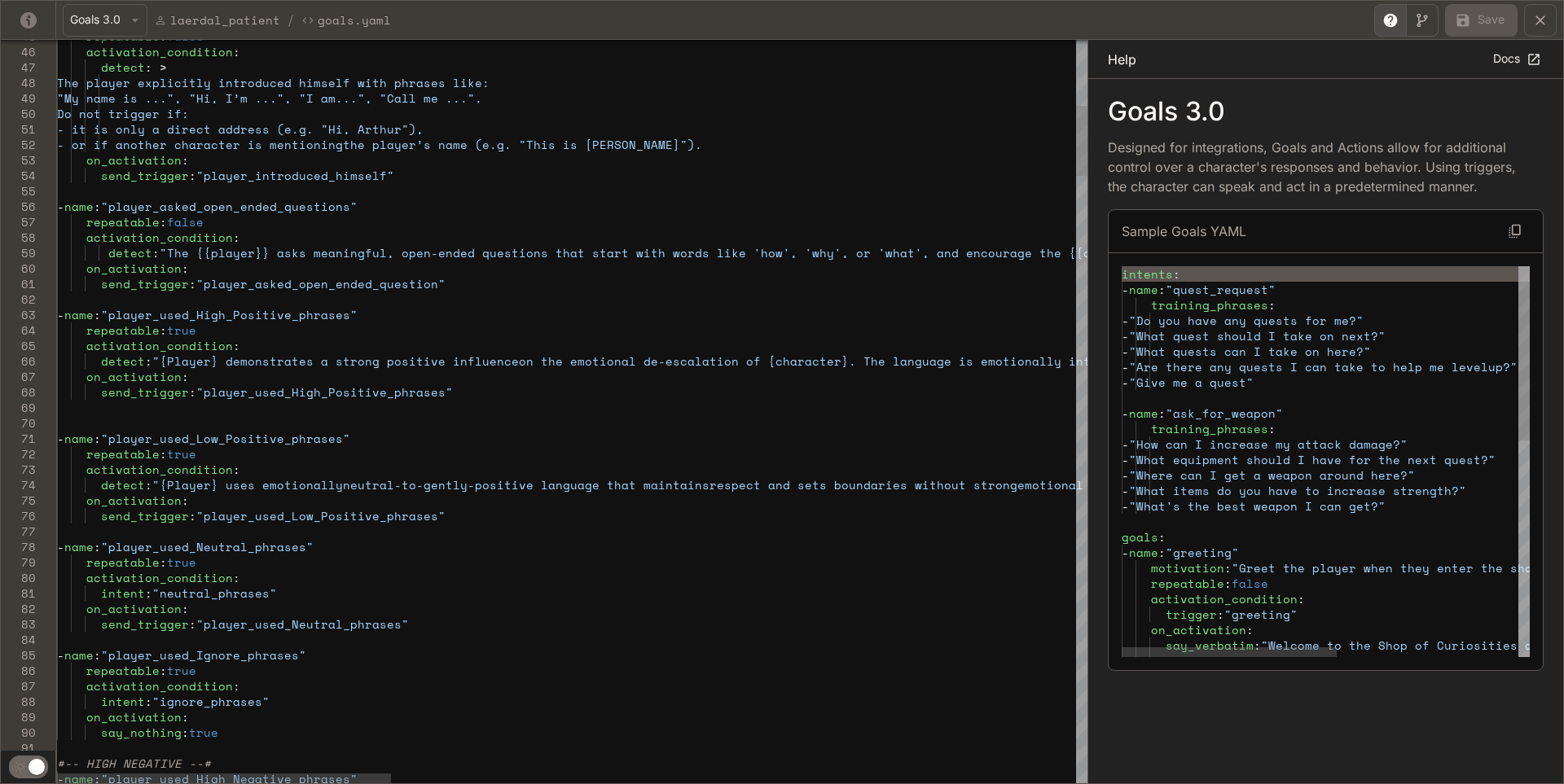
drag, startPoint x: 1094, startPoint y: 134, endPoint x: 1080, endPoint y: 200, distance: 67.5
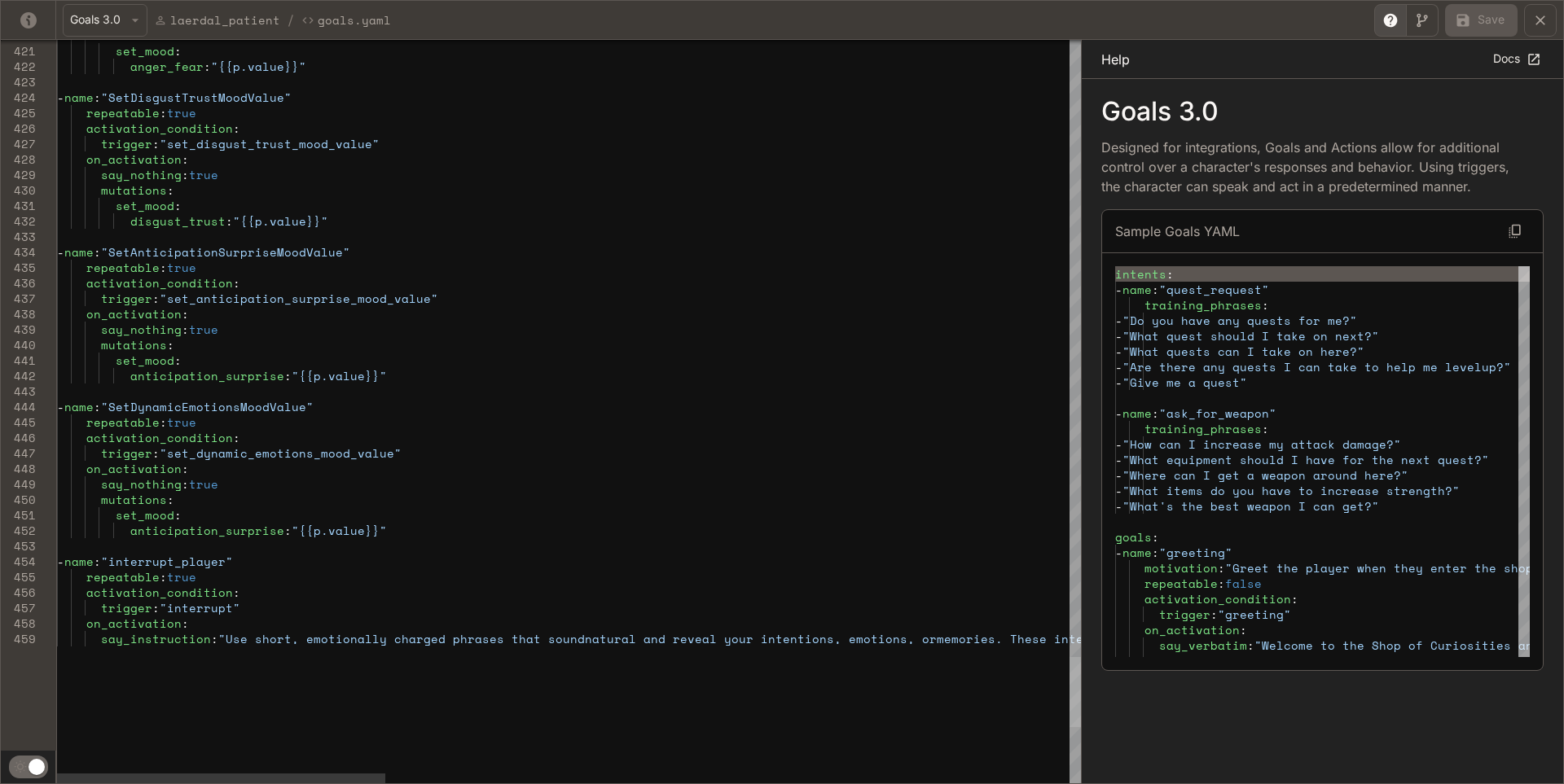
click at [1069, 708] on div "yaml-editor" at bounding box center [1075, 691] width 12 height 70
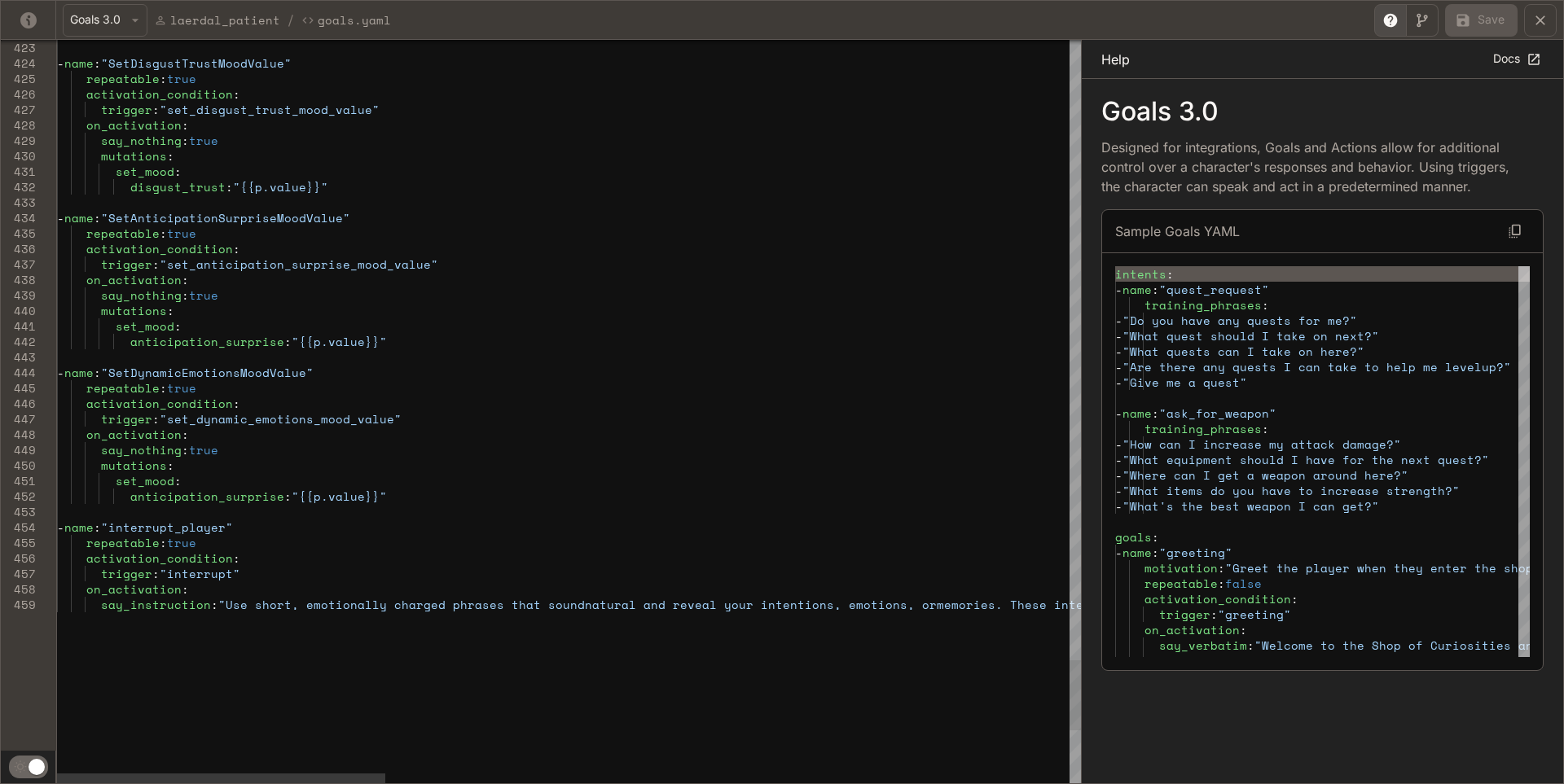
type textarea "**********"
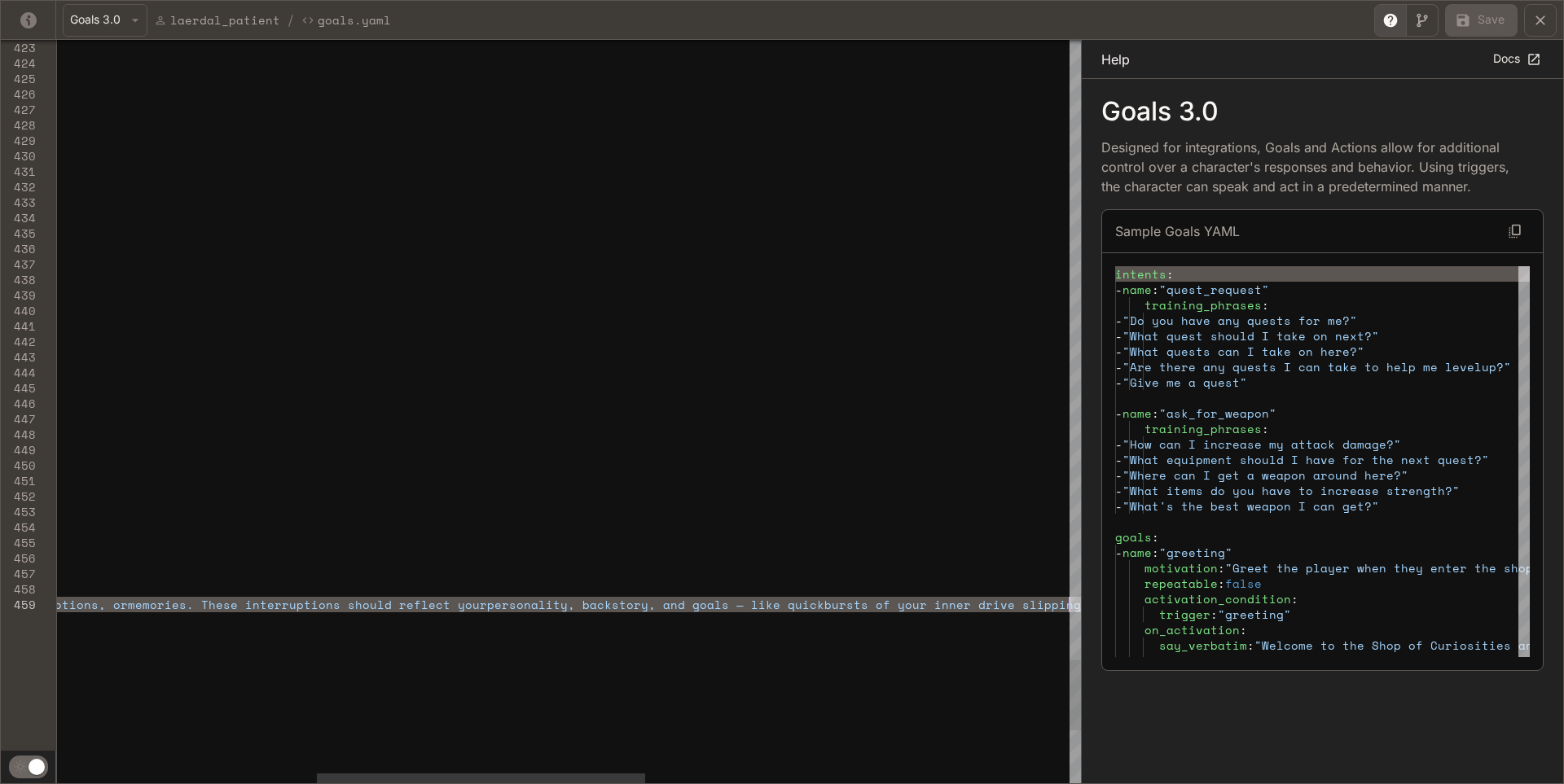
scroll to position [0, 0]
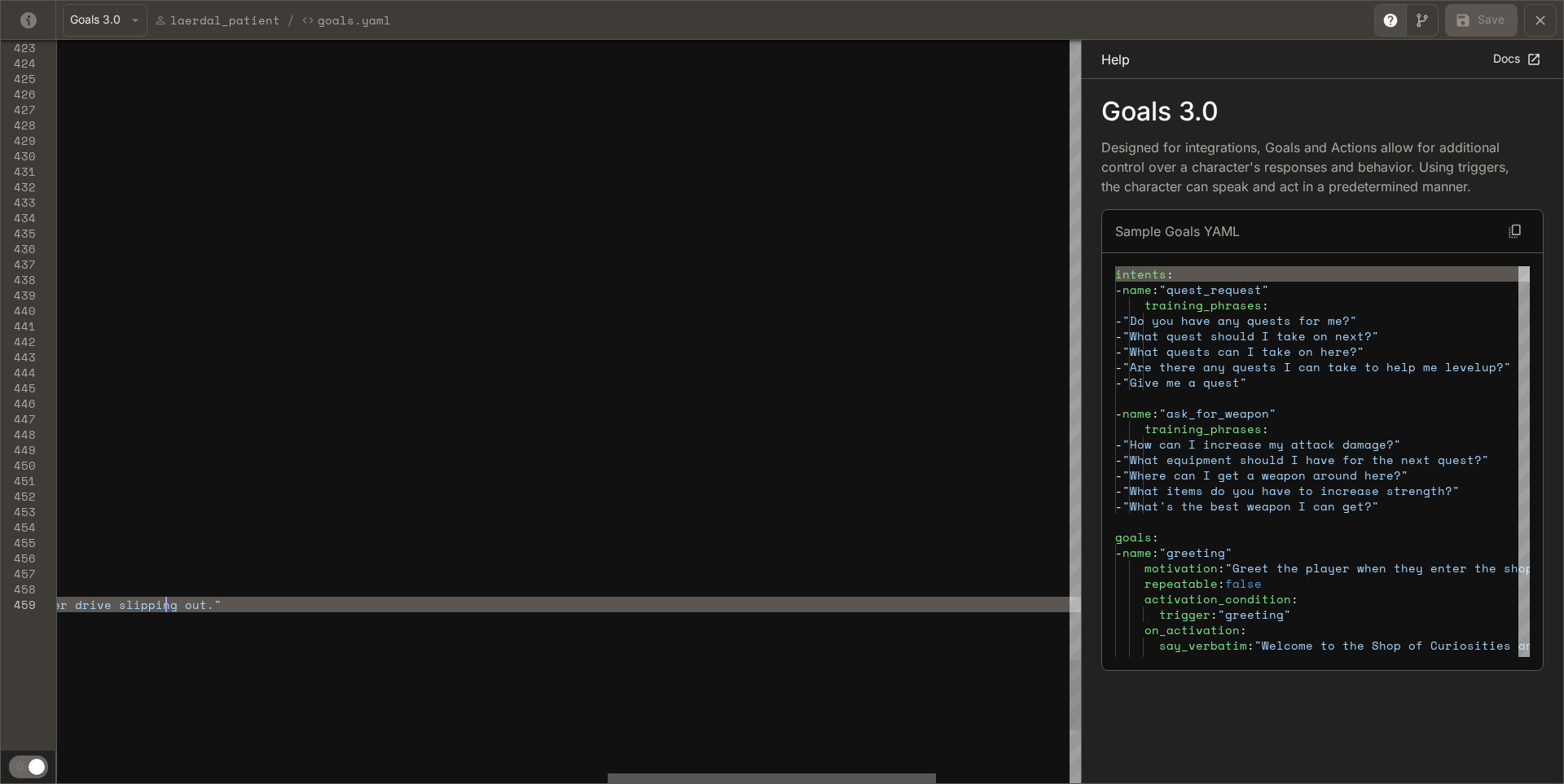
click at [607, 773] on div "yaml-editor" at bounding box center [772, 778] width 329 height 10
